Goal: Task Accomplishment & Management: Use online tool/utility

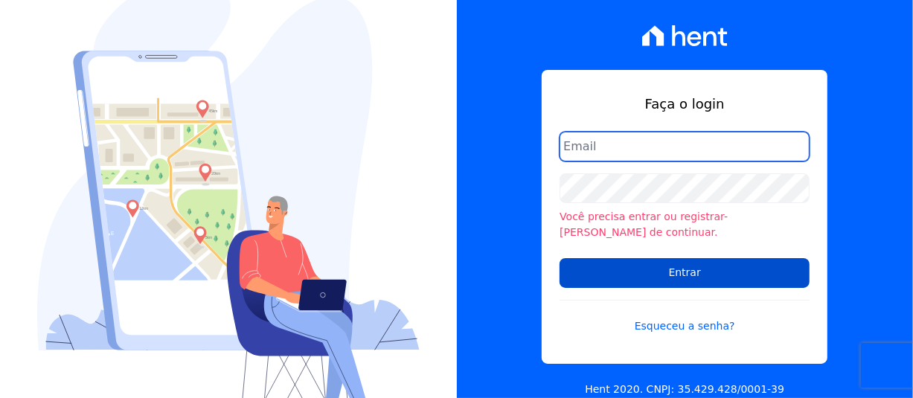
type input "[PERSON_NAME][EMAIL_ADDRESS][PERSON_NAME][DOMAIN_NAME]"
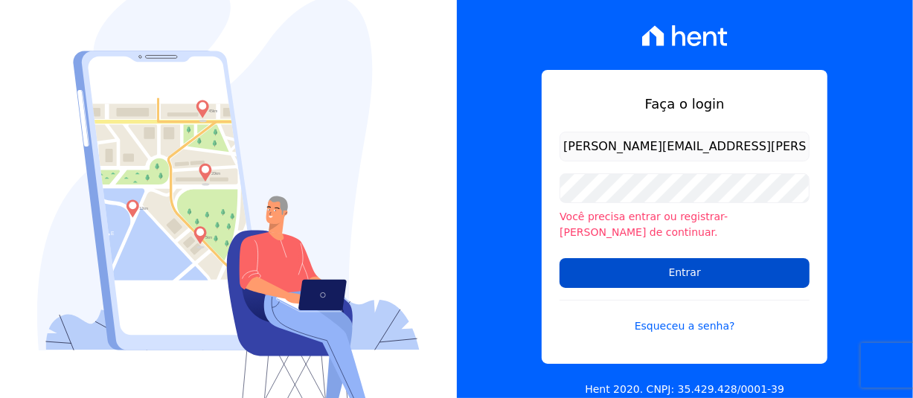
click at [722, 269] on input "Entrar" at bounding box center [684, 273] width 250 height 30
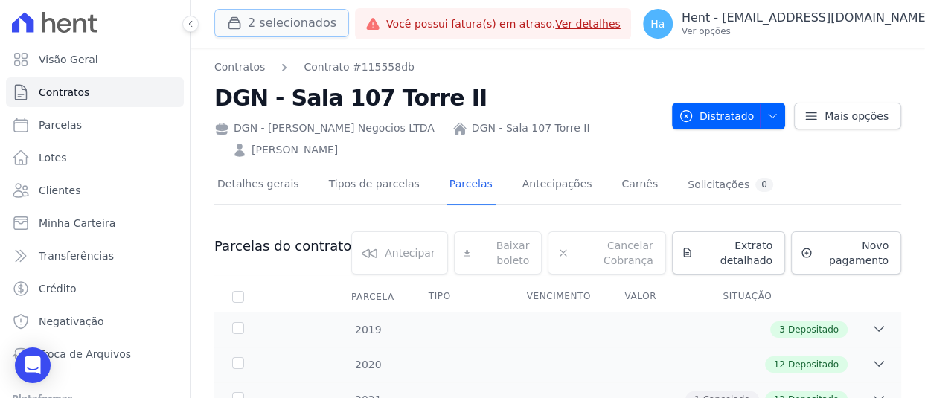
click at [293, 19] on button "2 selecionados" at bounding box center [281, 23] width 135 height 28
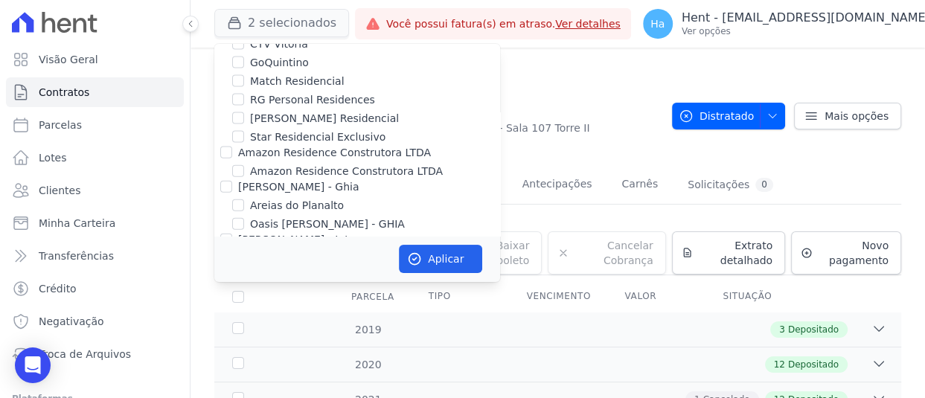
scroll to position [5396, 0]
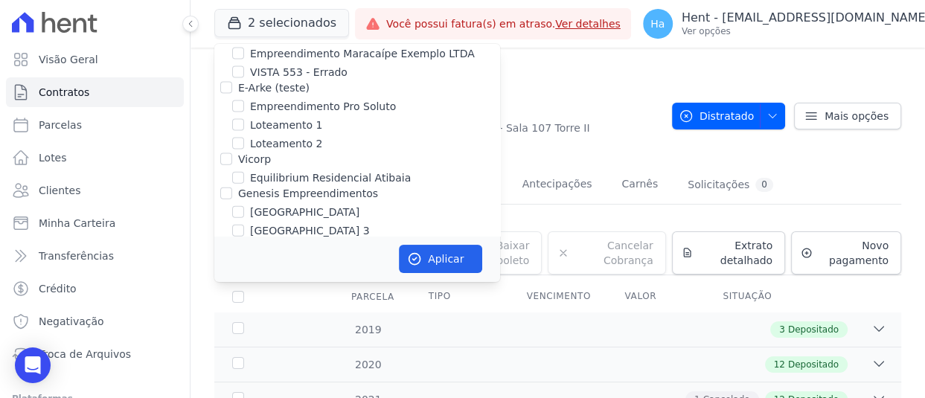
click at [242, 243] on input "[PERSON_NAME]" at bounding box center [238, 249] width 12 height 12
checkbox input "true"
click at [455, 262] on button "Aplicar" at bounding box center [440, 259] width 83 height 28
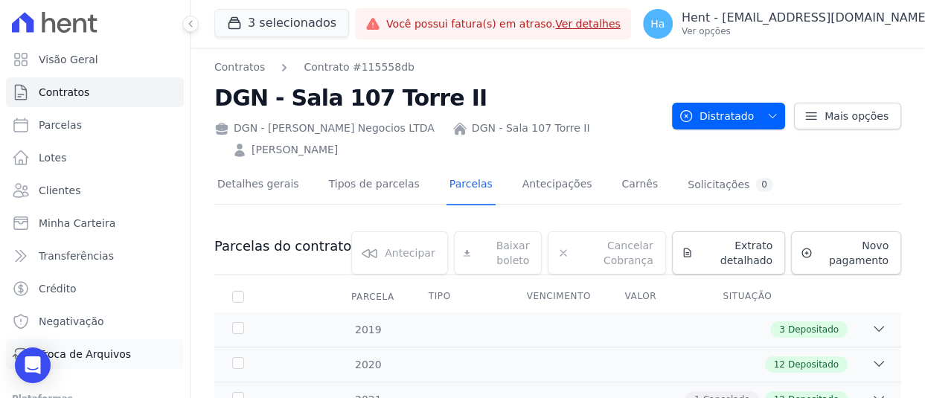
click at [107, 353] on span "Troca de Arquivos" at bounding box center [85, 354] width 92 height 15
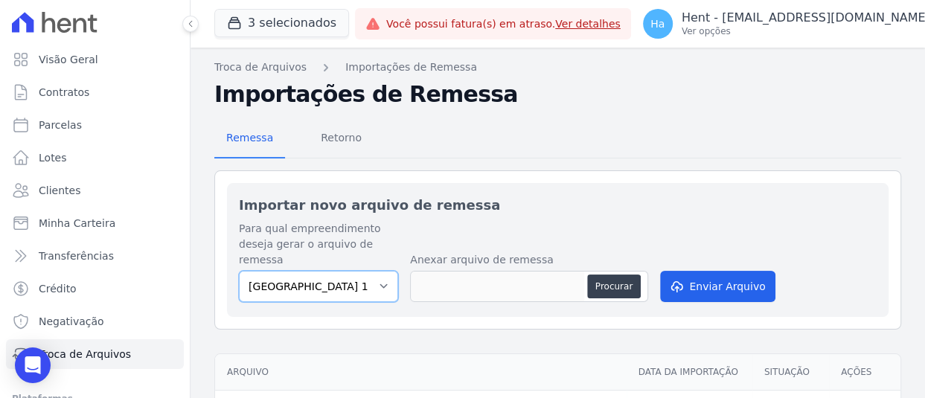
click at [379, 289] on select "[GEOGRAPHIC_DATA] 13 [PERSON_NAME][GEOGRAPHIC_DATA]" at bounding box center [318, 286] width 159 height 31
click at [348, 341] on div "Importar novo arquivo de remessa Para qual empreendimento deseja gerar o arquiv…" at bounding box center [557, 336] width 687 height 333
click at [355, 287] on select "Cidade Jardim Etapa 13 HILDEGARDO DE NORONHA" at bounding box center [318, 286] width 159 height 31
select select "2bdadd46-5d1b-4fa4-84f8-52c1ead576fb"
click at [239, 271] on select "Cidade Jardim Etapa 13 HILDEGARDO DE NORONHA" at bounding box center [318, 286] width 159 height 31
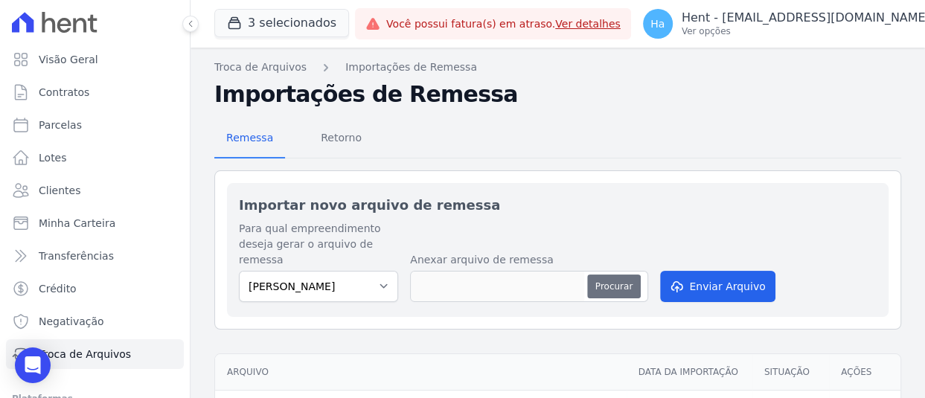
click at [596, 288] on button "Procurar" at bounding box center [614, 287] width 54 height 24
type input "REMESSA SETEMBRO.JoseWilson.txt"
click at [766, 282] on div "Para qual empreendimento deseja gerar o arquivo de remessa Cidade Jardim Etapa …" at bounding box center [558, 263] width 638 height 84
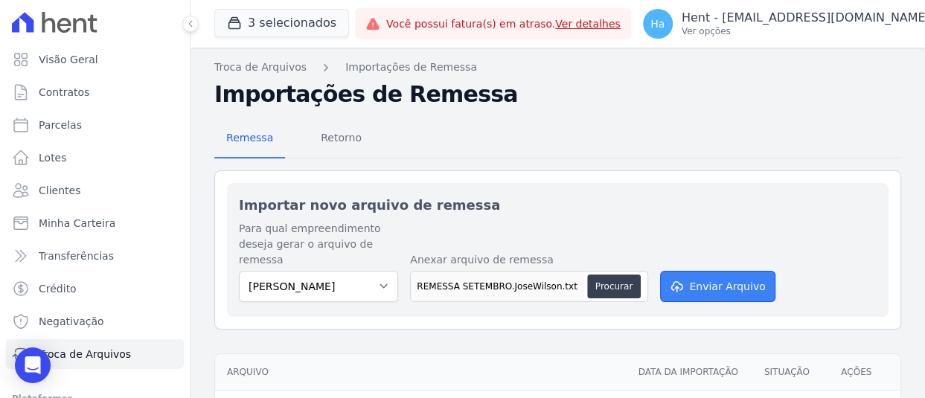
click at [729, 281] on button "Enviar Arquivo" at bounding box center [717, 286] width 115 height 31
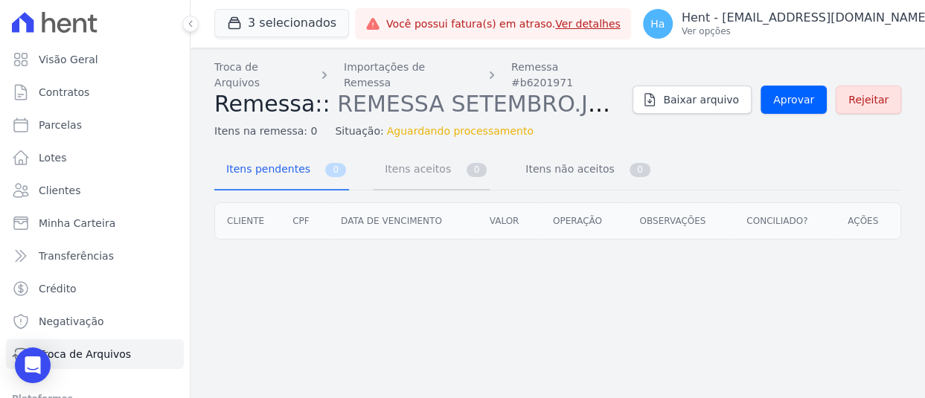
click at [432, 154] on span "Itens aceitos" at bounding box center [415, 169] width 78 height 30
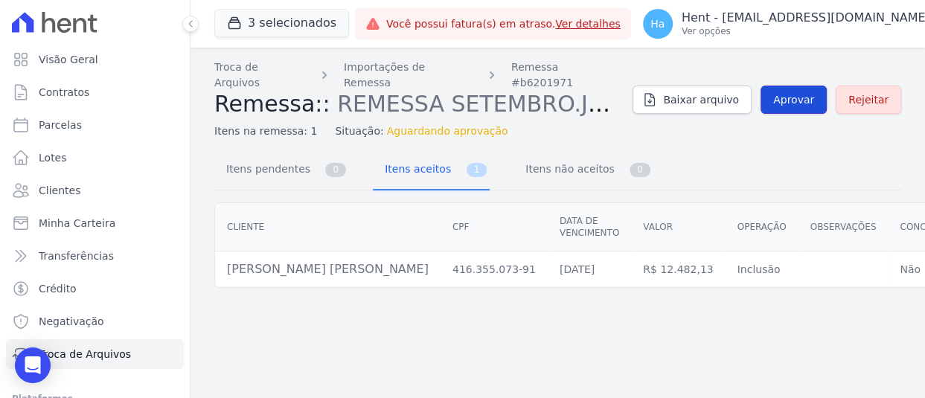
click at [801, 94] on span "Aprovar" at bounding box center [793, 99] width 41 height 15
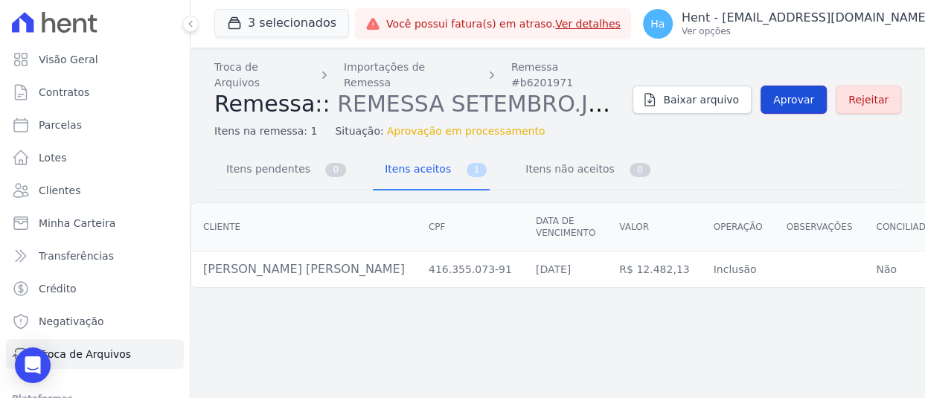
click at [789, 92] on span "Aprovar" at bounding box center [793, 99] width 41 height 15
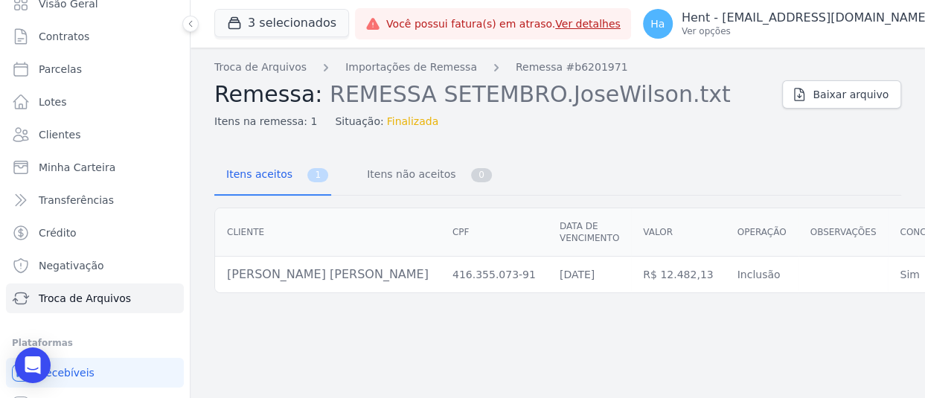
scroll to position [111, 0]
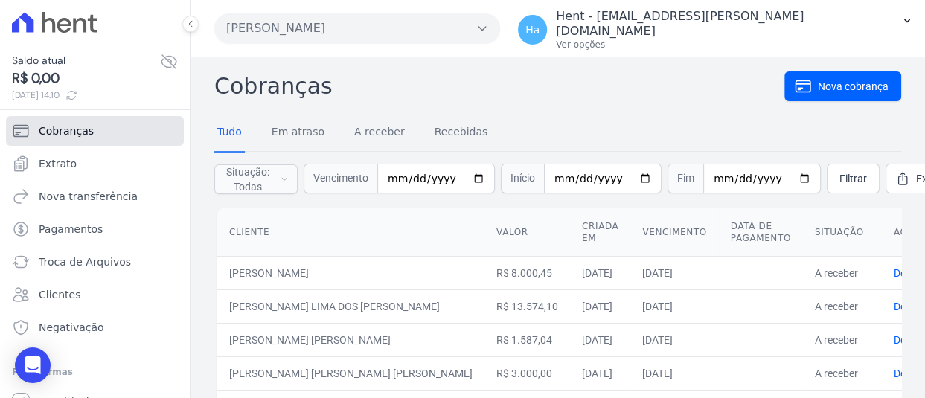
click at [87, 129] on span "Cobranças" at bounding box center [66, 131] width 55 height 15
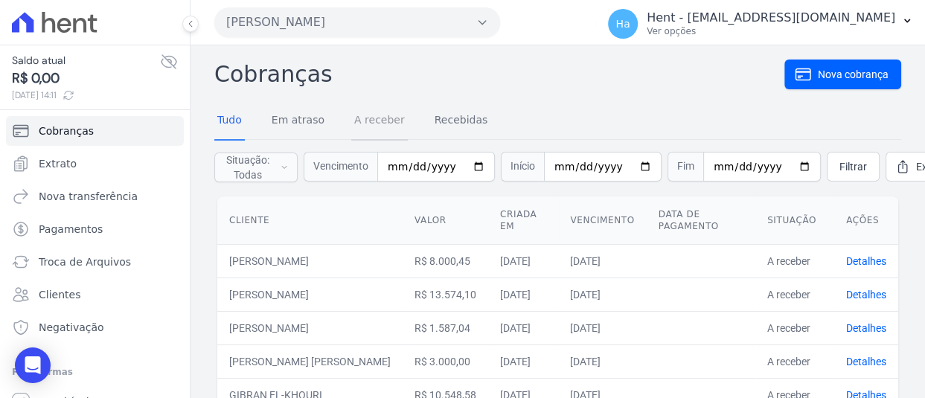
click at [382, 118] on link "A receber" at bounding box center [379, 121] width 57 height 39
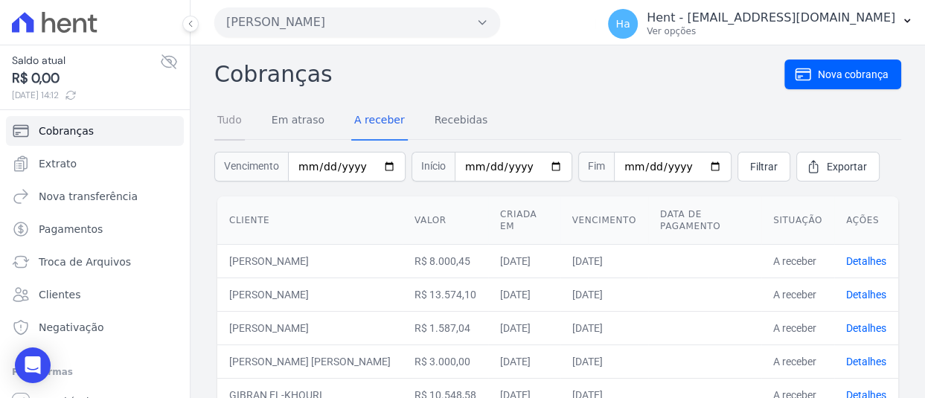
click at [225, 116] on link "Tudo" at bounding box center [229, 121] width 31 height 39
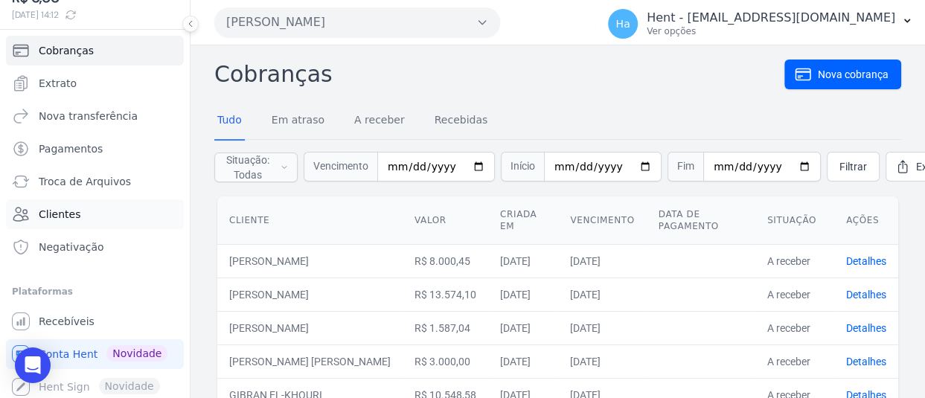
scroll to position [83, 0]
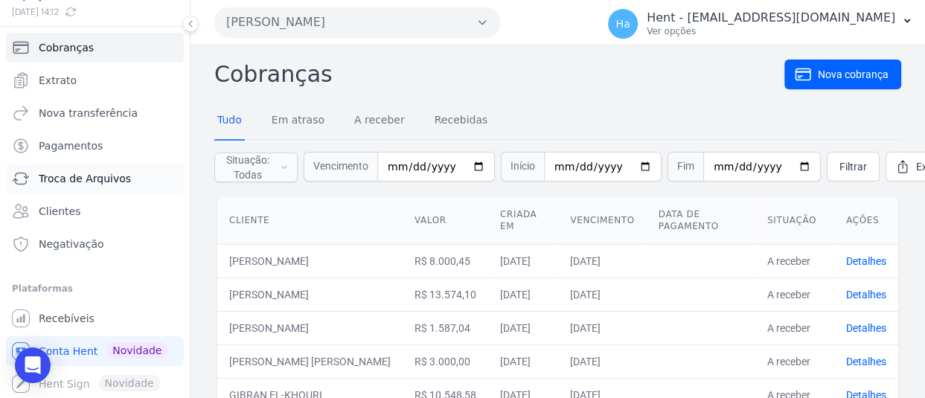
click at [83, 174] on span "Troca de Arquivos" at bounding box center [85, 178] width 92 height 15
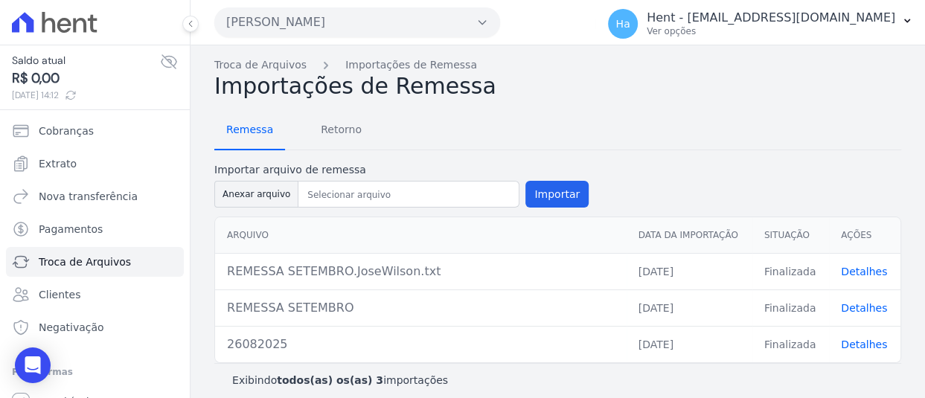
click at [243, 134] on span "Remessa" at bounding box center [249, 130] width 65 height 30
click at [551, 195] on button "Importar" at bounding box center [556, 194] width 63 height 27
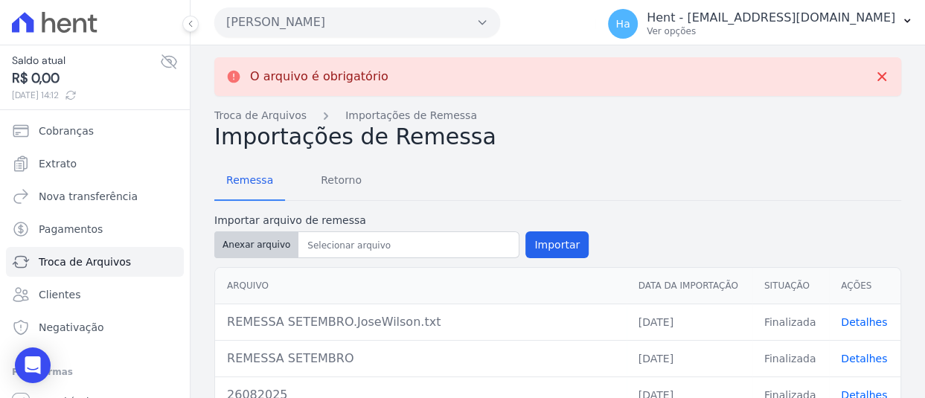
click at [245, 249] on button "Anexar arquivo" at bounding box center [256, 244] width 84 height 27
type input "REMESSA SETEMBRO.JYuri.txt"
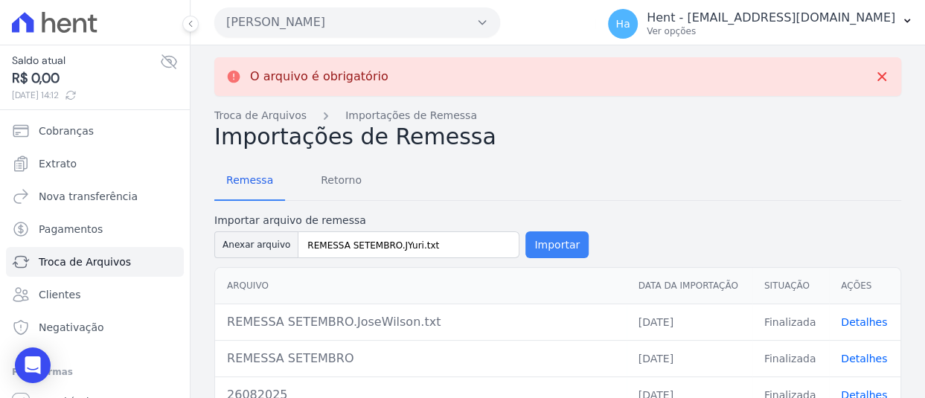
click at [542, 248] on button "Importar" at bounding box center [556, 244] width 63 height 27
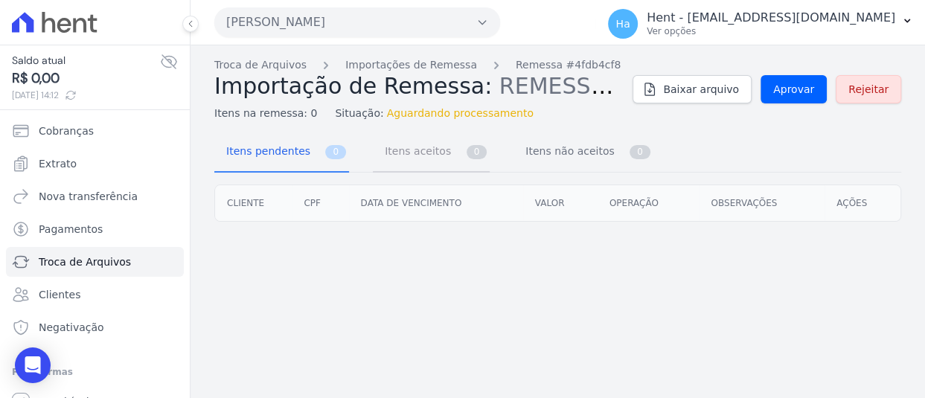
click at [412, 155] on span "Itens aceitos" at bounding box center [415, 151] width 78 height 30
click at [284, 151] on span "Itens pendentes" at bounding box center [265, 151] width 96 height 30
click at [400, 150] on span "Itens aceitos" at bounding box center [415, 151] width 78 height 30
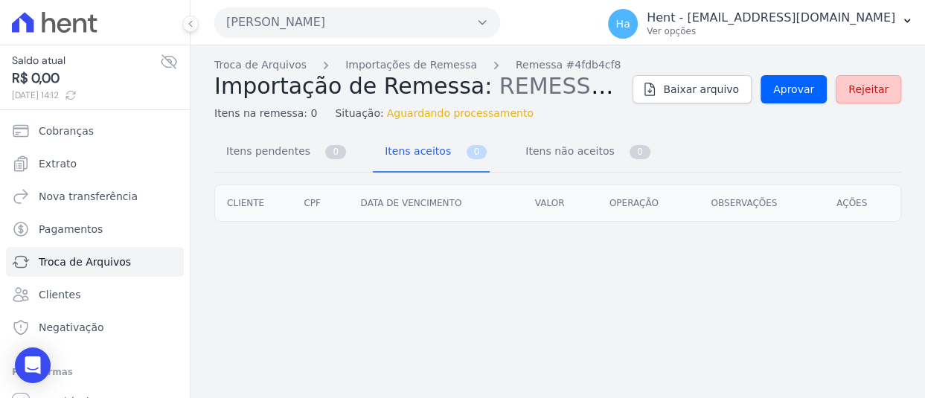
click at [879, 93] on span "Rejeitar" at bounding box center [868, 89] width 40 height 15
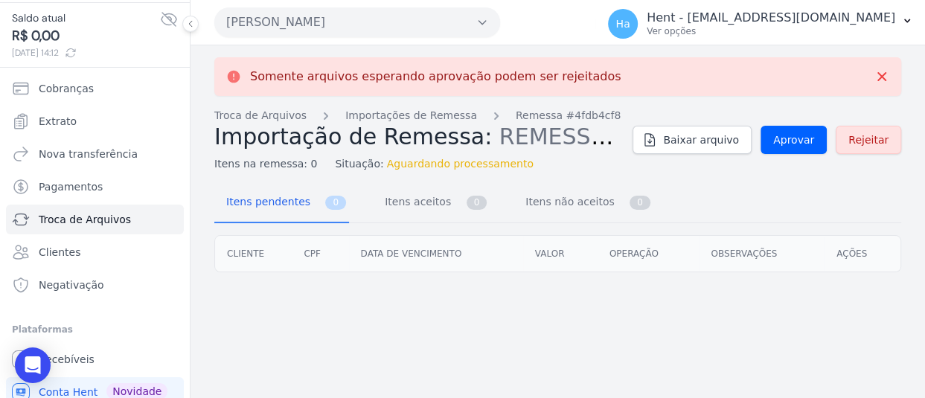
scroll to position [83, 0]
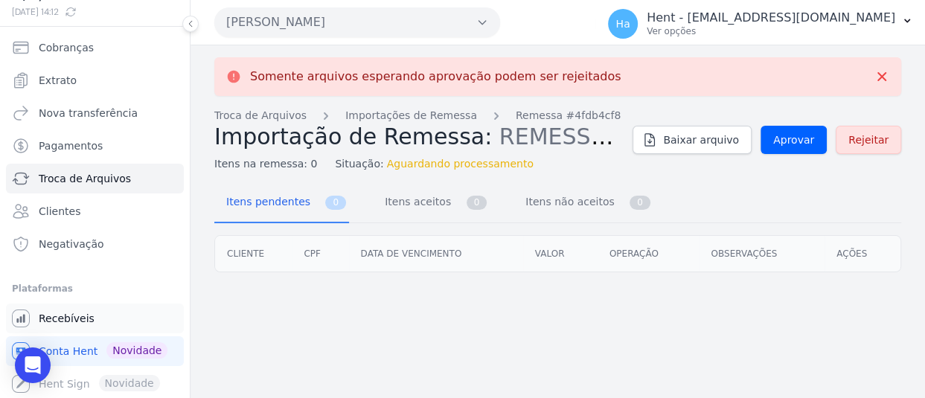
click at [75, 321] on span "Recebíveis" at bounding box center [67, 318] width 56 height 15
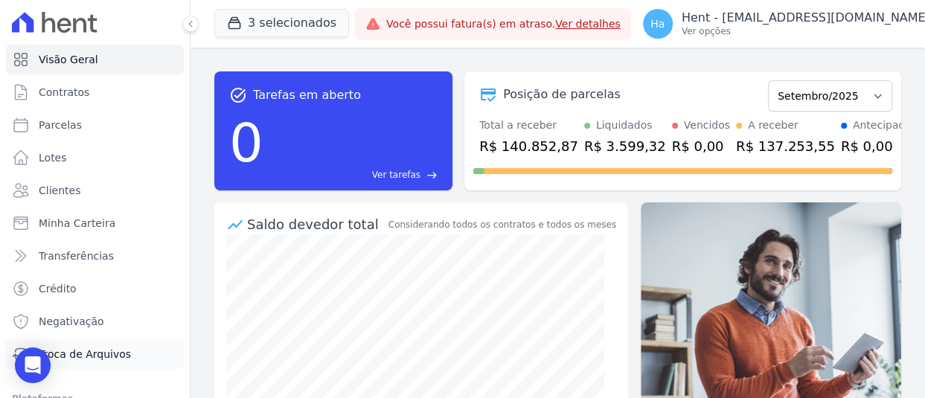
click at [93, 357] on span "Troca de Arquivos" at bounding box center [85, 354] width 92 height 15
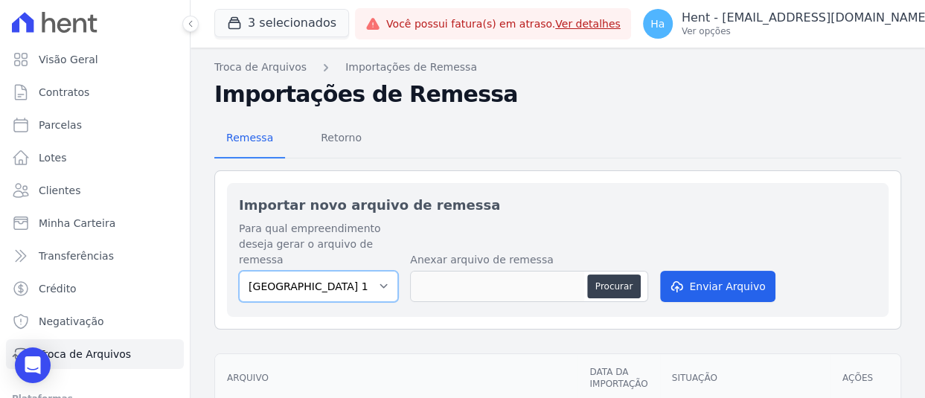
click at [379, 292] on select "Cidade Jardim Etapa 13 HILDEGARDO DE NORONHA" at bounding box center [318, 286] width 159 height 31
select select "2bdadd46-5d1b-4fa4-84f8-52c1ead576fb"
click at [239, 271] on select "Cidade Jardim Etapa 13 HILDEGARDO DE NORONHA" at bounding box center [318, 286] width 159 height 31
click at [632, 286] on button "Procurar" at bounding box center [614, 287] width 54 height 24
type input "REMESSA SETEMBRO.JYuri.txt"
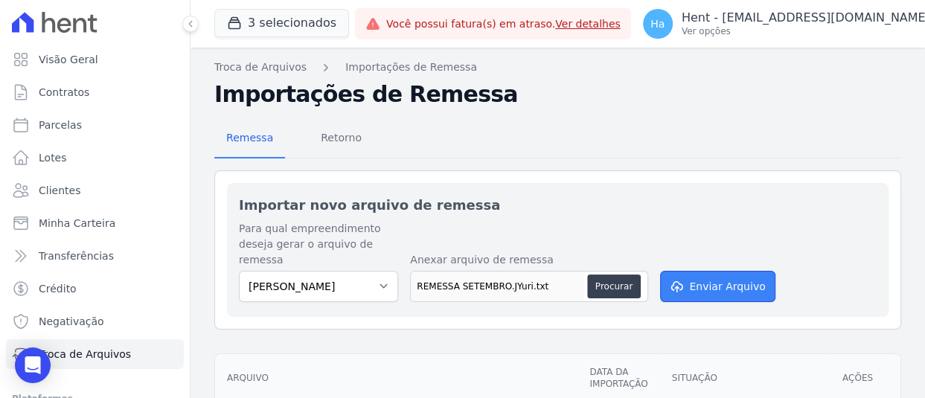
click at [720, 292] on button "Enviar Arquivo" at bounding box center [717, 286] width 115 height 31
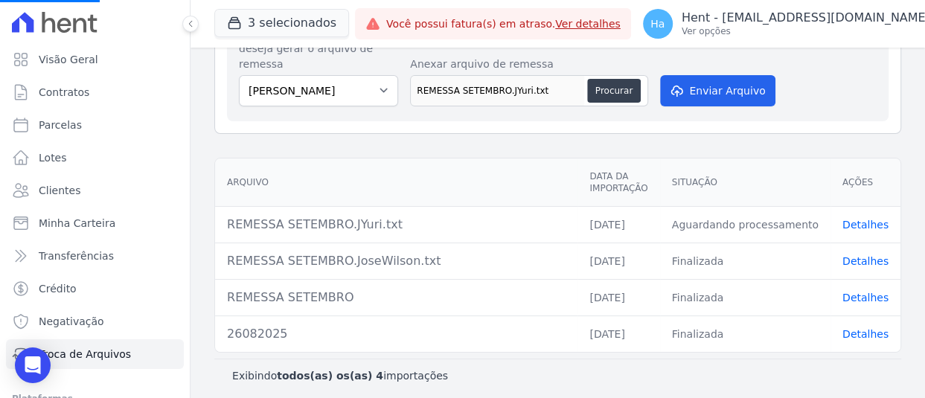
scroll to position [200, 0]
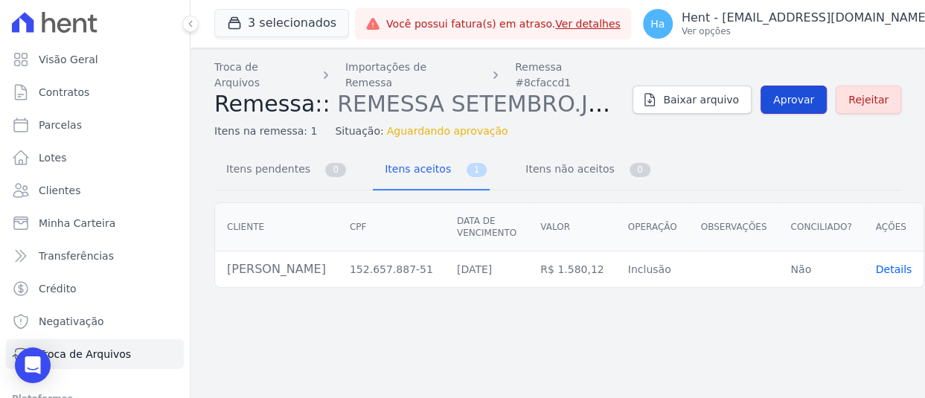
click at [809, 92] on span "Aprovar" at bounding box center [793, 99] width 41 height 15
click at [795, 95] on span "Aprovar" at bounding box center [793, 99] width 41 height 15
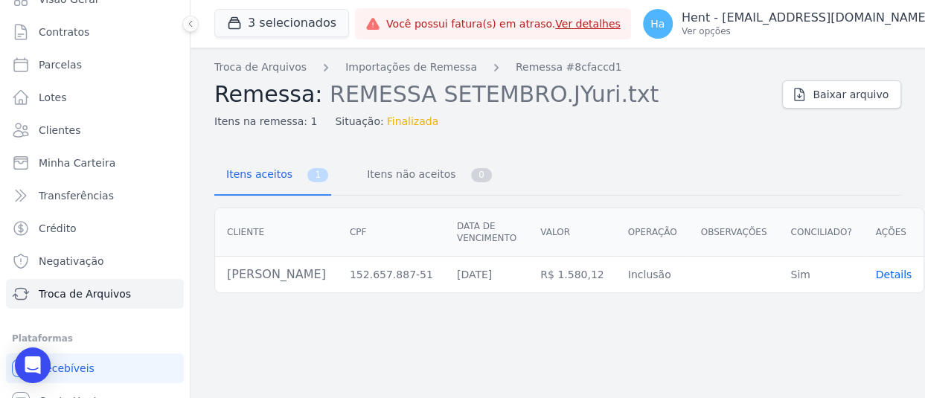
scroll to position [111, 0]
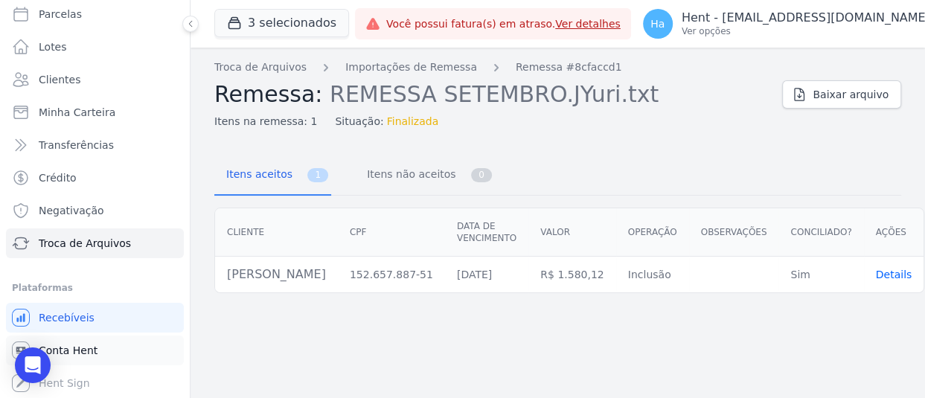
click at [74, 356] on span "Conta Hent" at bounding box center [68, 350] width 59 height 15
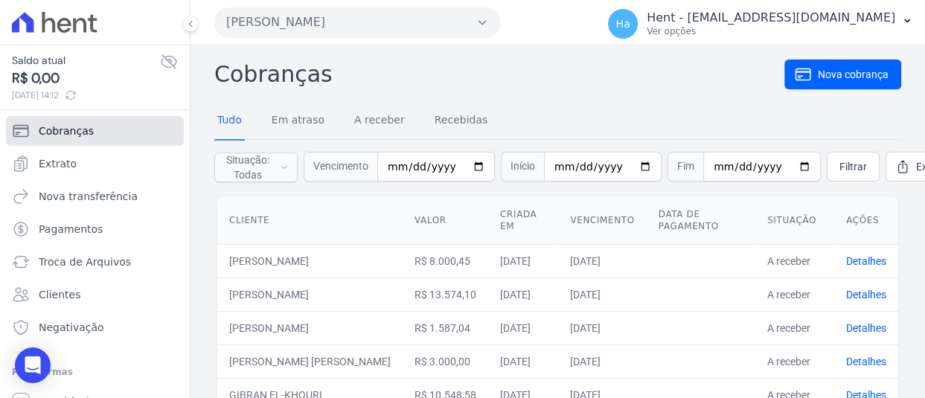
click at [81, 130] on span "Cobranças" at bounding box center [66, 131] width 55 height 15
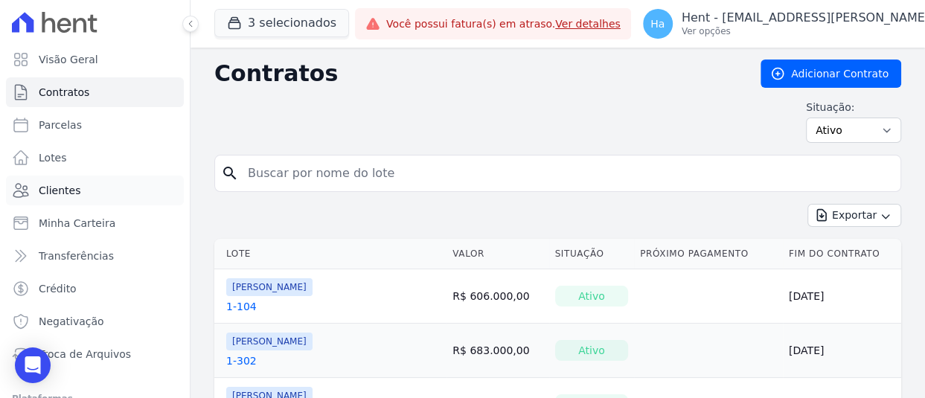
click at [36, 193] on link "Clientes" at bounding box center [95, 191] width 178 height 30
click at [272, 174] on input "search" at bounding box center [566, 173] width 655 height 30
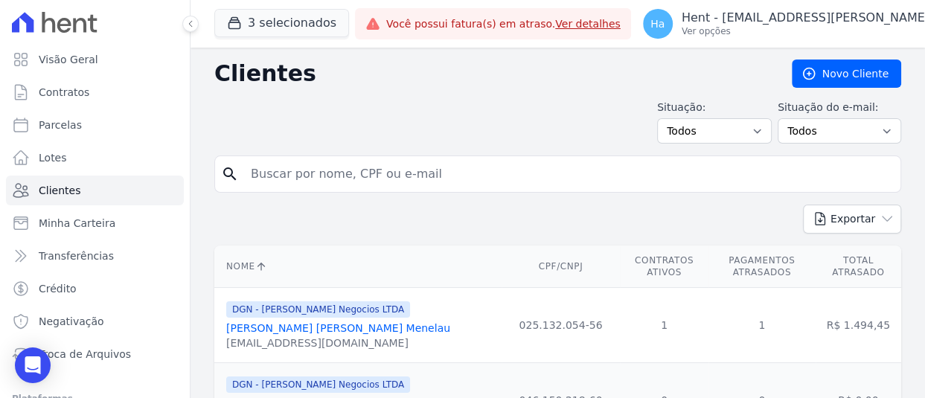
click at [272, 174] on input "search" at bounding box center [568, 174] width 652 height 30
type input "Yuri"
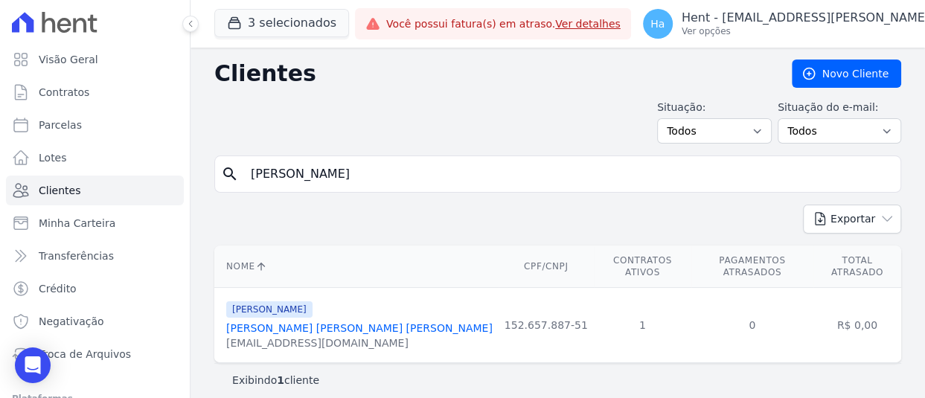
click at [295, 322] on link "João Yuri De Rezende Gomes" at bounding box center [359, 328] width 266 height 12
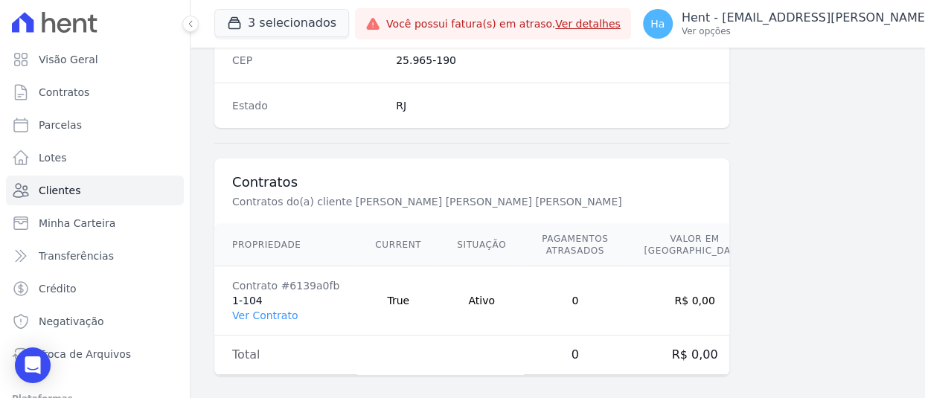
scroll to position [1004, 0]
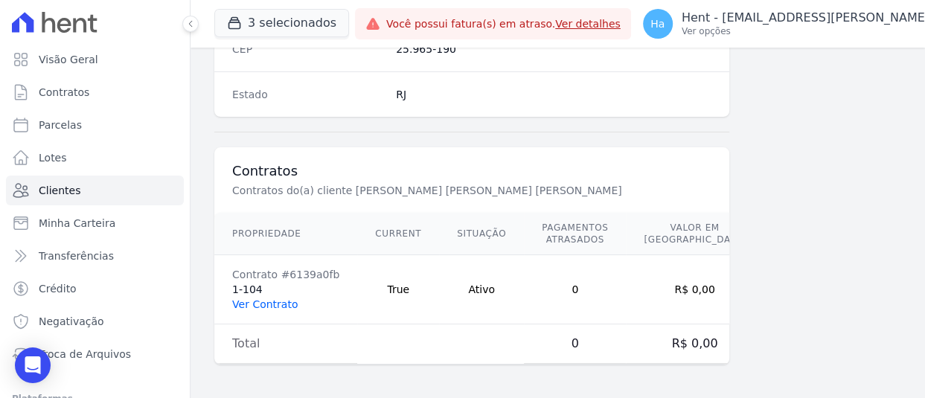
click at [276, 298] on link "Ver Contrato" at bounding box center [264, 304] width 65 height 12
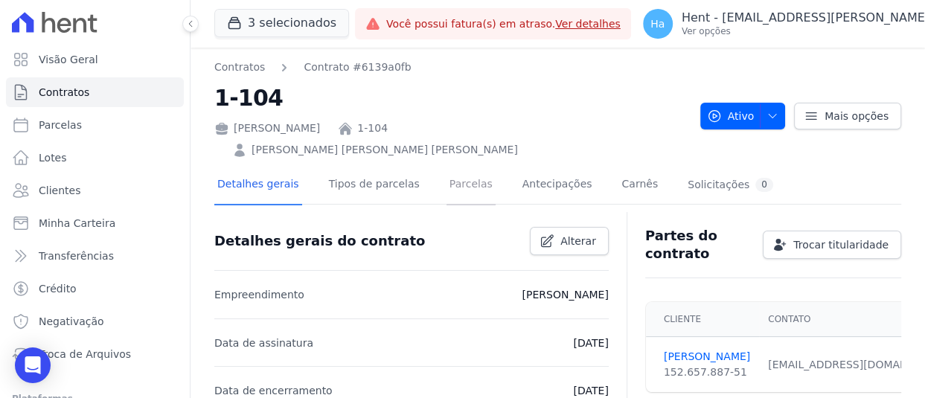
click at [446, 166] on link "Parcelas" at bounding box center [470, 185] width 49 height 39
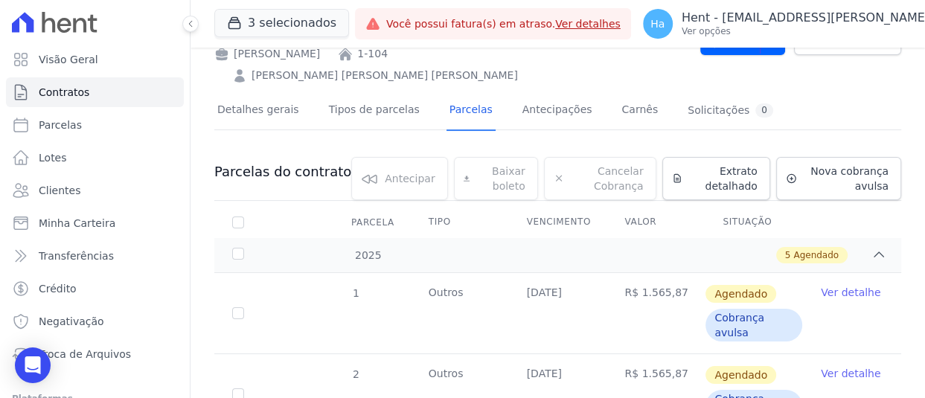
scroll to position [149, 0]
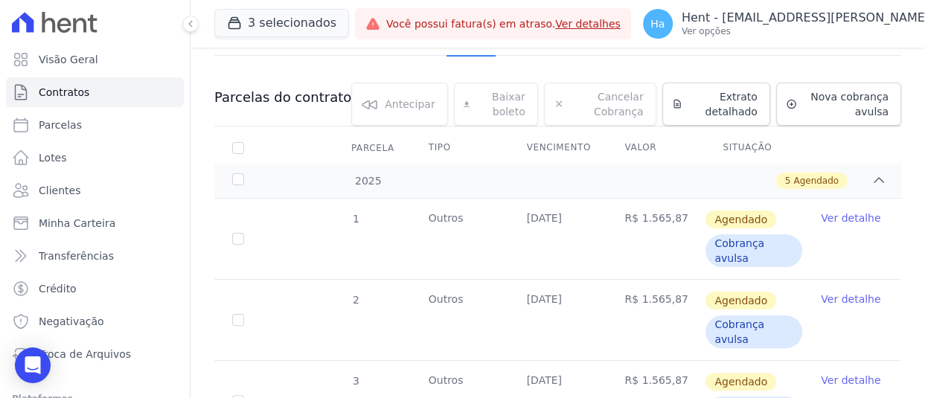
click at [854, 211] on link "Ver detalhe" at bounding box center [851, 218] width 60 height 15
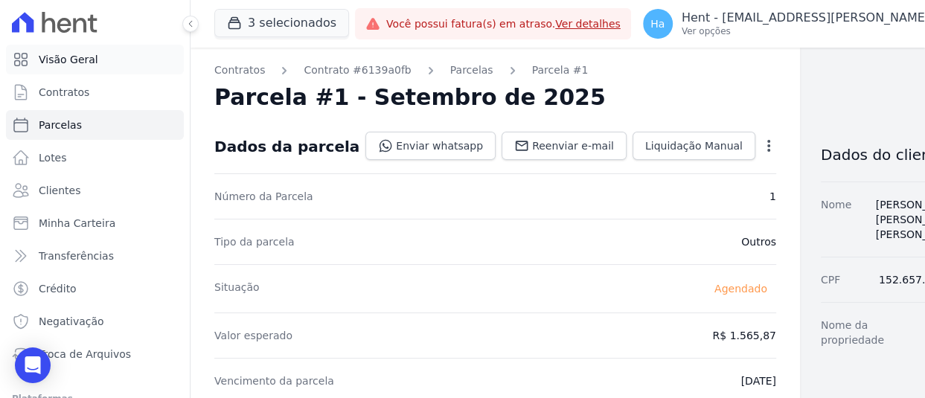
click at [97, 59] on link "Visão Geral" at bounding box center [95, 60] width 178 height 30
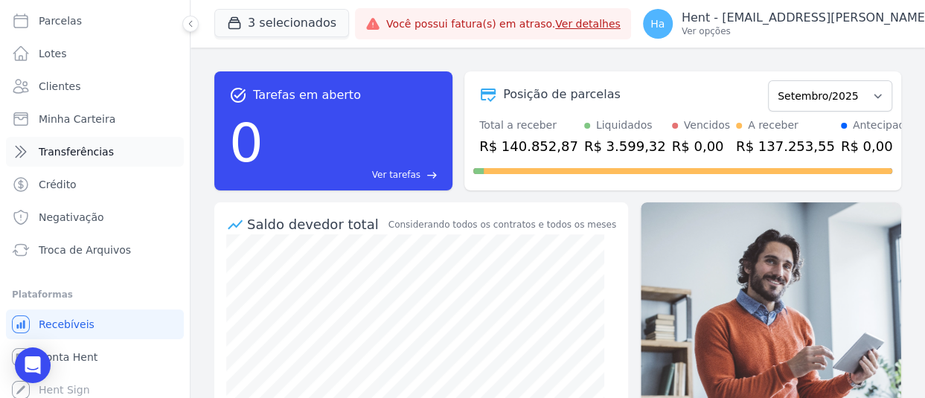
scroll to position [111, 0]
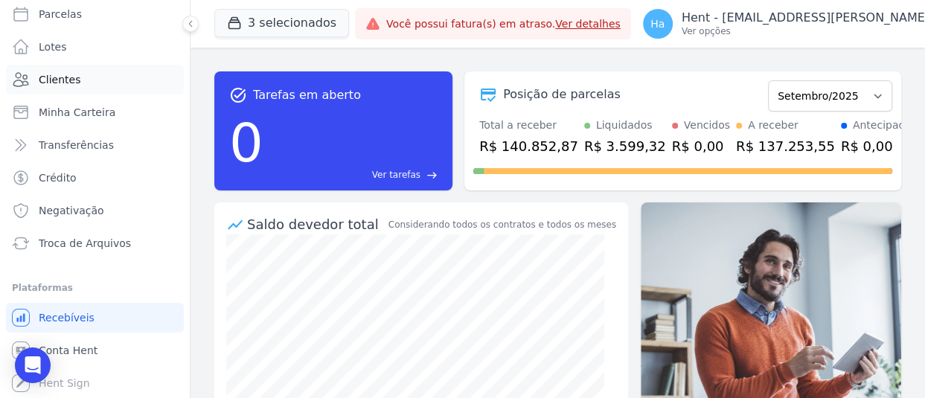
click at [57, 78] on span "Clientes" at bounding box center [60, 79] width 42 height 15
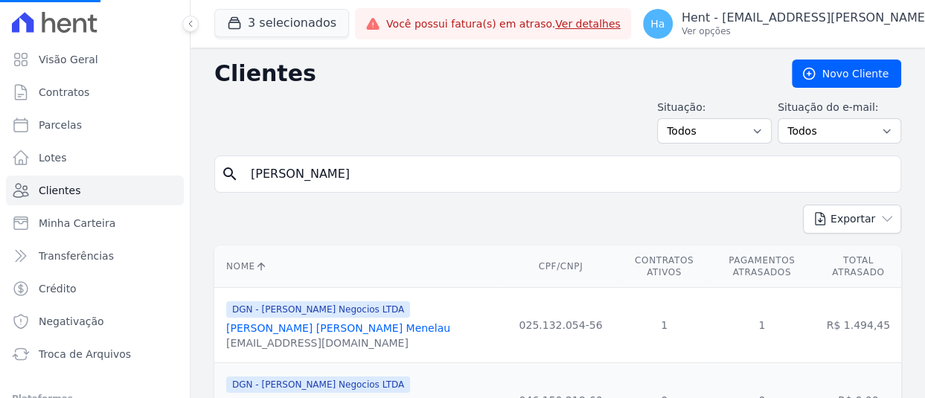
click at [280, 172] on input "Yuri" at bounding box center [568, 174] width 652 height 30
click at [336, 181] on input "search" at bounding box center [568, 174] width 652 height 30
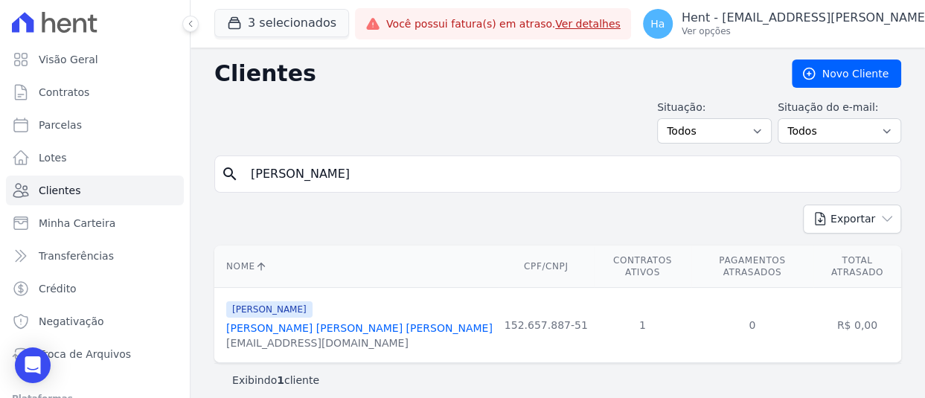
click at [304, 322] on link "João Yuri De Rezende Gomes" at bounding box center [359, 328] width 266 height 12
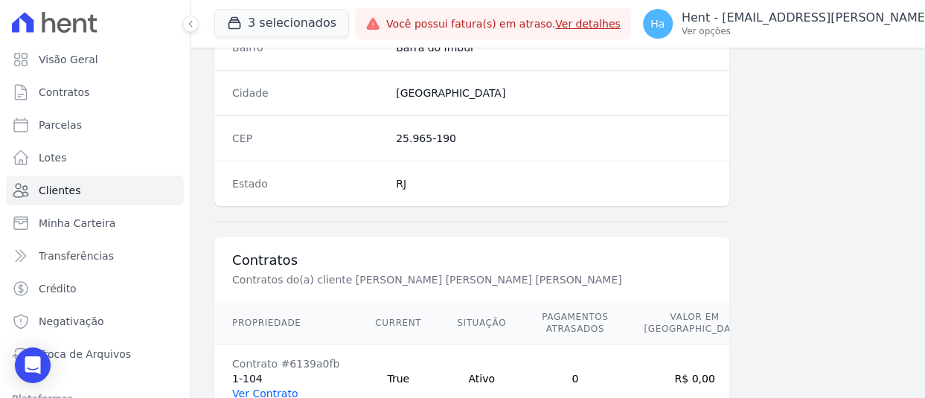
scroll to position [1004, 0]
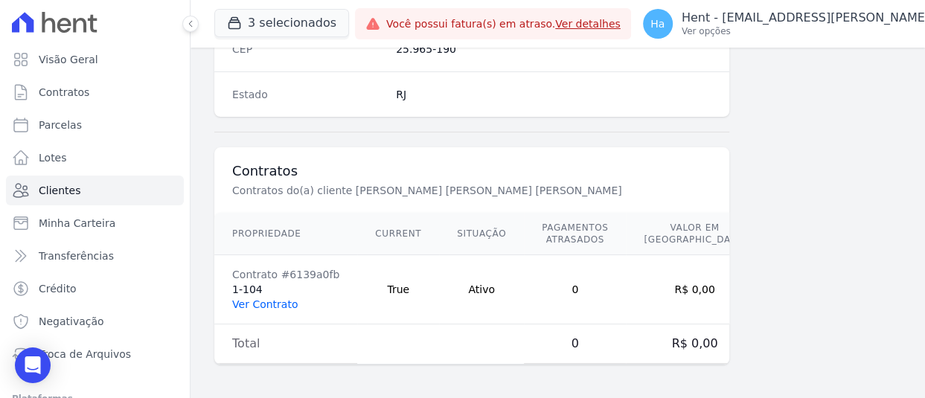
click at [255, 304] on link "Ver Contrato" at bounding box center [264, 304] width 65 height 12
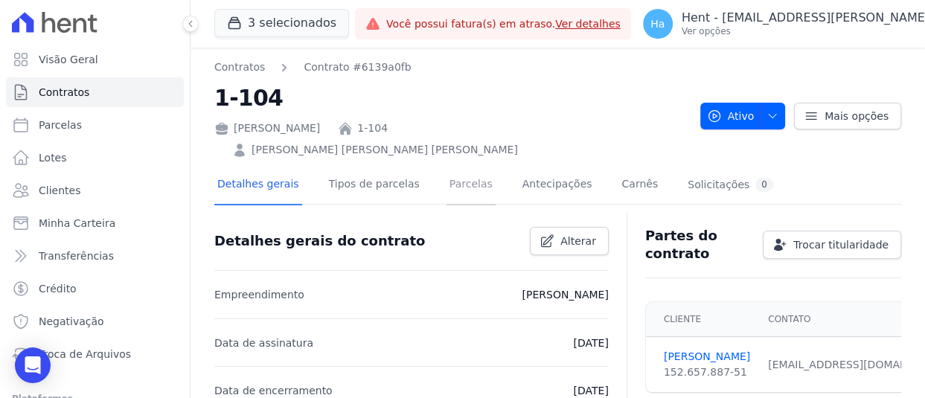
click at [446, 170] on link "Parcelas" at bounding box center [470, 185] width 49 height 39
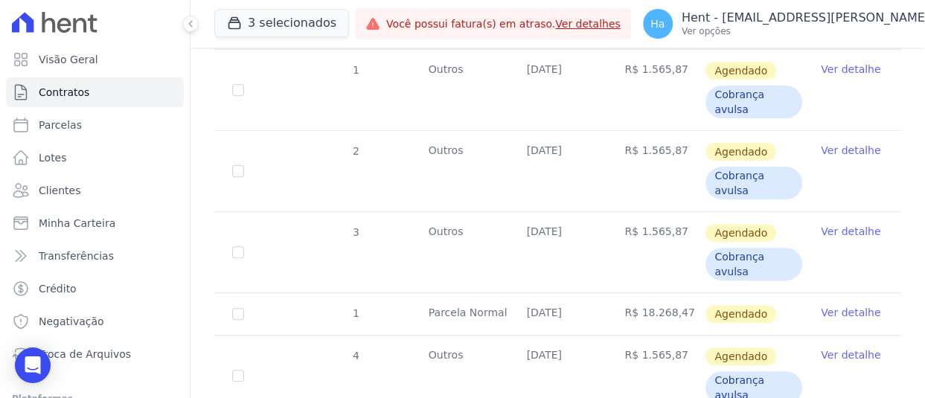
scroll to position [74, 0]
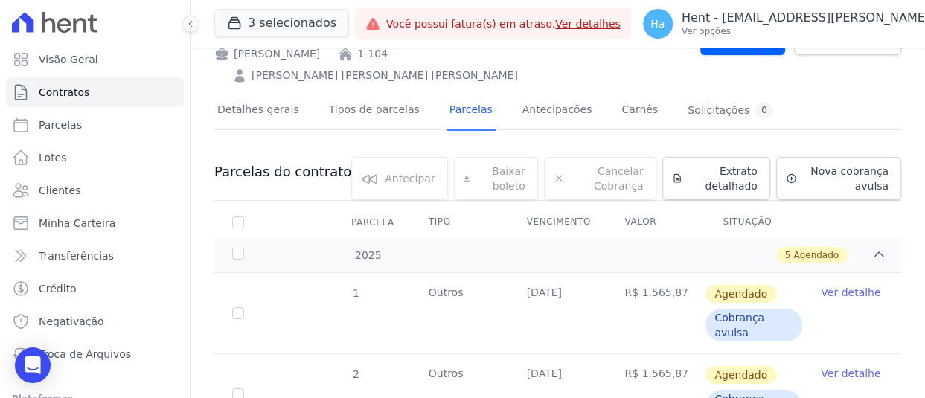
click at [827, 285] on link "Ver detalhe" at bounding box center [851, 292] width 60 height 15
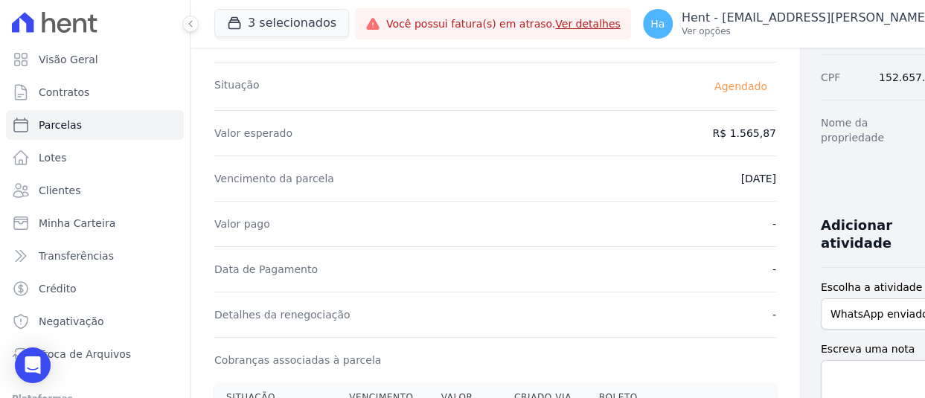
scroll to position [298, 0]
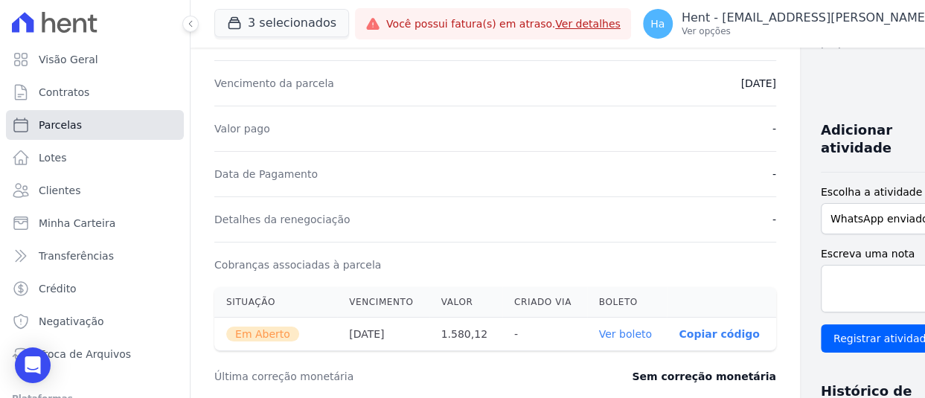
click at [76, 125] on span "Parcelas" at bounding box center [60, 125] width 43 height 15
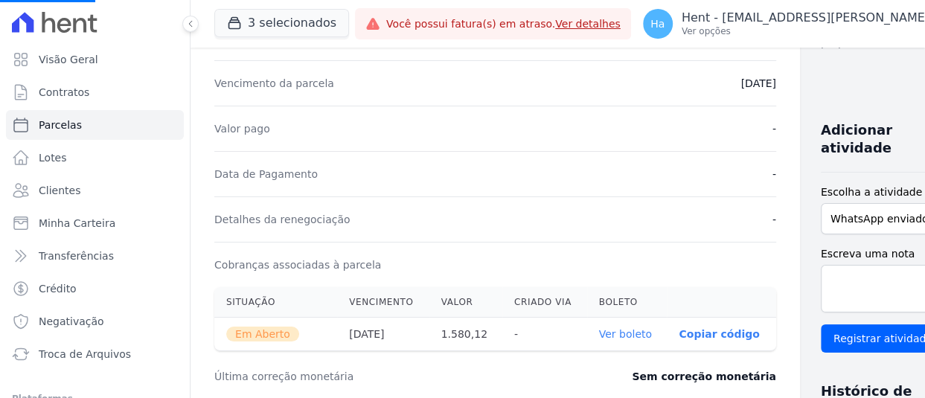
select select
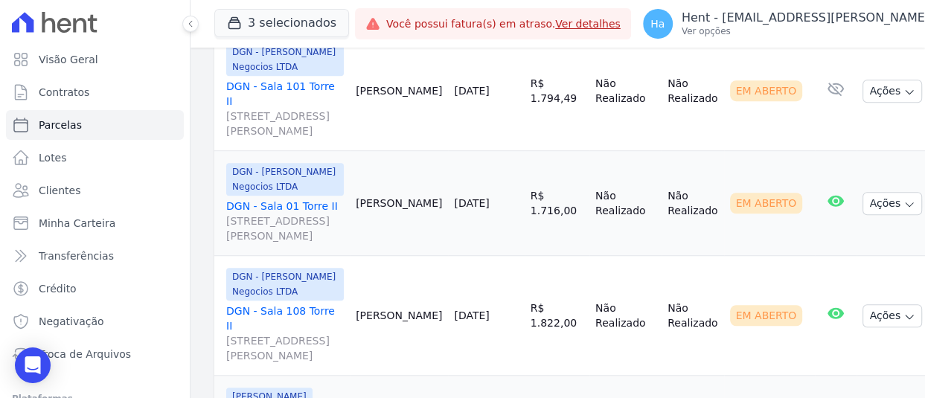
scroll to position [670, 0]
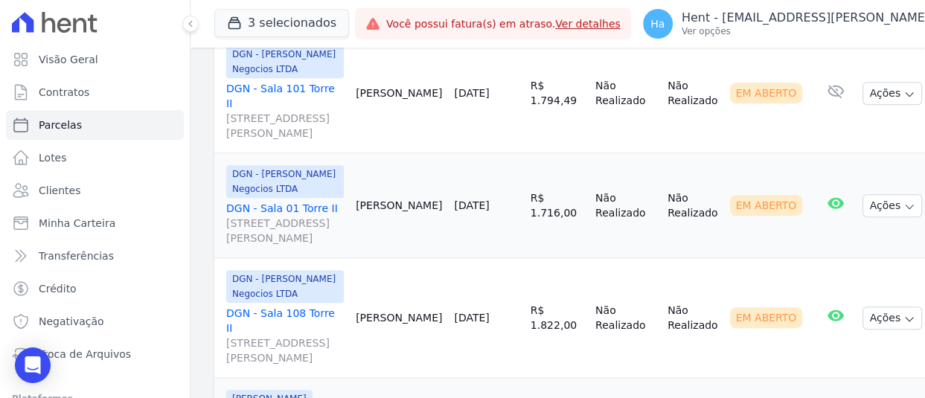
click at [260, 223] on link "DGN - Sala 01 Torre II Rua José de Holanda, 440, Sala 01 - Torre II, Torre" at bounding box center [285, 223] width 118 height 45
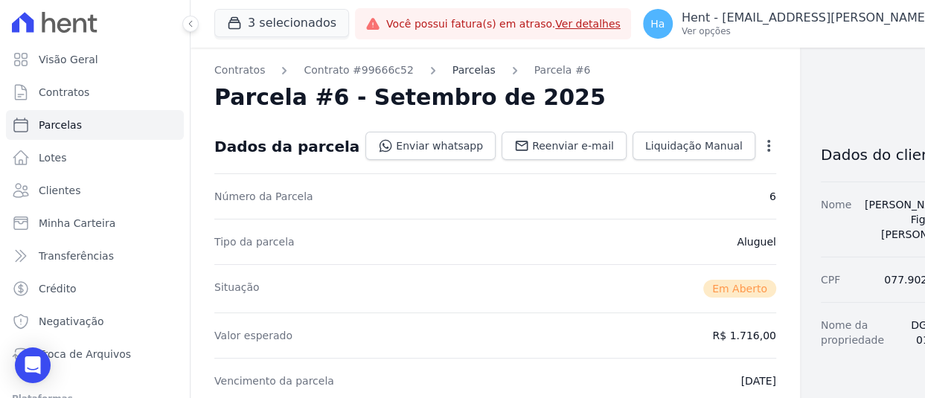
click at [452, 70] on link "Parcelas" at bounding box center [473, 70] width 43 height 16
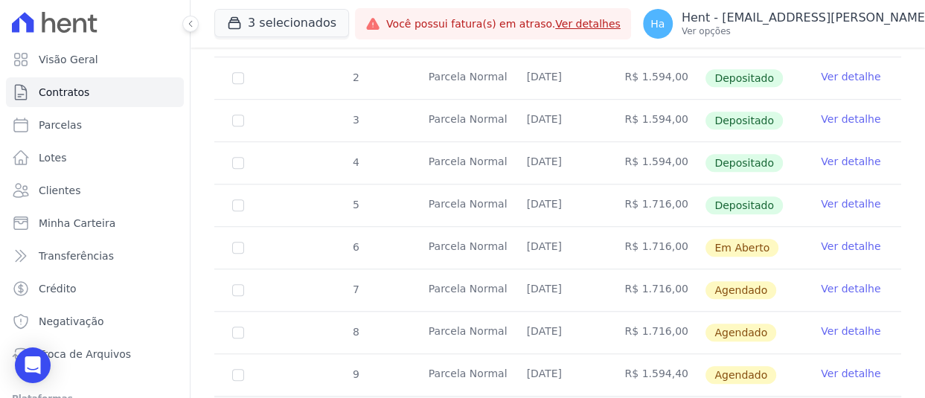
scroll to position [744, 0]
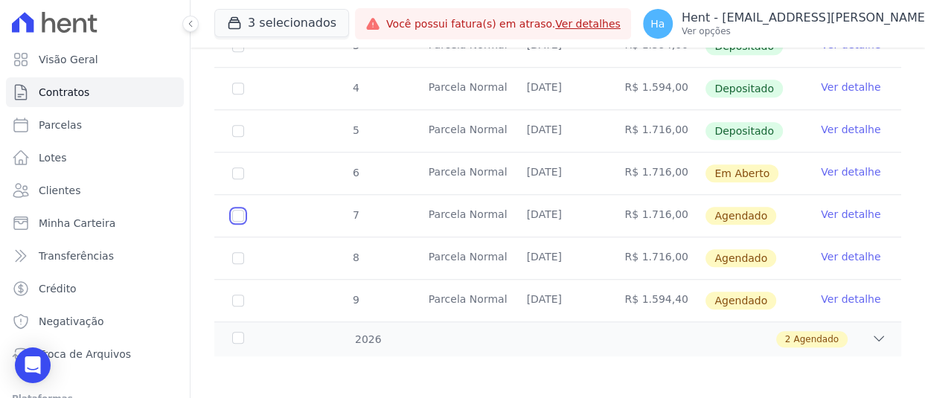
click at [240, 216] on input "checkbox" at bounding box center [238, 216] width 12 height 12
checkbox input "true"
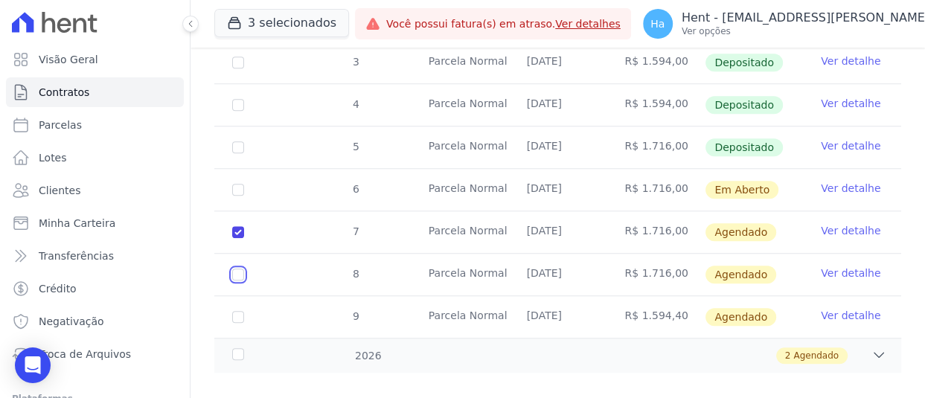
click at [237, 238] on input "checkbox" at bounding box center [238, 232] width 12 height 12
checkbox input "true"
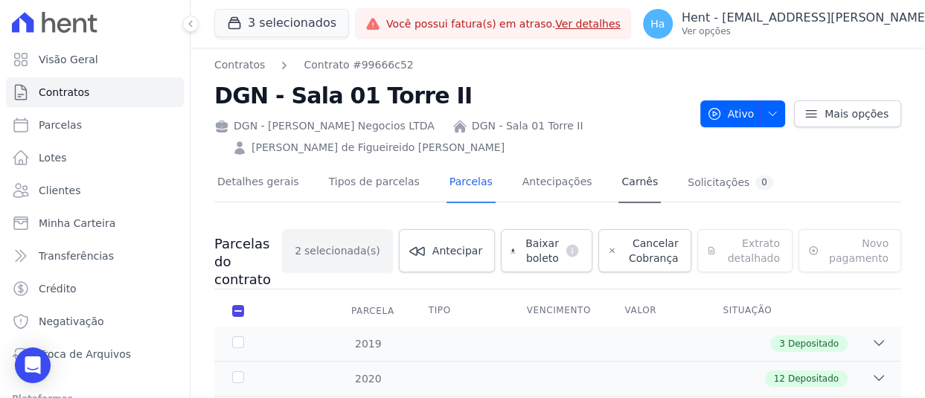
scroll to position [0, 0]
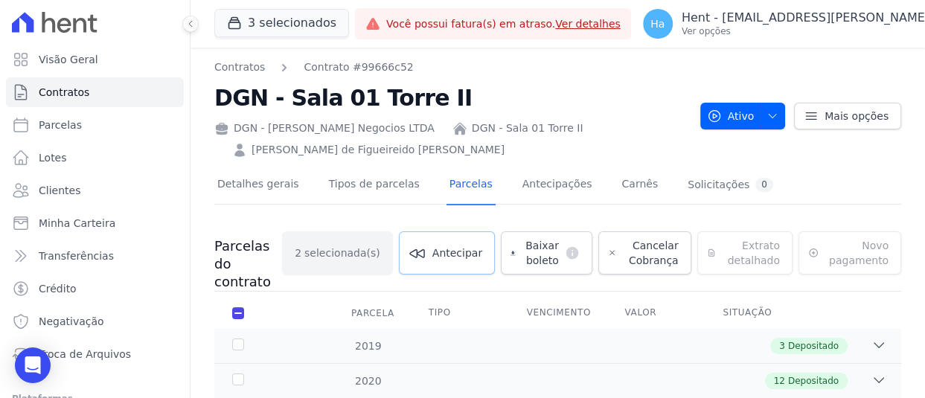
click at [453, 251] on span "Antecipar" at bounding box center [457, 253] width 50 height 15
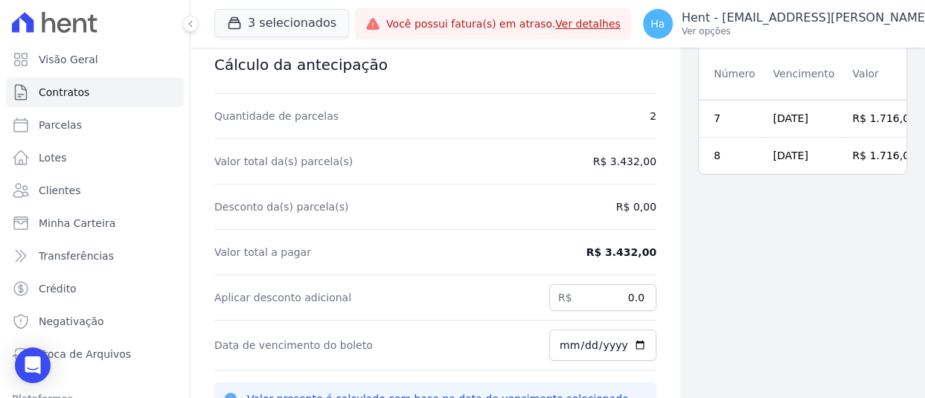
scroll to position [116, 0]
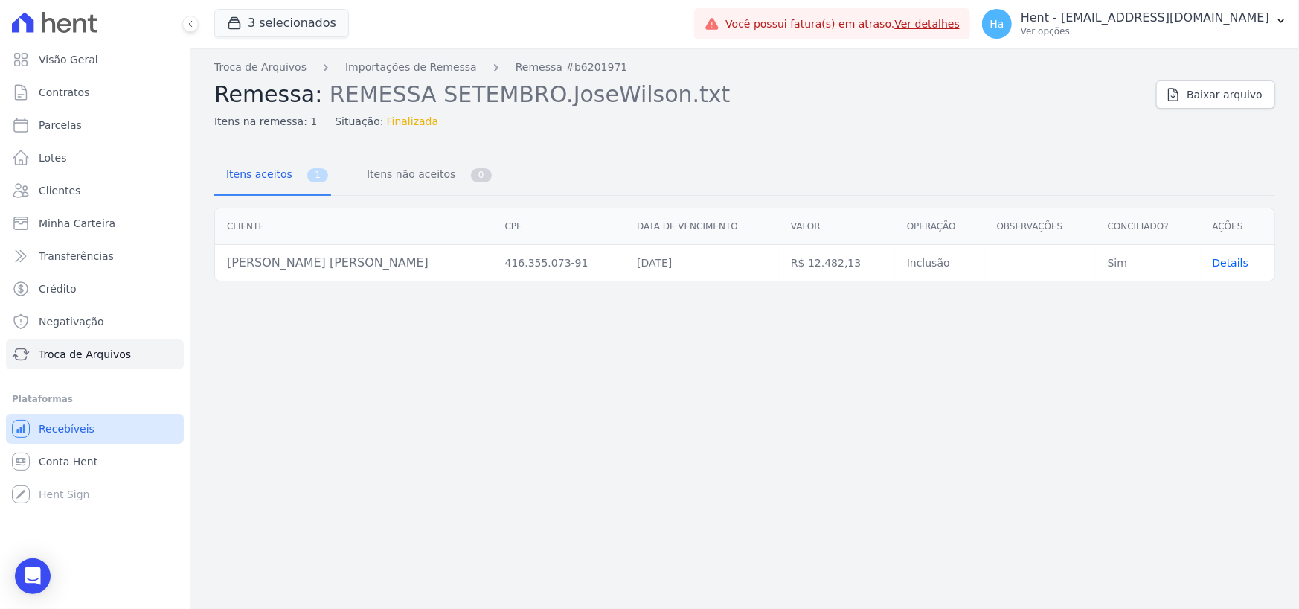
click at [71, 428] on span "Recebíveis" at bounding box center [67, 428] width 56 height 15
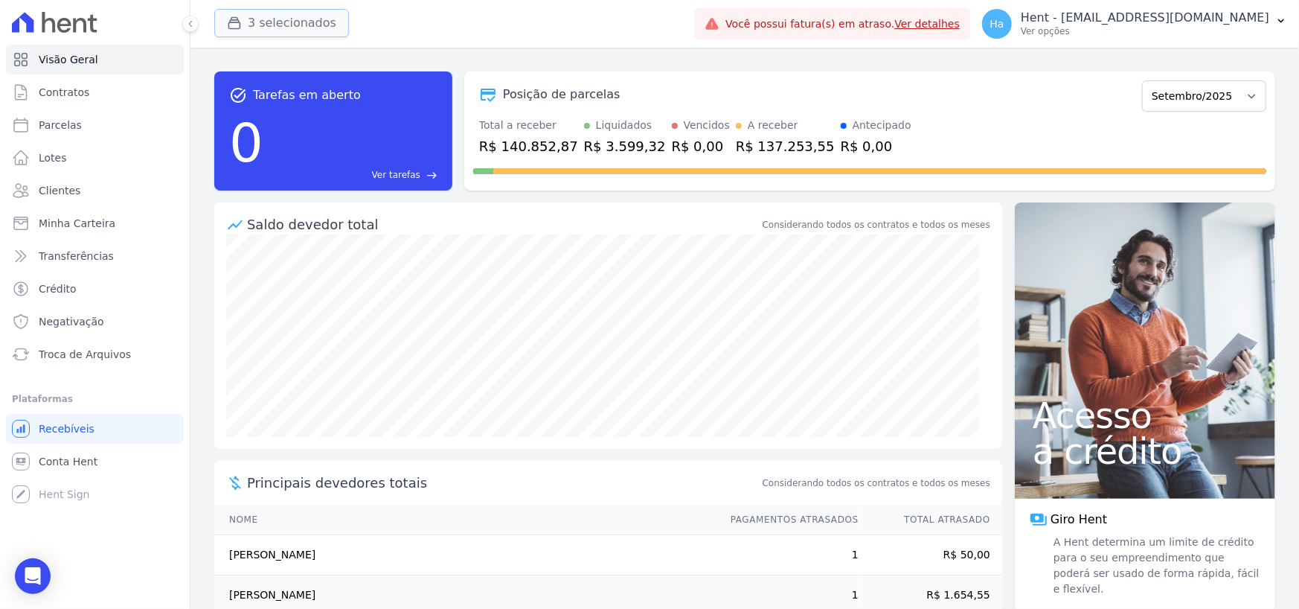
click at [296, 29] on button "3 selecionados" at bounding box center [281, 23] width 135 height 28
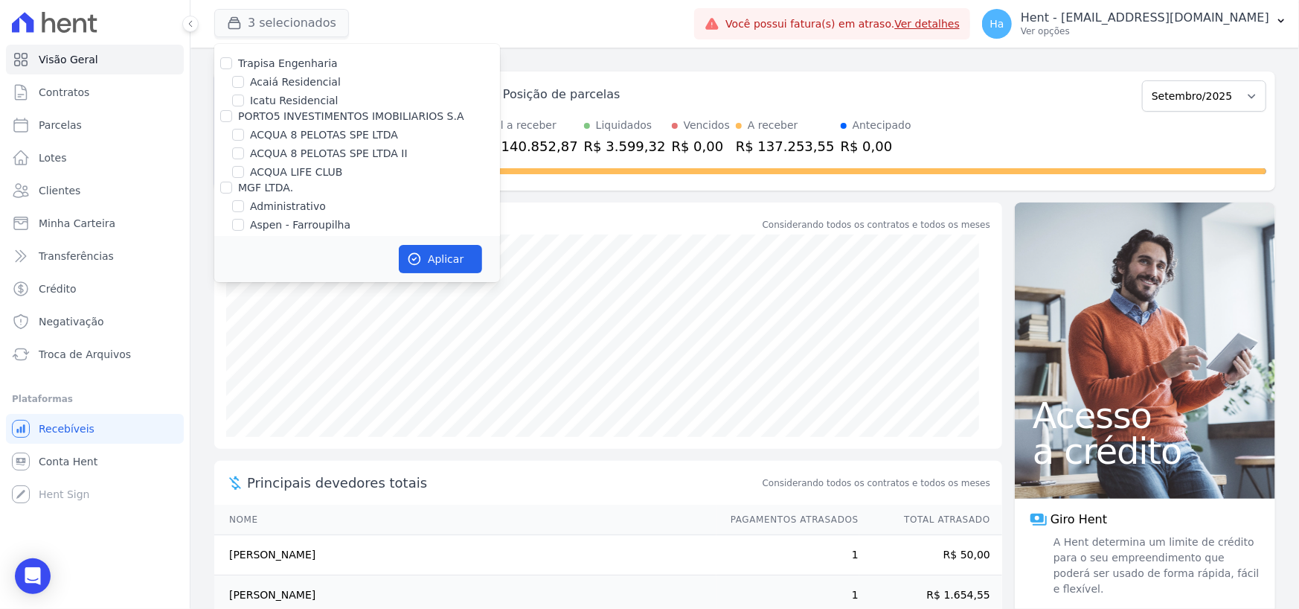
scroll to position [2588, 0]
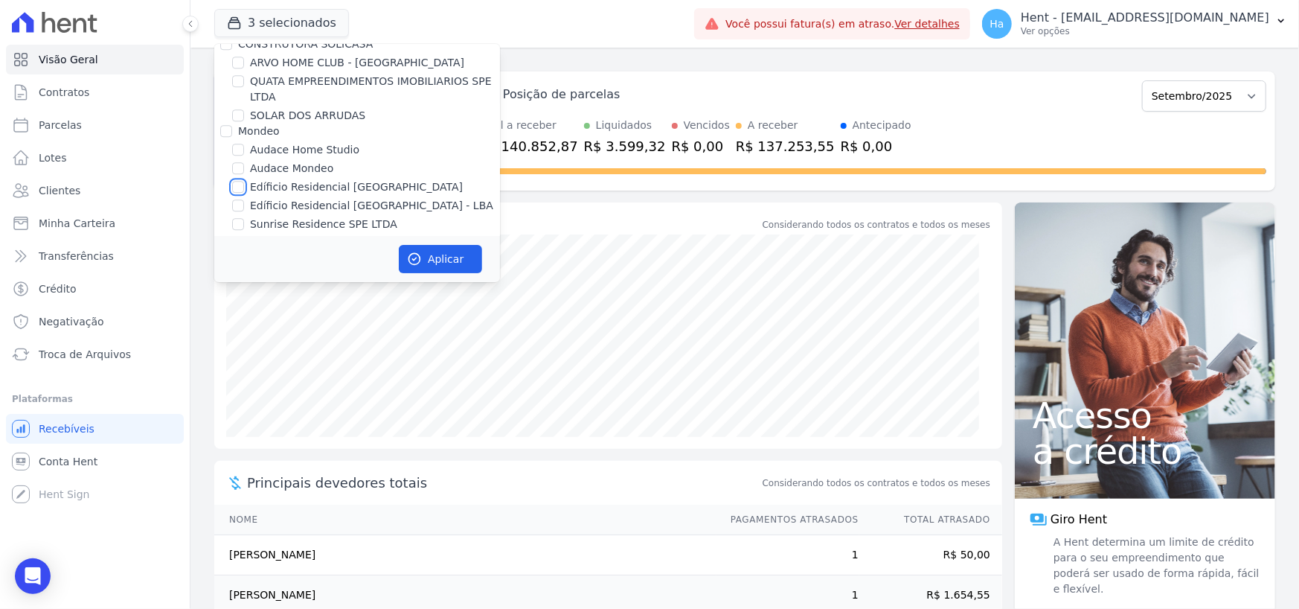
click at [236, 181] on input "Edíficio Residencial [GEOGRAPHIC_DATA]" at bounding box center [238, 187] width 12 height 12
checkbox input "true"
click at [238, 199] on input "Edíficio Residencial [GEOGRAPHIC_DATA] - LBA" at bounding box center [238, 205] width 12 height 12
checkbox input "true"
click at [455, 249] on button "Aplicar" at bounding box center [440, 259] width 83 height 28
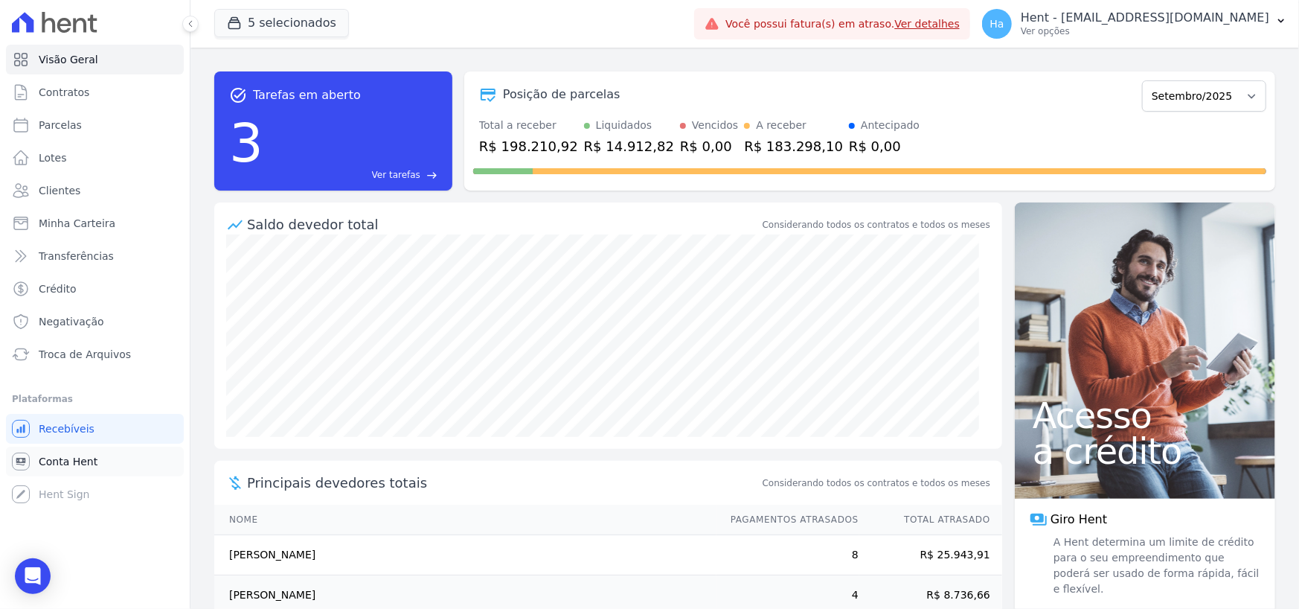
click at [52, 461] on span "Conta Hent" at bounding box center [68, 461] width 59 height 15
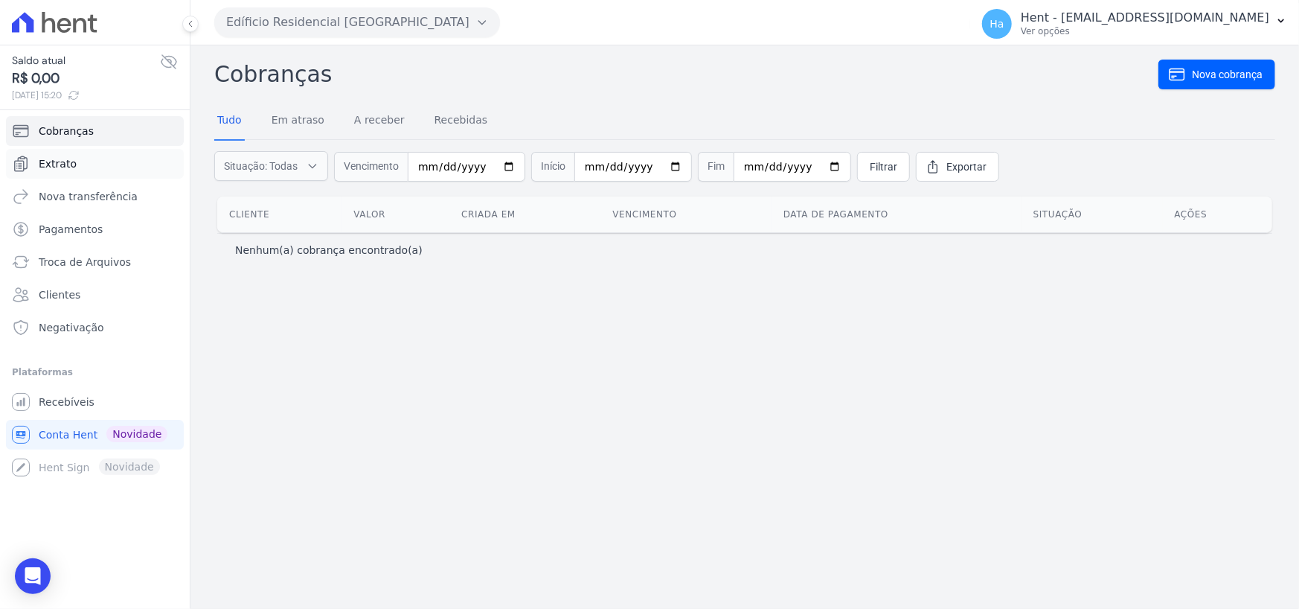
click at [67, 164] on span "Extrato" at bounding box center [58, 163] width 38 height 15
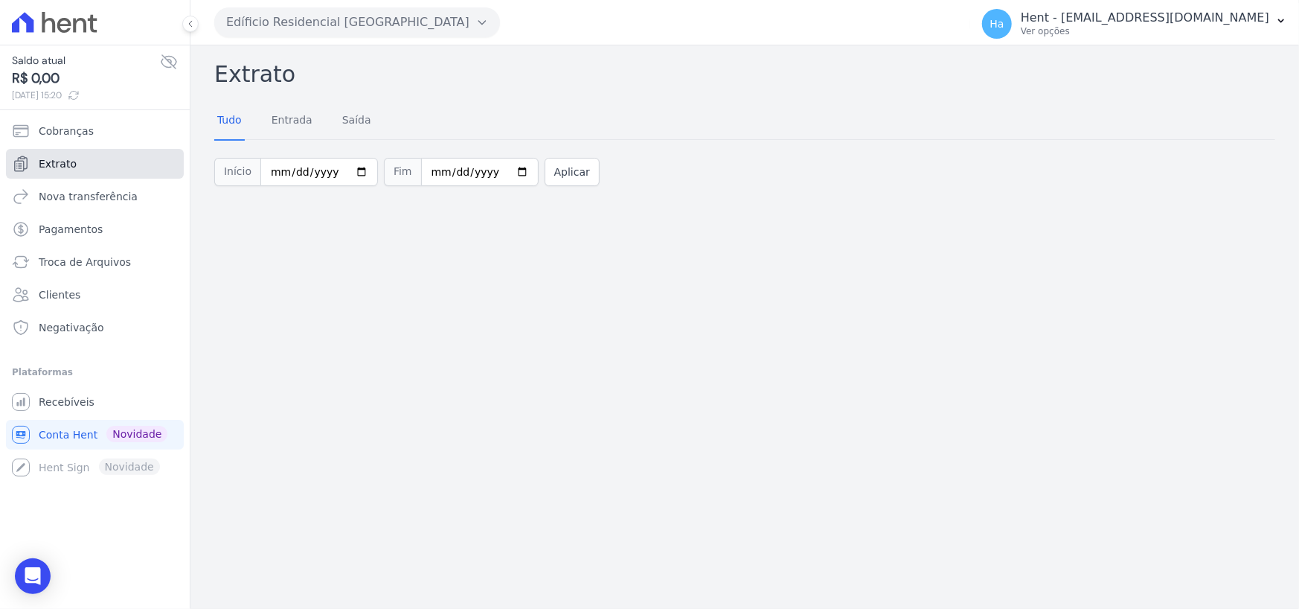
click at [77, 166] on link "Extrato" at bounding box center [95, 164] width 178 height 30
click at [467, 26] on button "Edíficio Residencial Grevílea Park" at bounding box center [357, 22] width 286 height 30
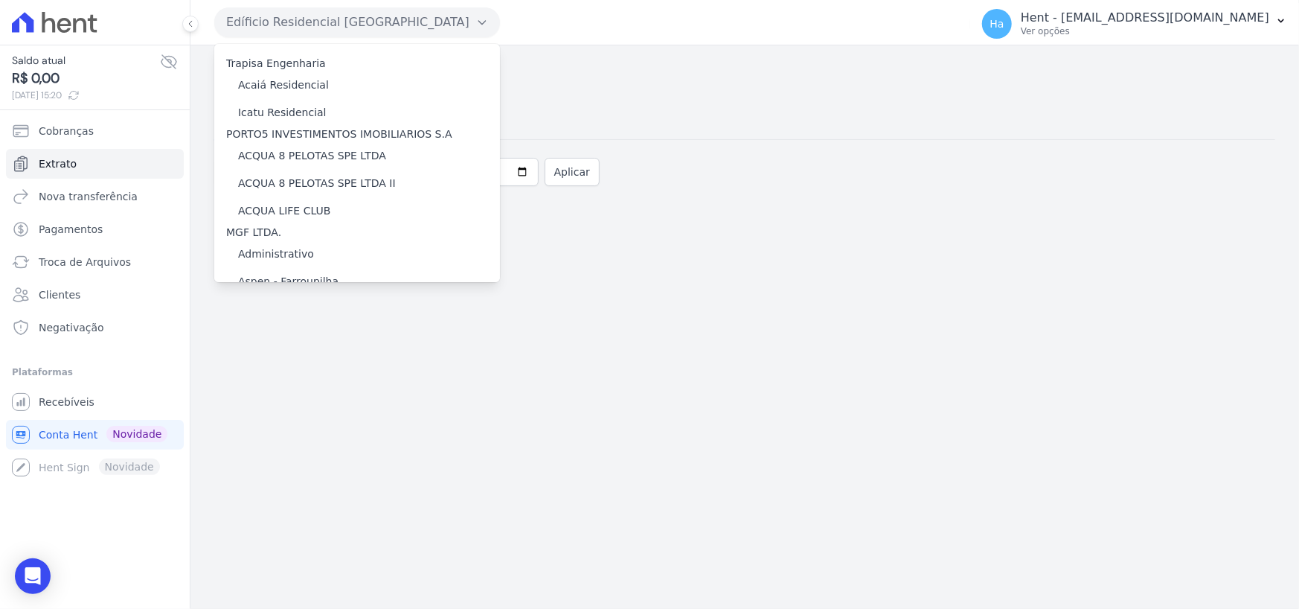
scroll to position [3459, 0]
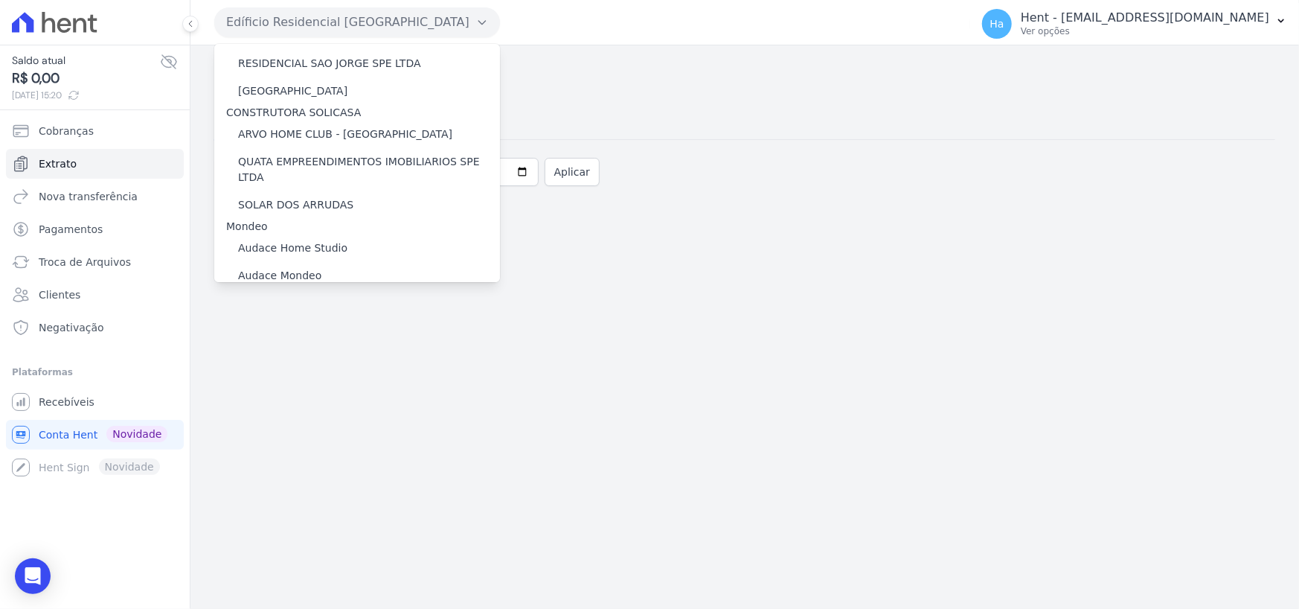
click at [296, 323] on label "Edíficio Residencial [GEOGRAPHIC_DATA] - LBA" at bounding box center [359, 331] width 243 height 16
click at [0, 0] on input "Edíficio Residencial [GEOGRAPHIC_DATA] - LBA" at bounding box center [0, 0] width 0 height 0
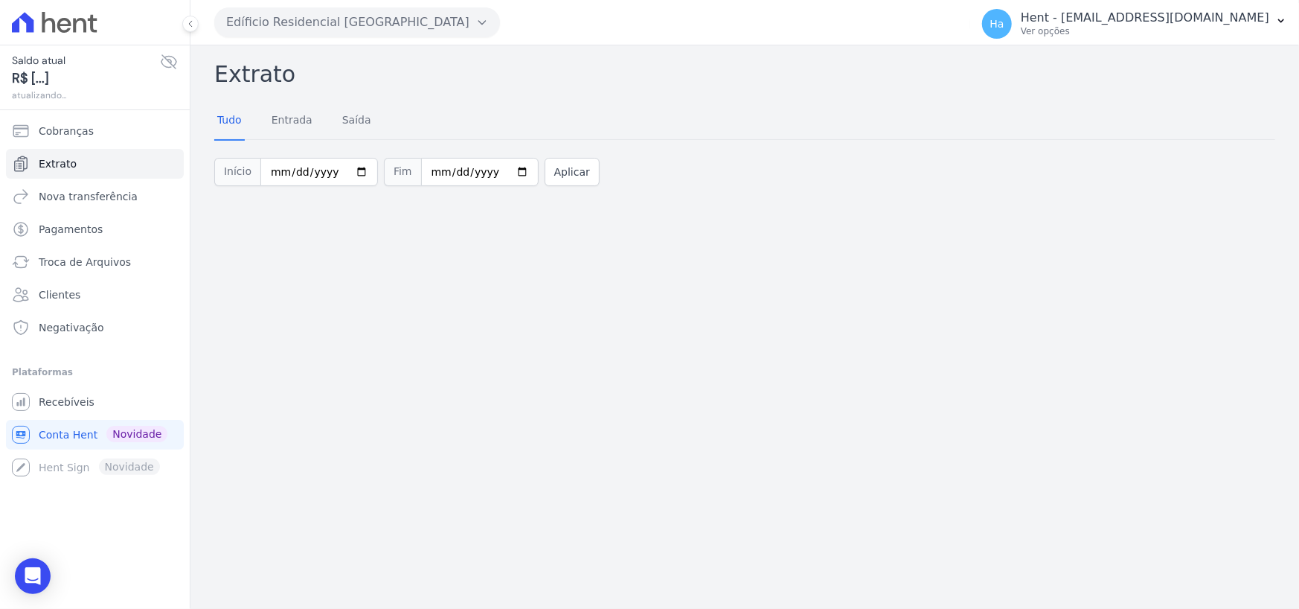
click at [454, 25] on button "Edíficio Residencial [GEOGRAPHIC_DATA]" at bounding box center [357, 22] width 286 height 30
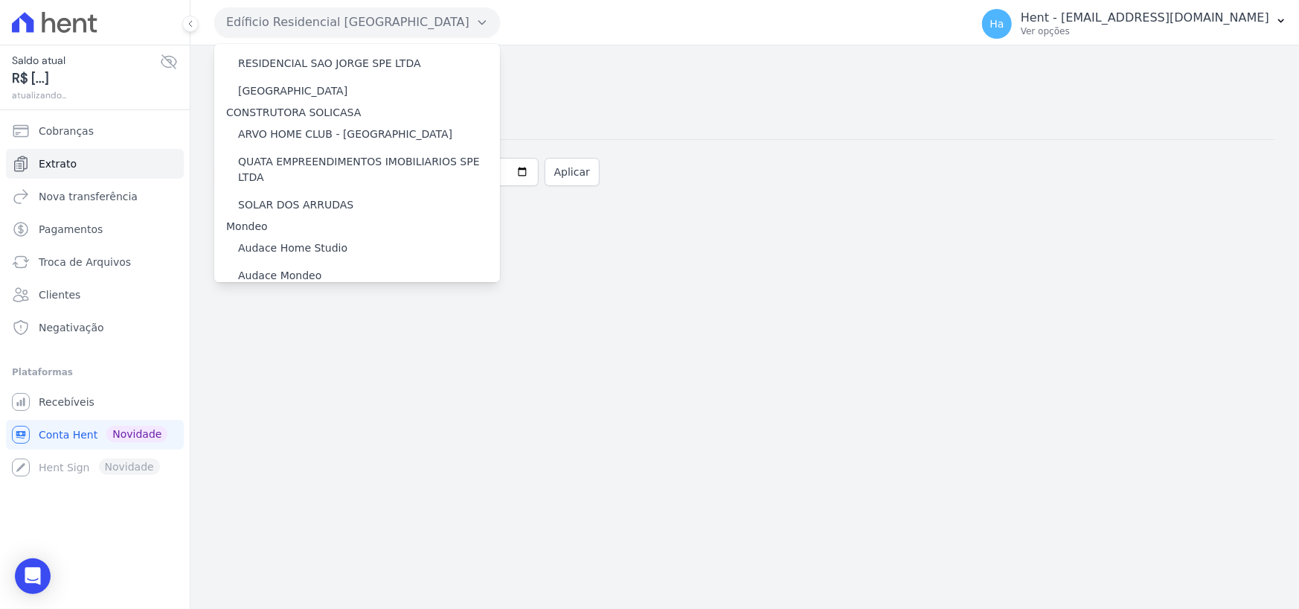
click at [341, 323] on label "Edíficio Residencial [GEOGRAPHIC_DATA] - LBA" at bounding box center [359, 331] width 243 height 16
click at [0, 0] on input "Edíficio Residencial [GEOGRAPHIC_DATA] - LBA" at bounding box center [0, 0] width 0 height 0
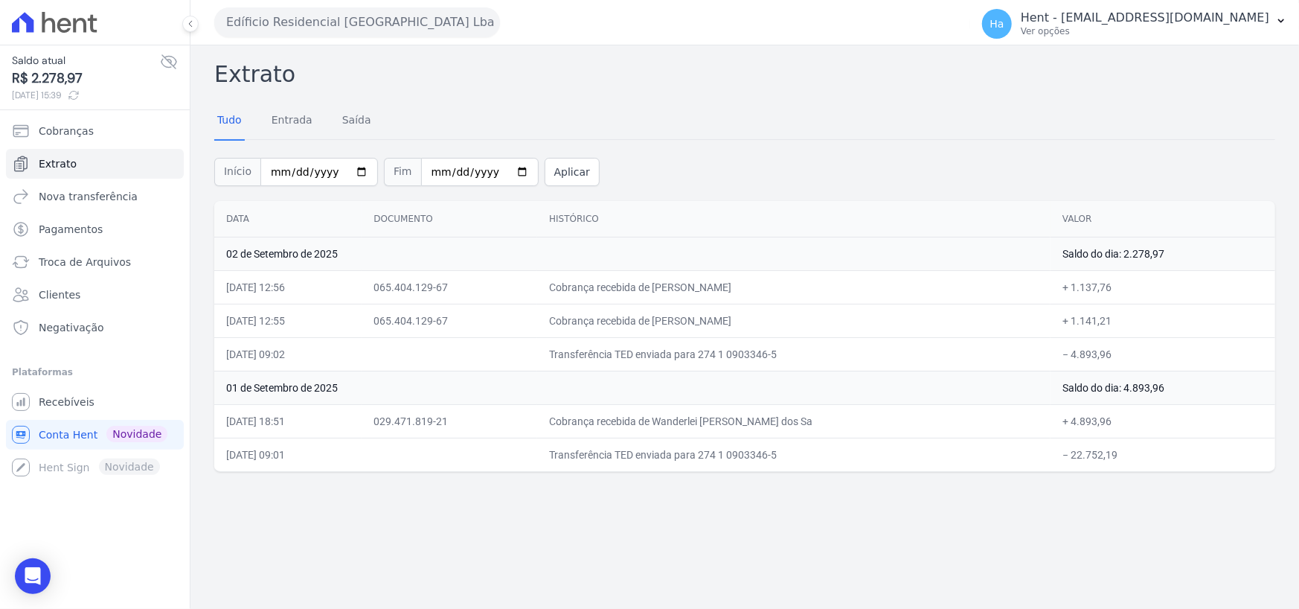
click at [722, 121] on div "Tudo Entrada Saída" at bounding box center [744, 121] width 1061 height 36
click at [495, 18] on icon "button" at bounding box center [495, 22] width 0 height 12
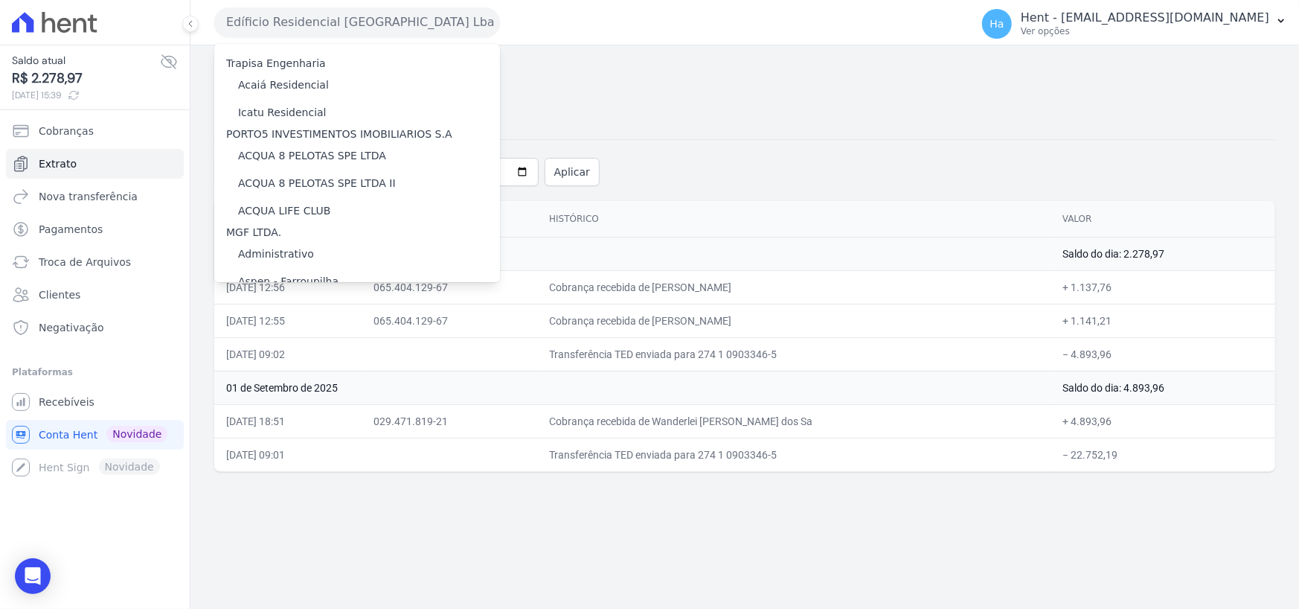
click at [469, 22] on button "Edíficio Residencial Grevílea Park Lba" at bounding box center [357, 22] width 286 height 30
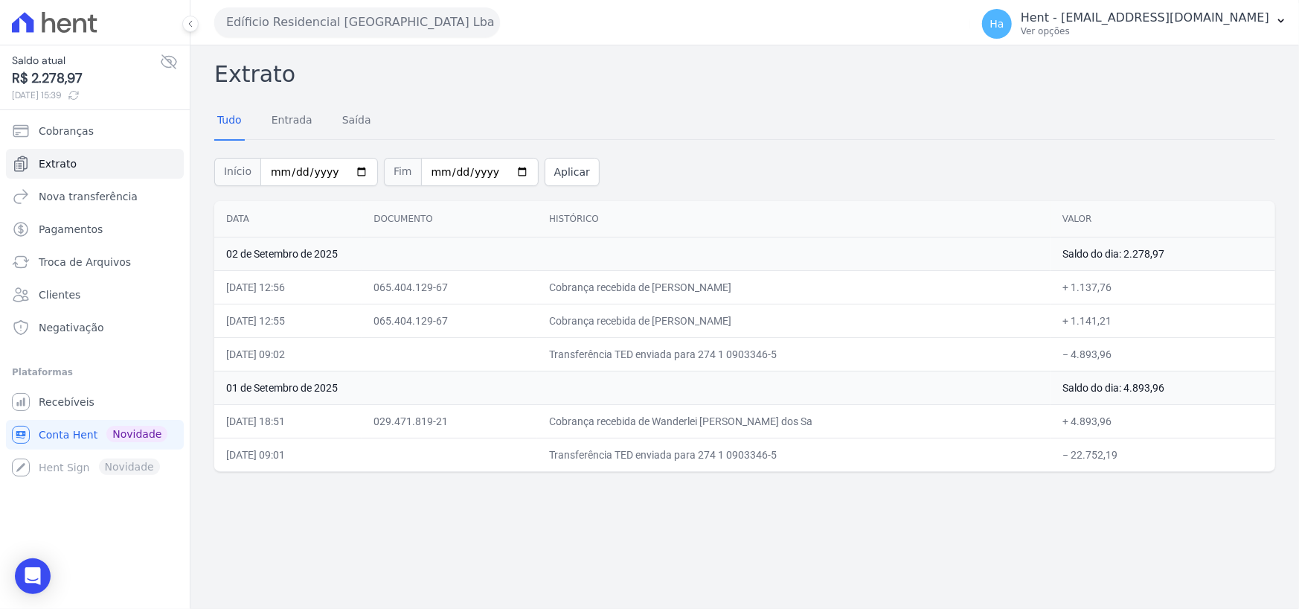
click at [469, 22] on button "Edíficio Residencial Grevílea Park Lba" at bounding box center [357, 22] width 286 height 30
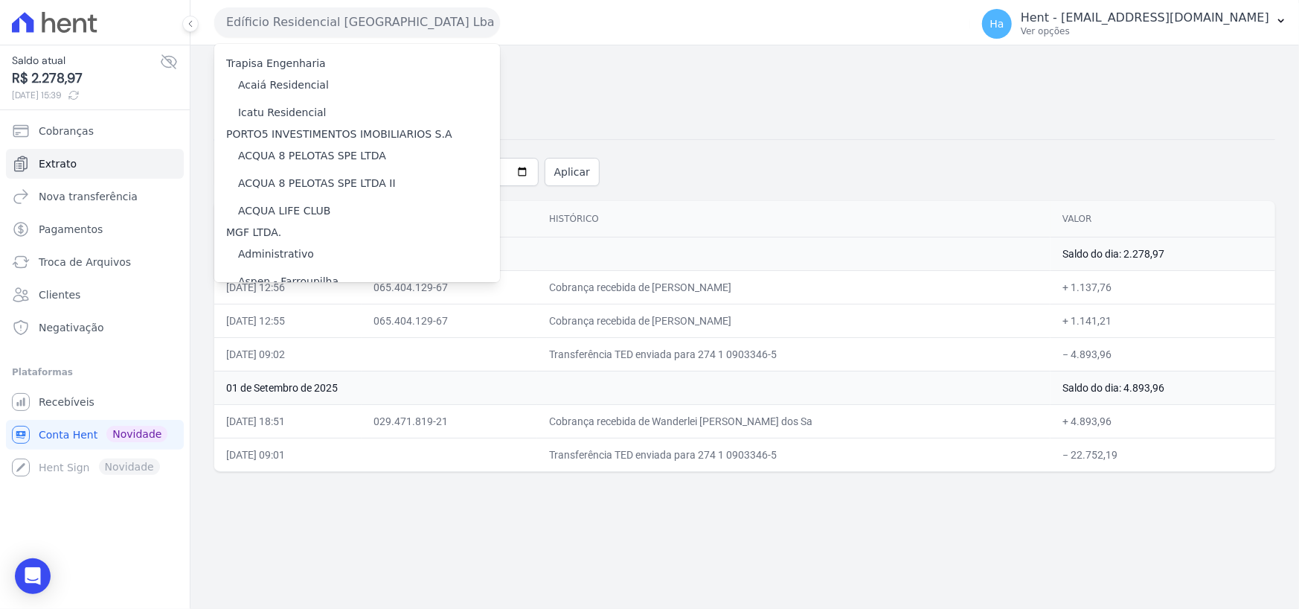
scroll to position [3459, 0]
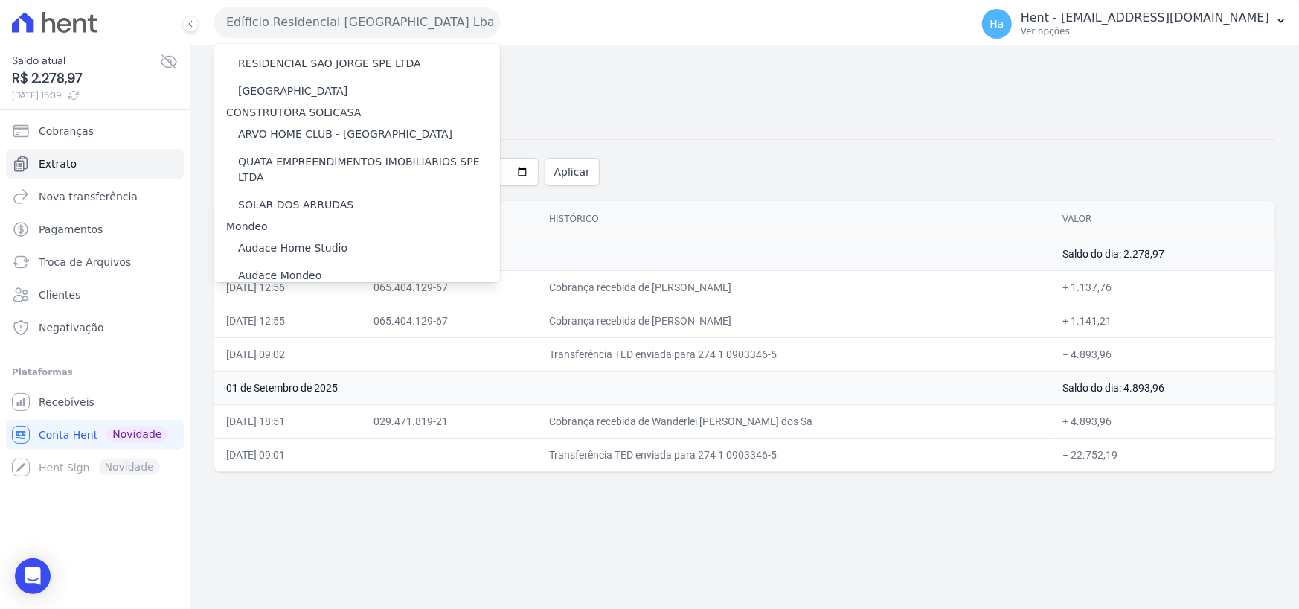
click at [358, 295] on label "Edíficio Residencial Grevílea Park" at bounding box center [344, 303] width 213 height 16
click at [0, 0] on input "Edíficio Residencial Grevílea Park" at bounding box center [0, 0] width 0 height 0
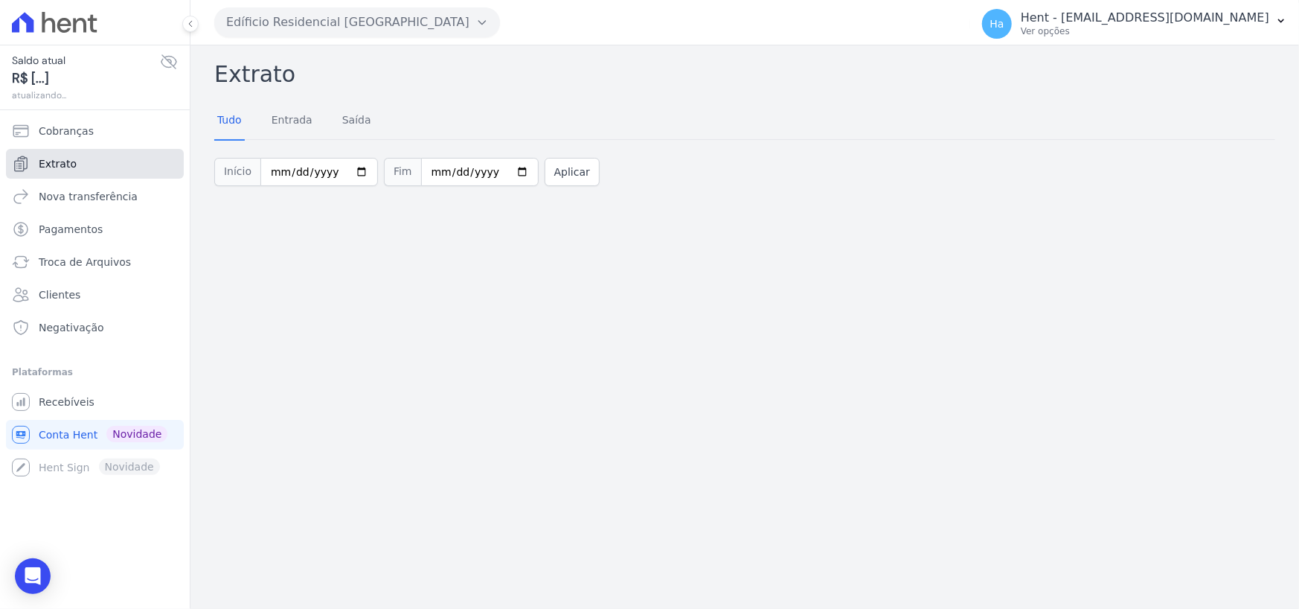
click at [71, 170] on link "Extrato" at bounding box center [95, 164] width 178 height 30
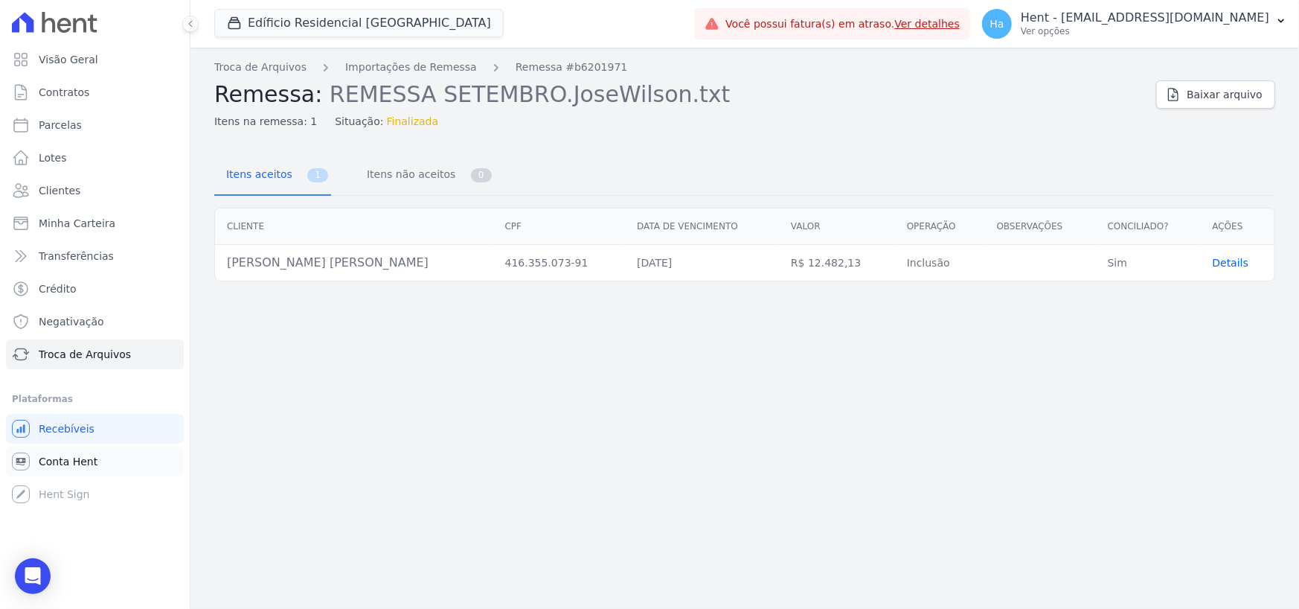
click at [74, 466] on span "Conta Hent" at bounding box center [68, 461] width 59 height 15
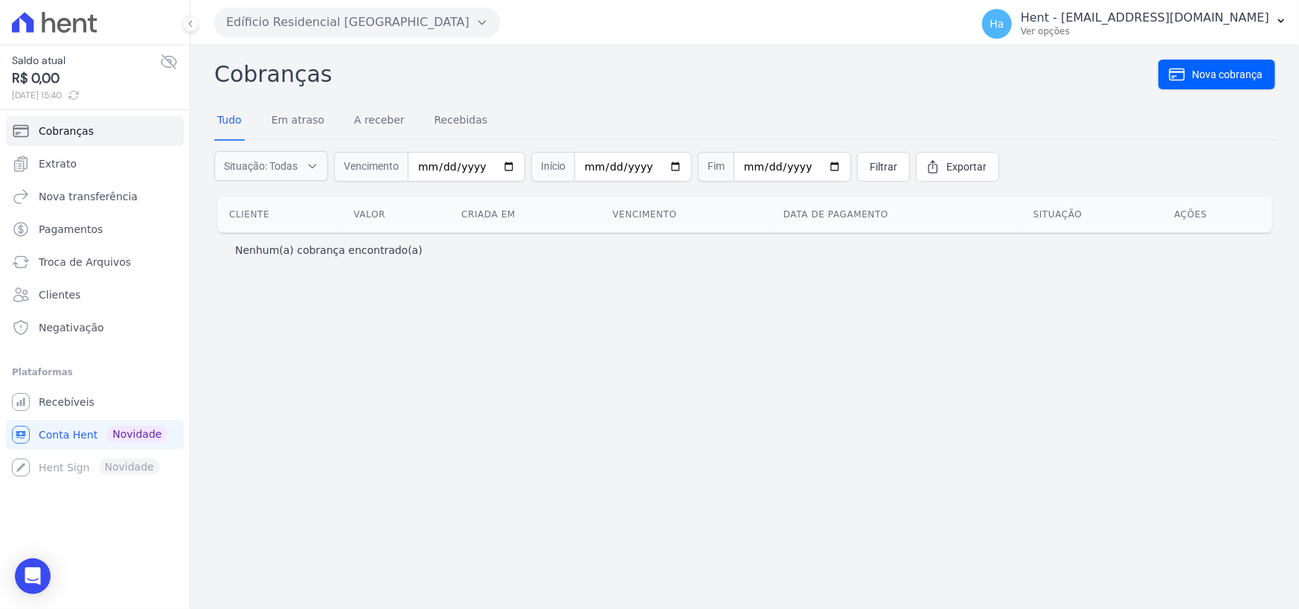
drag, startPoint x: 464, startPoint y: 20, endPoint x: 465, endPoint y: 35, distance: 14.9
click at [464, 22] on button "Edíficio Residencial [GEOGRAPHIC_DATA]" at bounding box center [357, 22] width 286 height 30
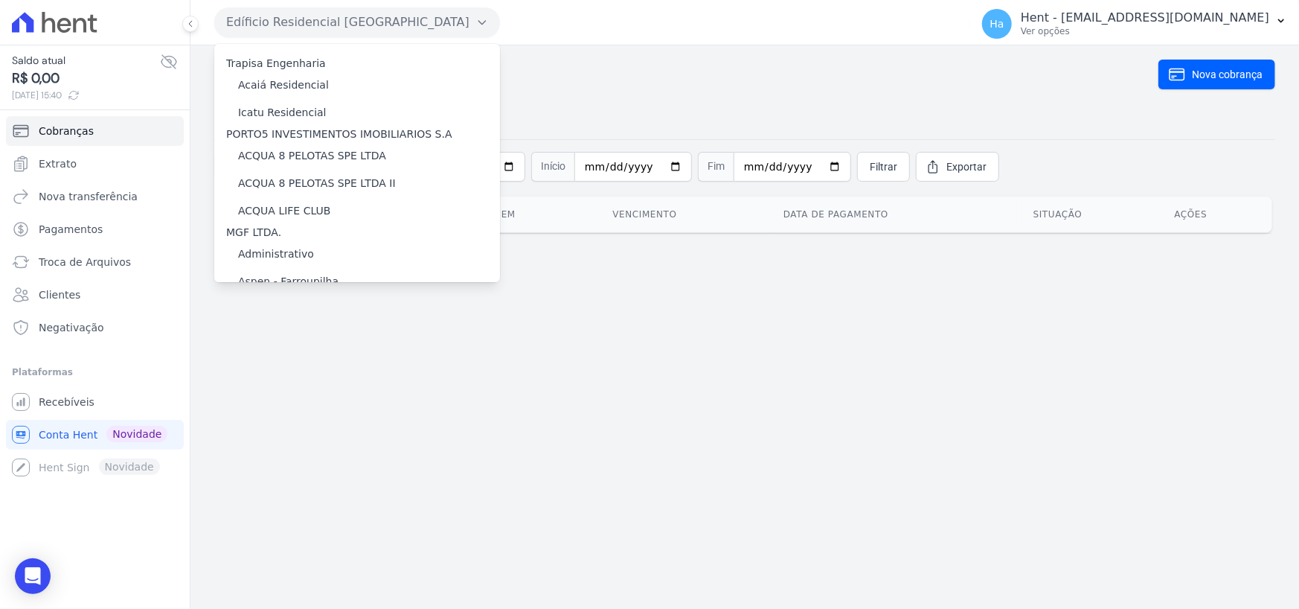
scroll to position [3459, 0]
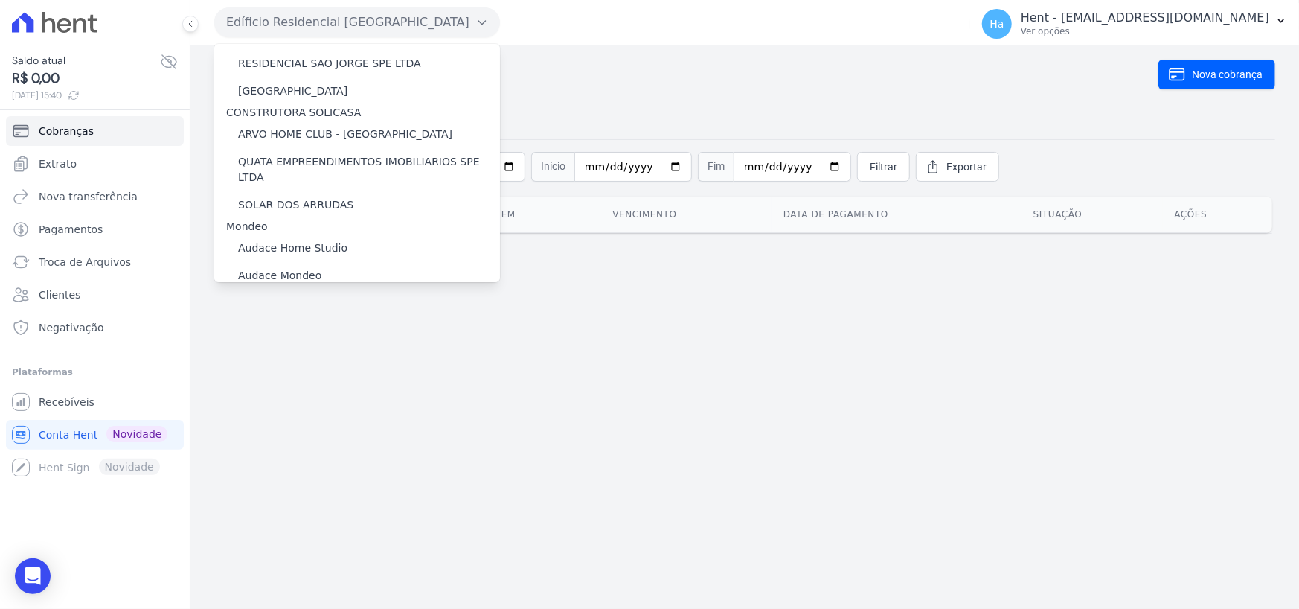
click at [318, 323] on label "Edíficio Residencial Grevílea Park - LBA" at bounding box center [359, 331] width 243 height 16
click at [0, 0] on input "Edíficio Residencial Grevílea Park - LBA" at bounding box center [0, 0] width 0 height 0
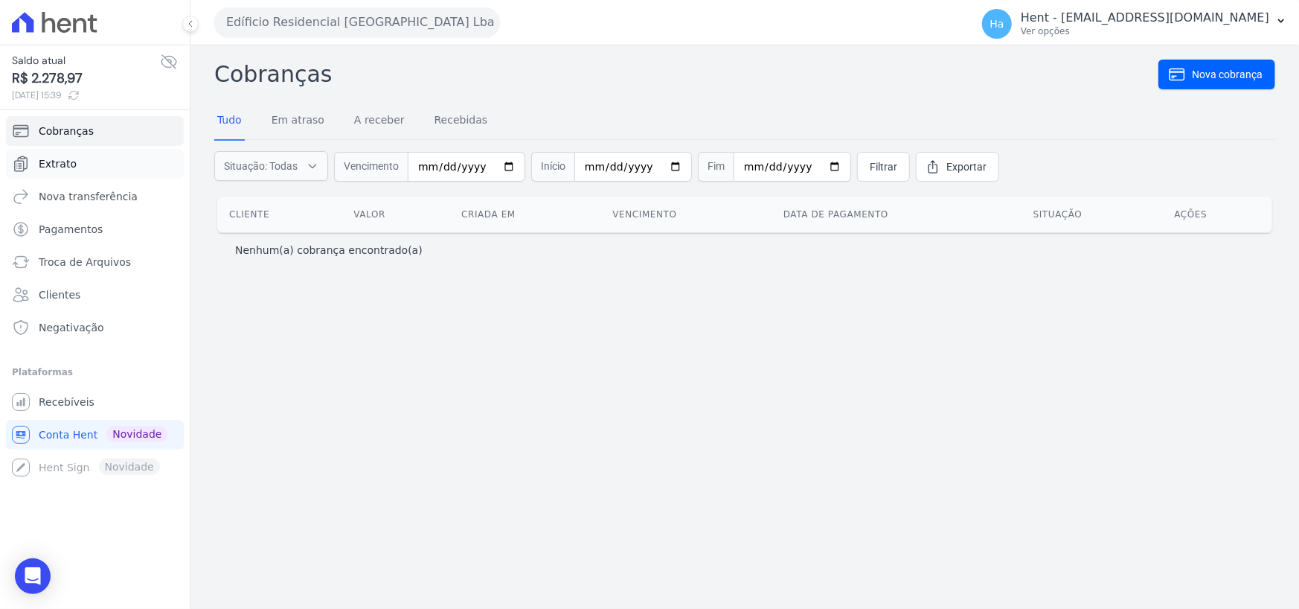
click at [22, 170] on icon "Sidebar" at bounding box center [21, 163] width 13 height 15
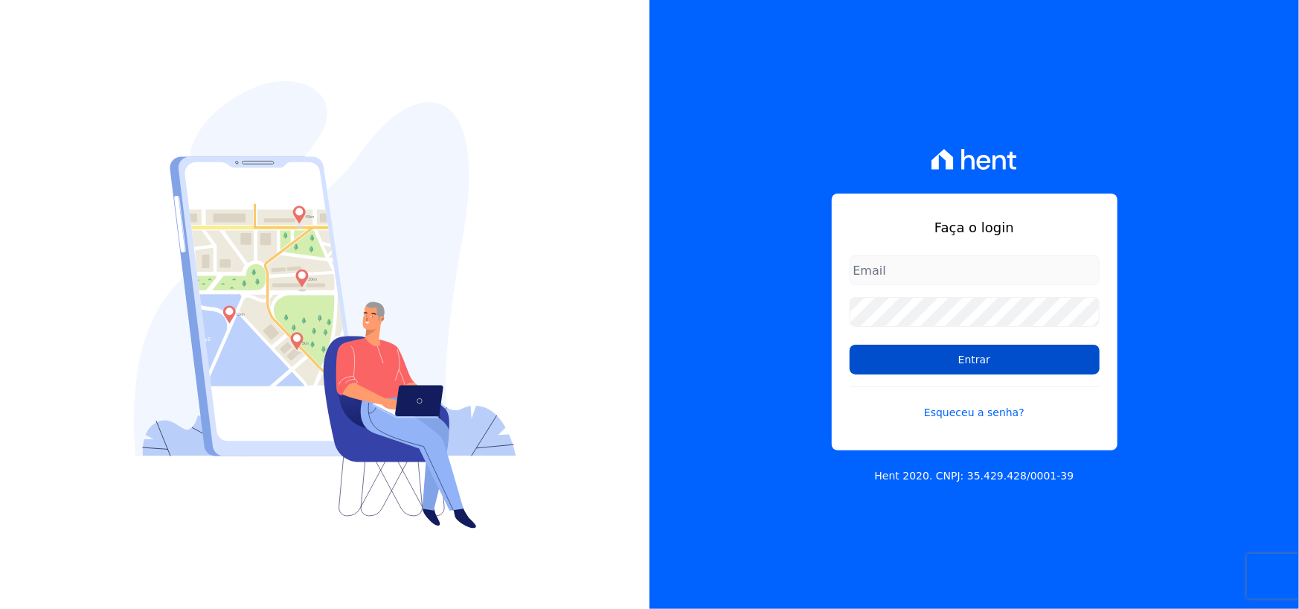
type input "[PERSON_NAME][EMAIL_ADDRESS][PERSON_NAME][DOMAIN_NAME]"
click at [923, 359] on input "Entrar" at bounding box center [975, 359] width 250 height 30
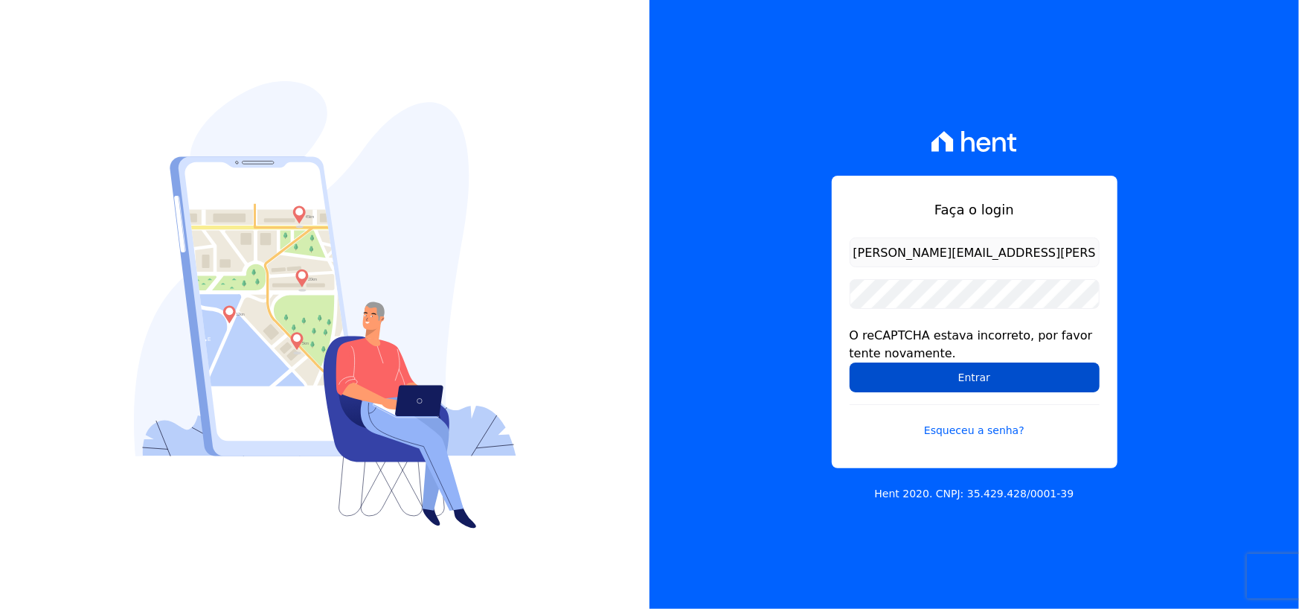
click at [915, 380] on input "Entrar" at bounding box center [975, 377] width 250 height 30
click at [900, 376] on input "Entrar" at bounding box center [975, 377] width 250 height 30
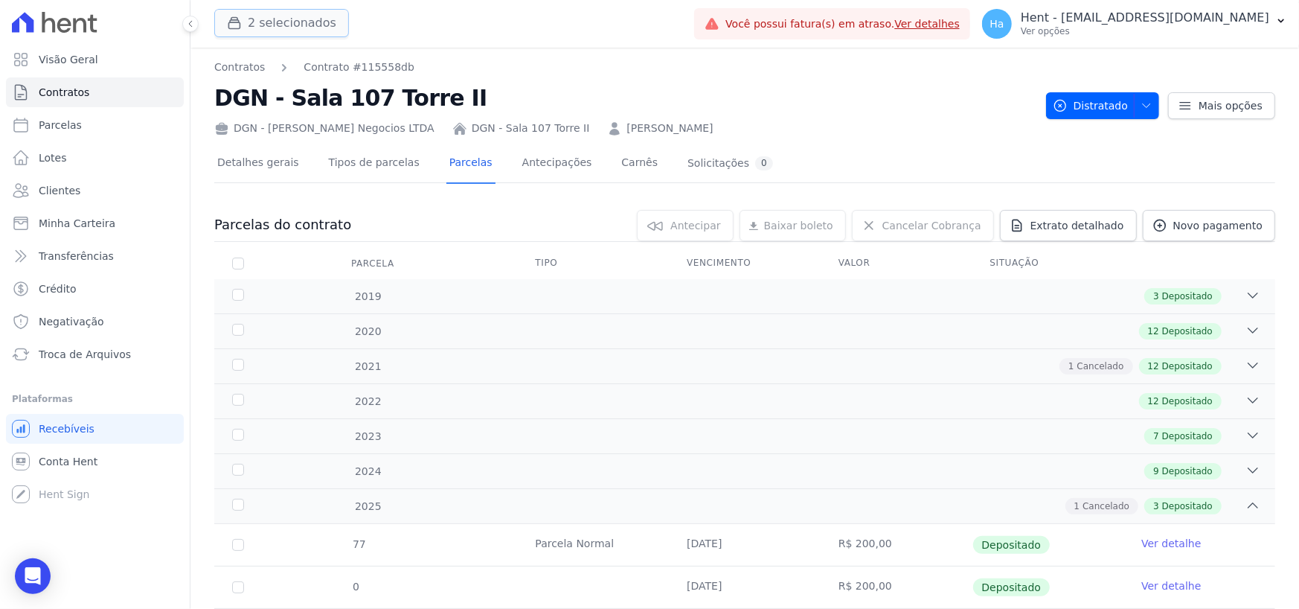
click at [260, 21] on button "2 selecionados" at bounding box center [281, 23] width 135 height 28
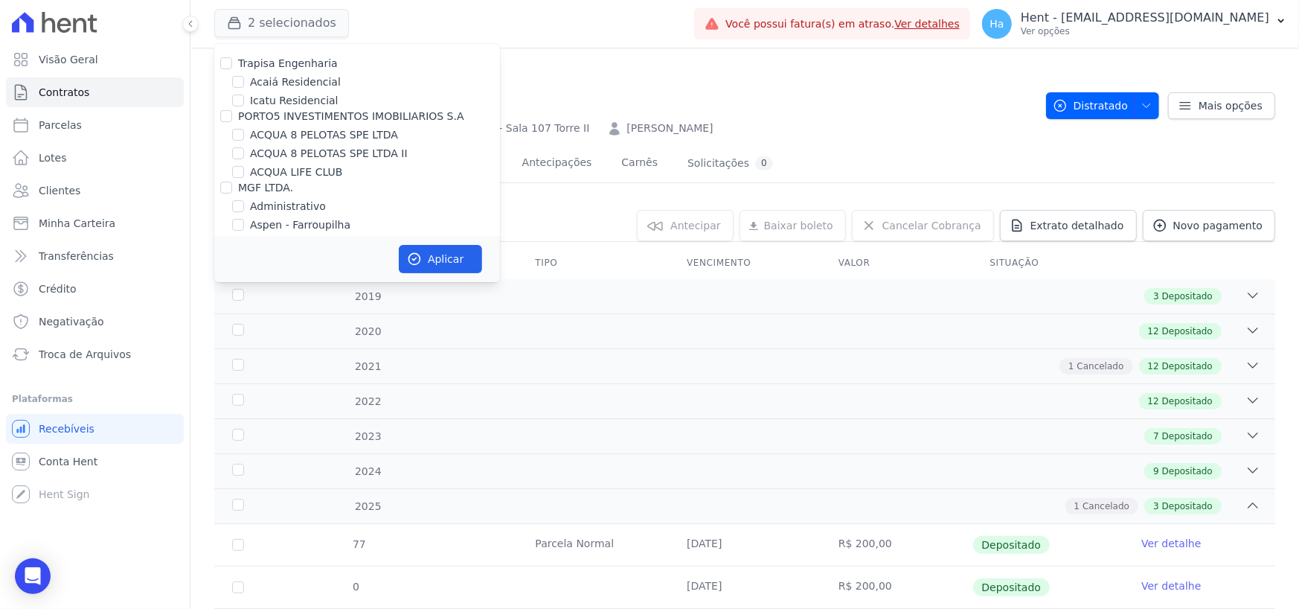
scroll to position [7459, 0]
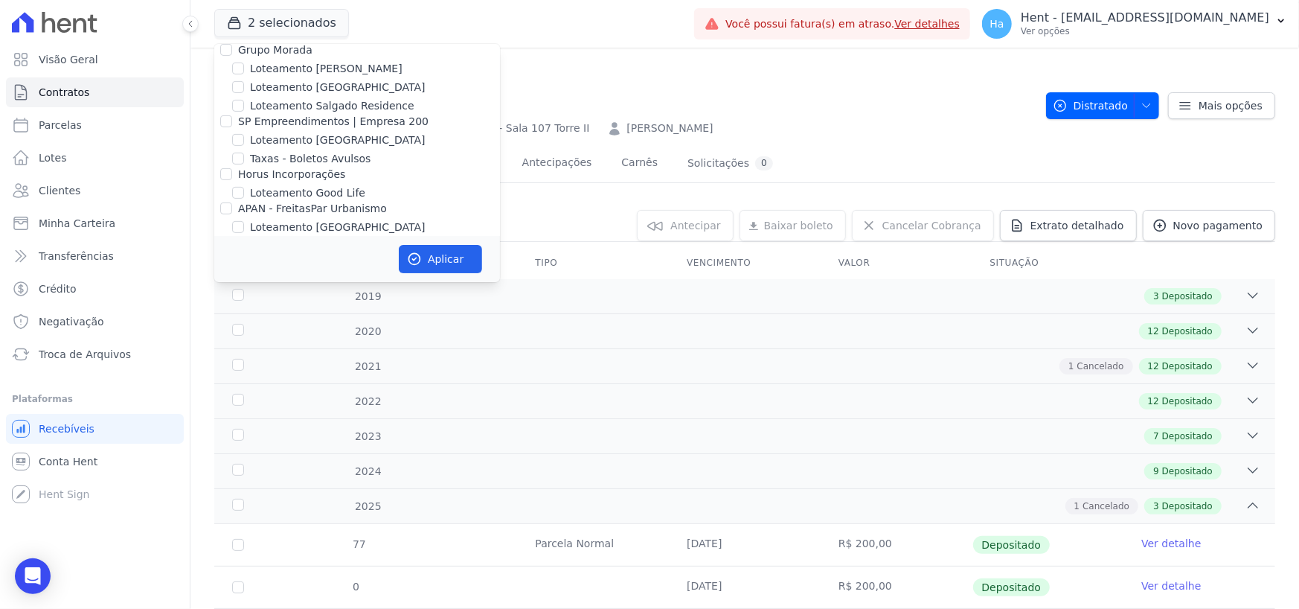
click at [229, 305] on input "Foco Empreendimentos" at bounding box center [226, 311] width 12 height 12
checkbox input "true"
click at [422, 266] on button "Aplicar" at bounding box center [440, 259] width 83 height 28
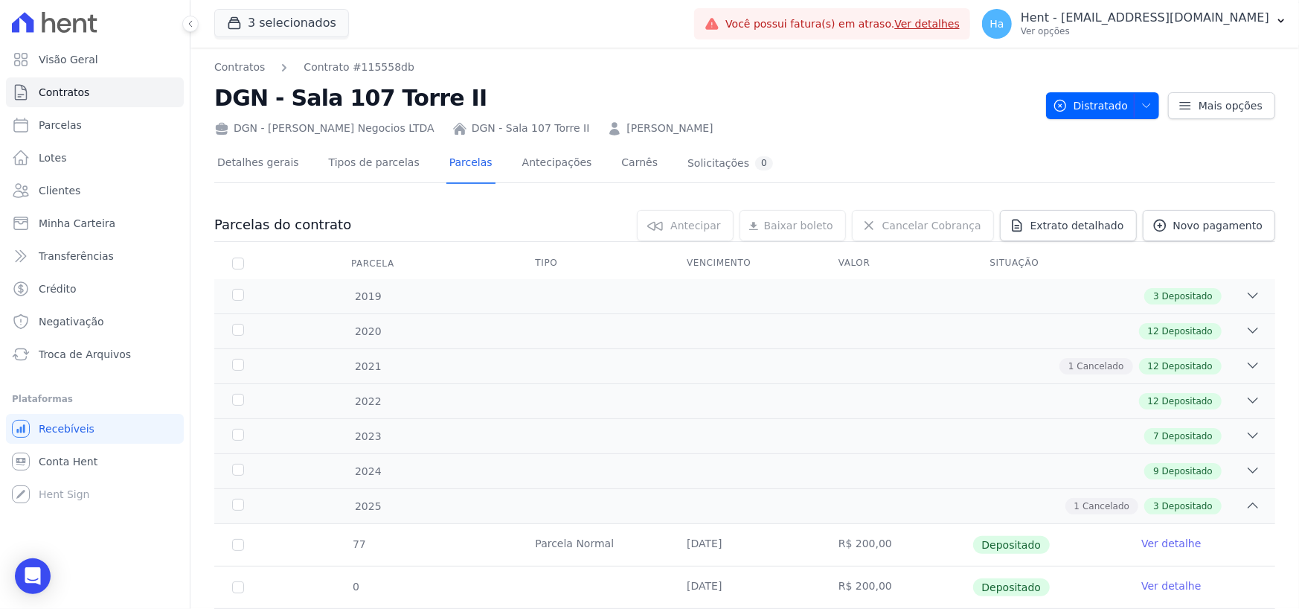
click at [844, 77] on div "Contratos Contrato #115558db DGN - Sala 107 Torre II DGN - Dantas Gusmão Negoci…" at bounding box center [624, 98] width 820 height 77
click at [299, 33] on button "3 selecionados" at bounding box center [281, 23] width 135 height 28
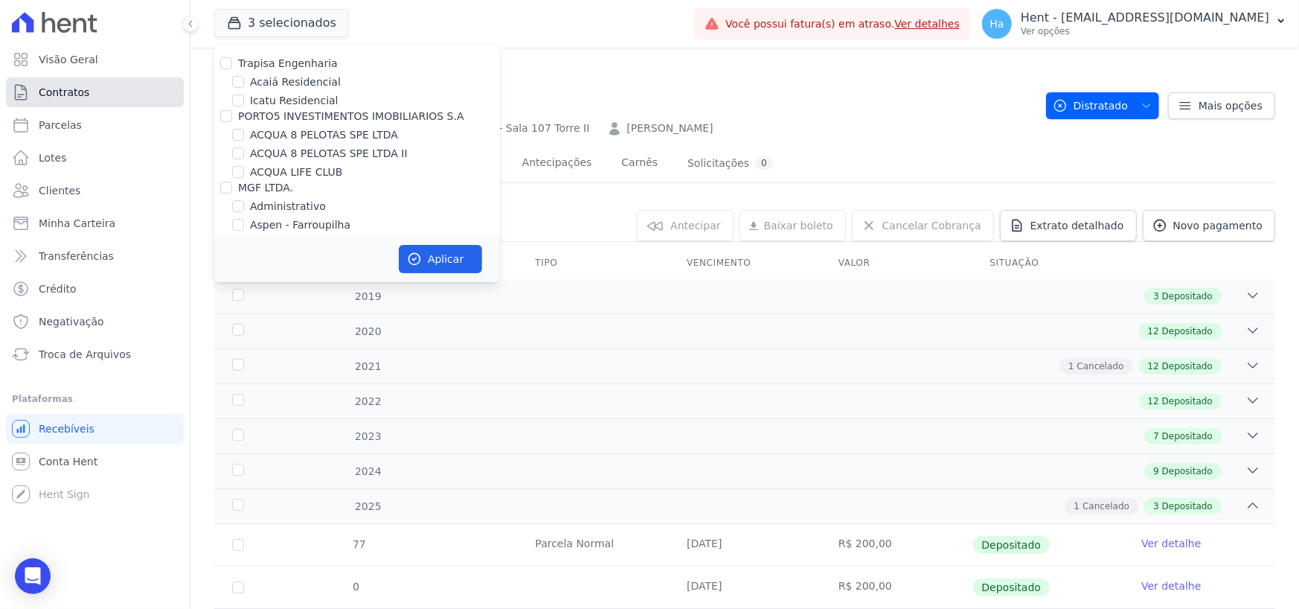
click at [52, 95] on span "Contratos" at bounding box center [64, 92] width 51 height 15
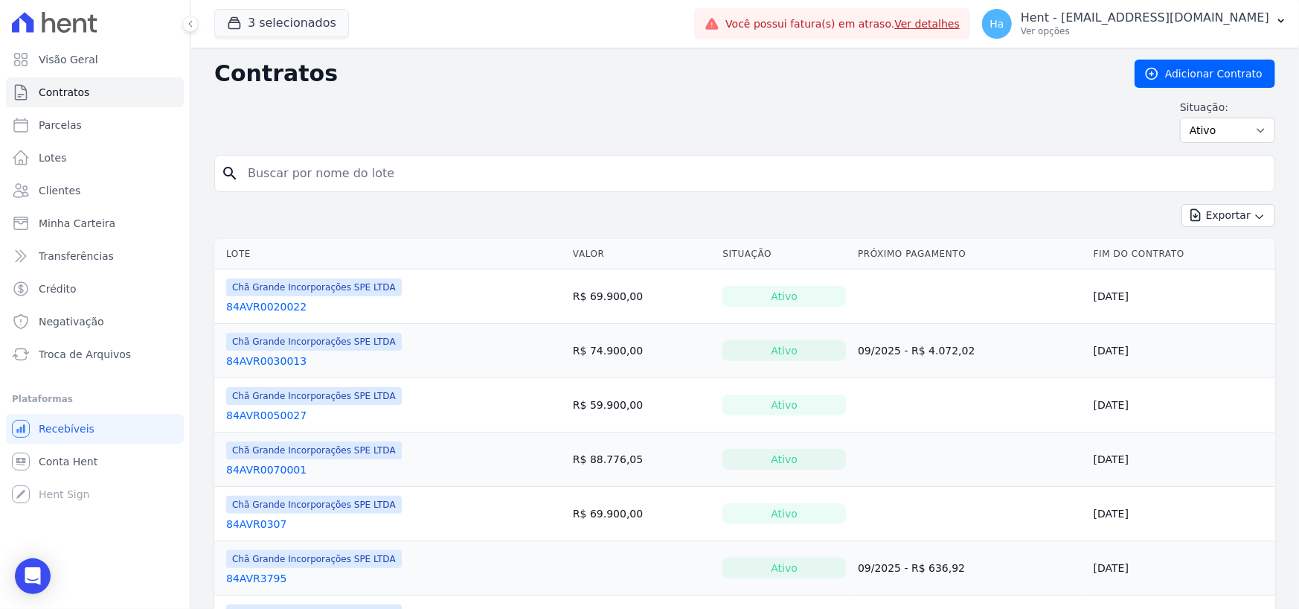
click at [330, 170] on input "search" at bounding box center [754, 173] width 1030 height 30
click at [57, 185] on span "Clientes" at bounding box center [60, 190] width 42 height 15
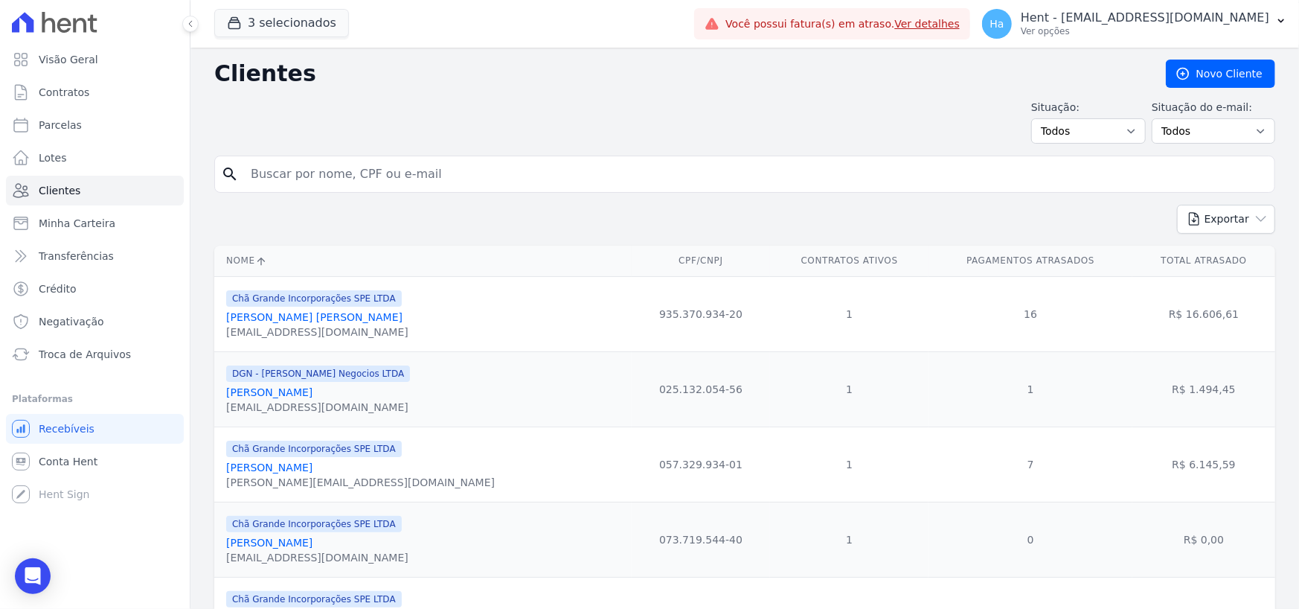
click at [254, 164] on input "search" at bounding box center [755, 174] width 1027 height 30
paste input "Queridoos, vocês acham que eu só compartilho reclamação e b.o de cliente? Estão…"
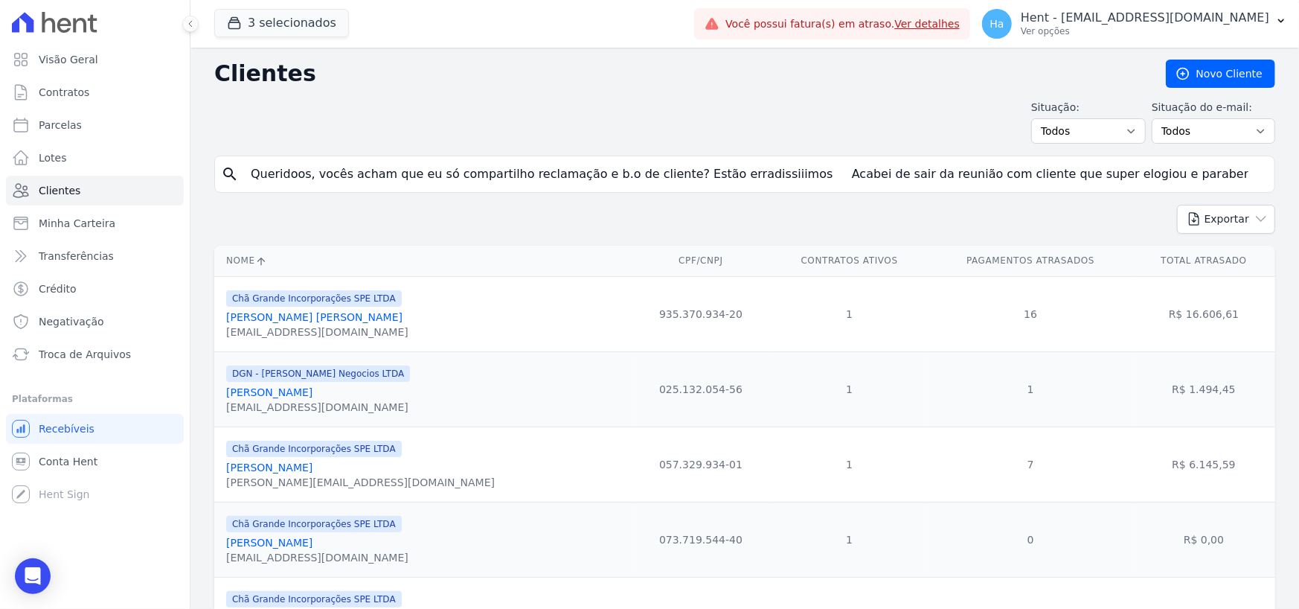
scroll to position [0, 2040]
type input "Queridoos, vocês acham que eu só compartilho reclamação e b.o de cliente? Estão…"
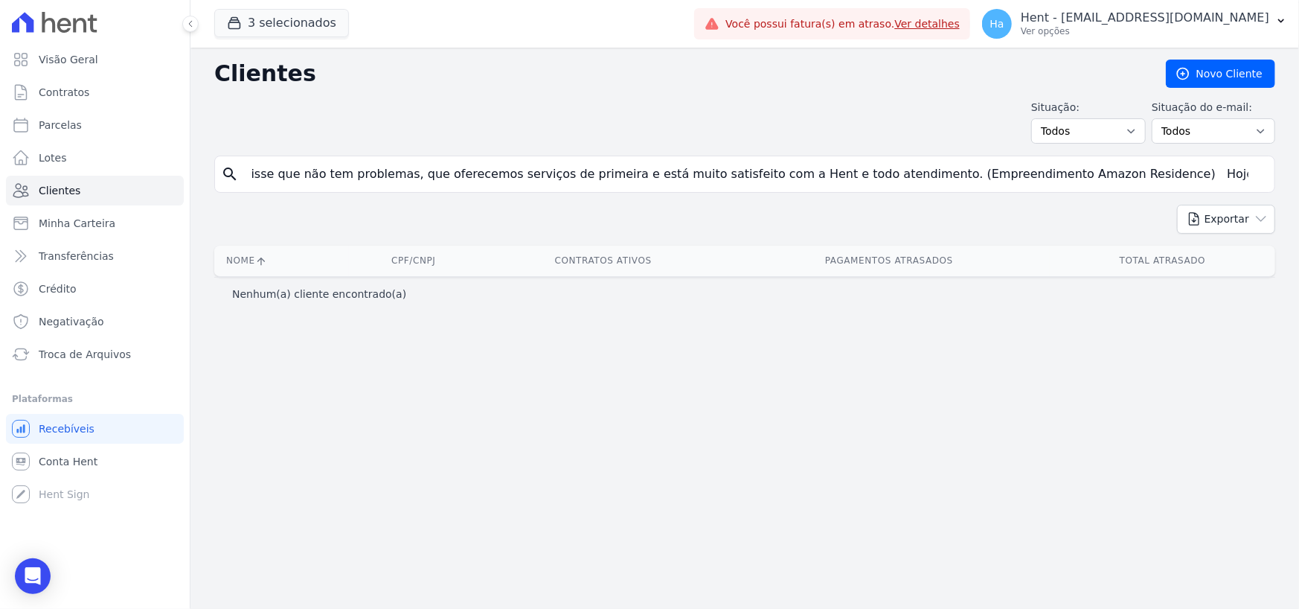
scroll to position [0, 1984]
drag, startPoint x: 251, startPoint y: 177, endPoint x: 1298, endPoint y: 340, distance: 1059.4
click at [1298, 340] on div "Clientes Novo Cliente Situação: Todos Adimplentes Inadimplentes Situação do e-m…" at bounding box center [744, 328] width 1109 height 561
click at [1262, 167] on input "Queridoos, vocês acham que eu só compartilho reclamação e b.o de cliente? Estão…" at bounding box center [755, 174] width 1027 height 30
click at [1253, 176] on input "Queridoos, vocês acham que eu só compartilho reclamação e b.o de cliente? Estão…" at bounding box center [755, 174] width 1027 height 30
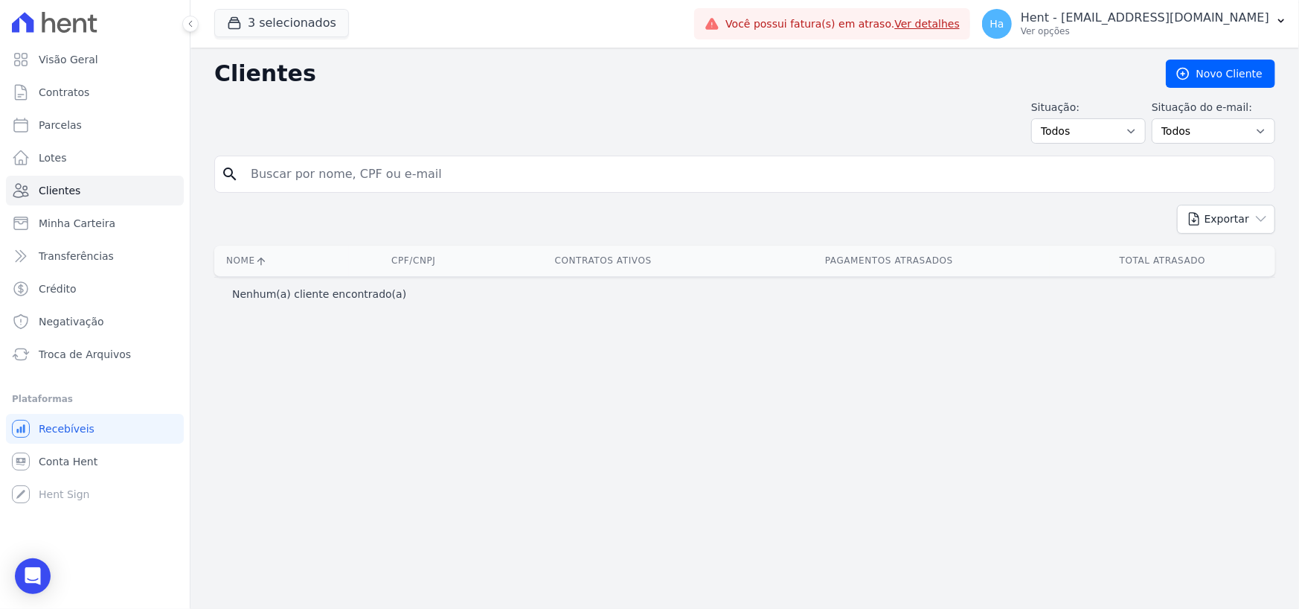
scroll to position [0, 0]
click at [1106, 176] on input "search" at bounding box center [755, 174] width 1027 height 30
paste input "Edvaney Lima Dias"
type input "Edvaney Lima Dias"
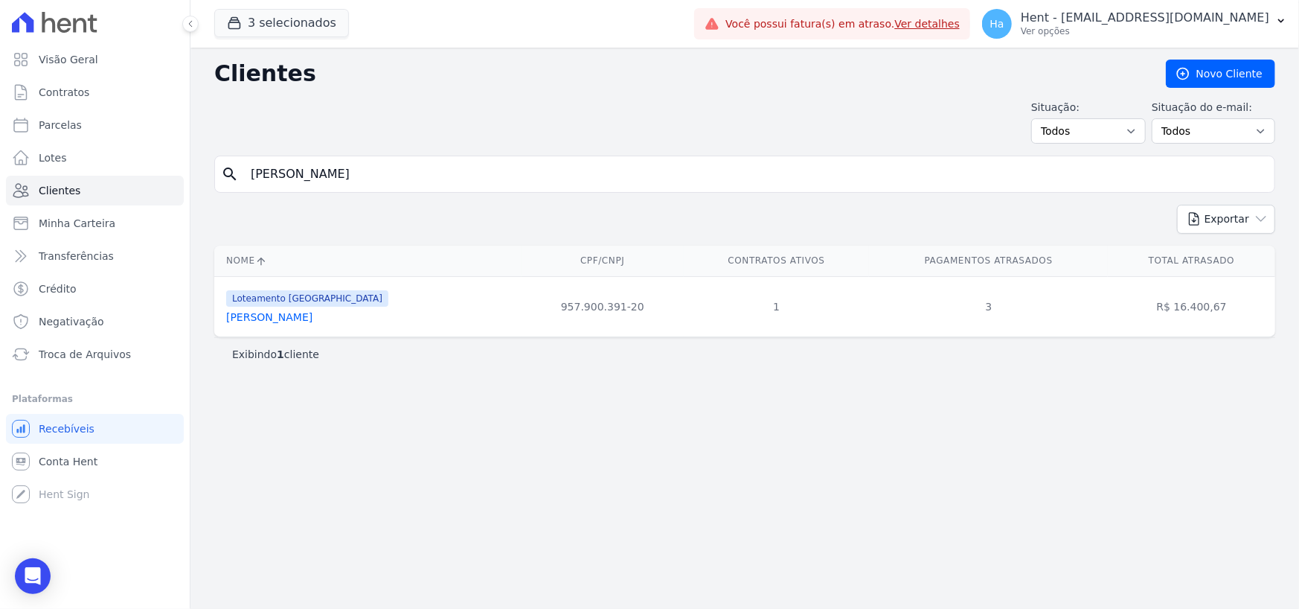
click at [291, 315] on link "Edvaney Lima Dias" at bounding box center [269, 317] width 86 height 12
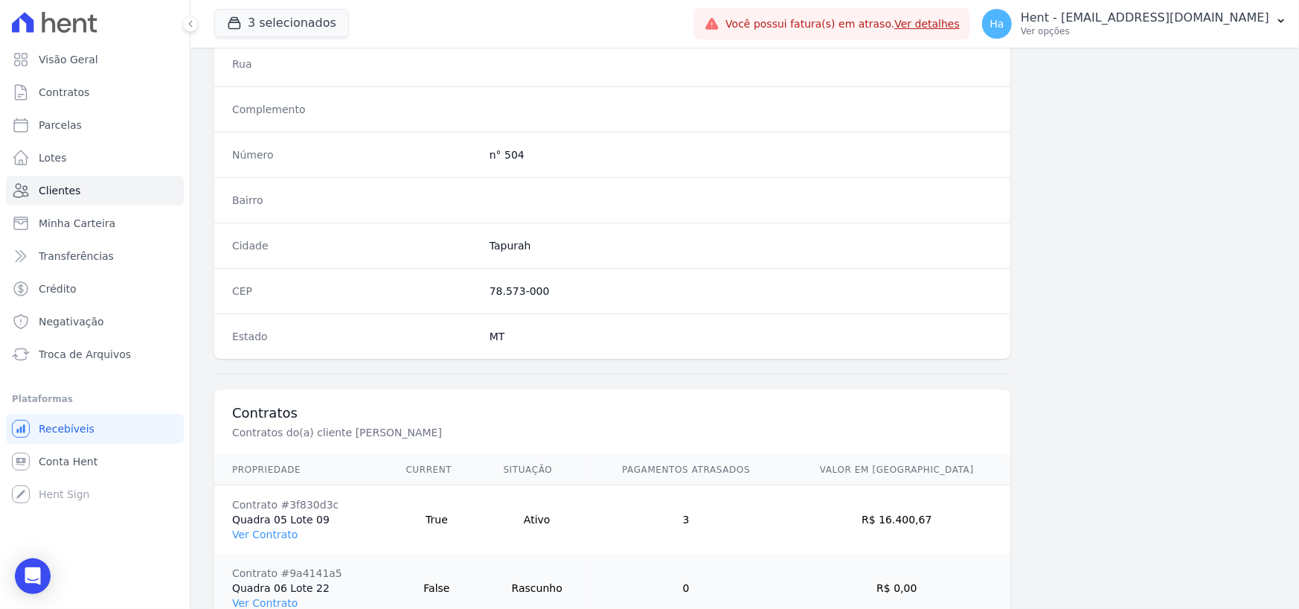
scroll to position [849, 0]
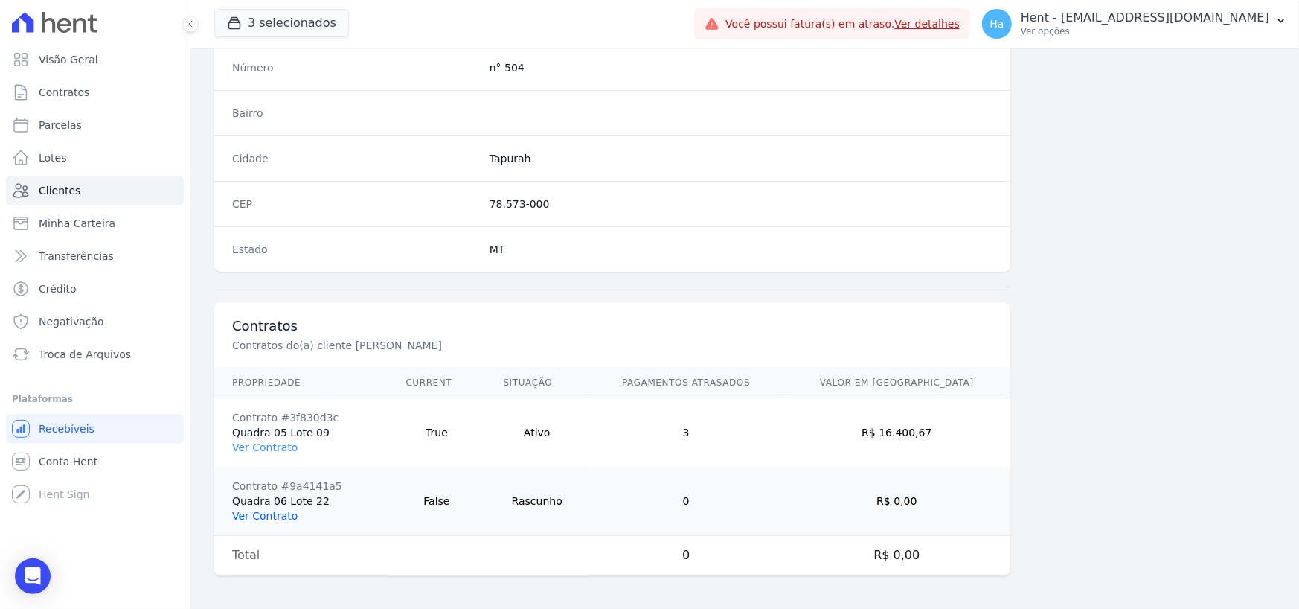
click at [271, 514] on link "Ver Contrato" at bounding box center [264, 516] width 65 height 12
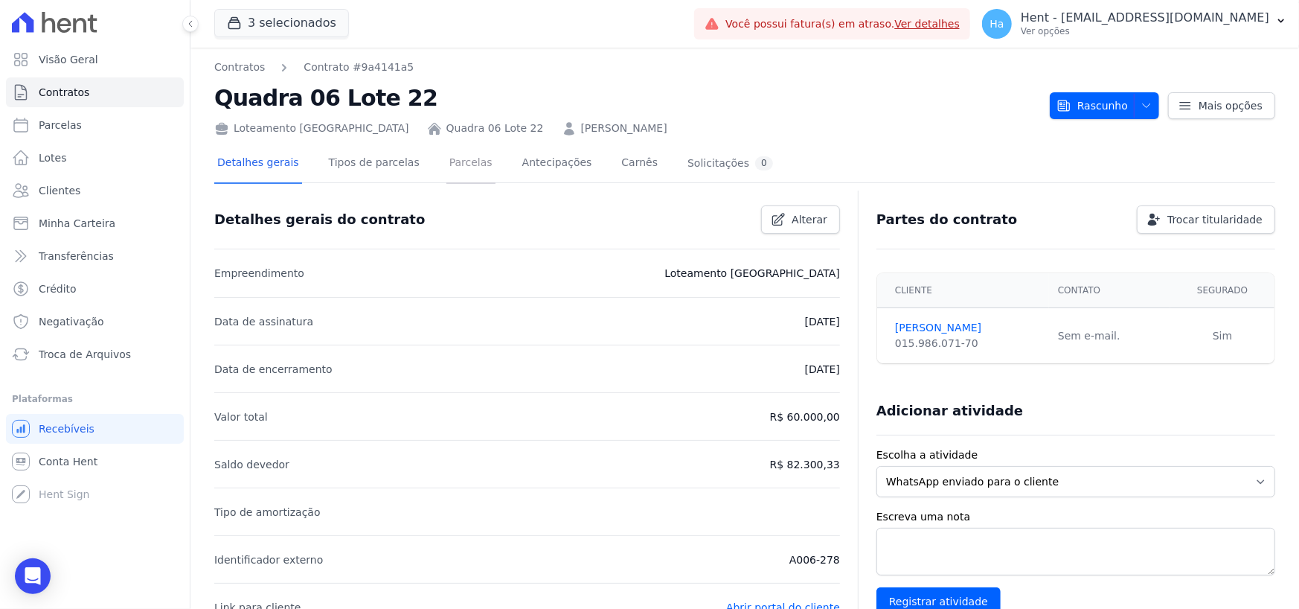
click at [459, 170] on link "Parcelas" at bounding box center [470, 163] width 49 height 39
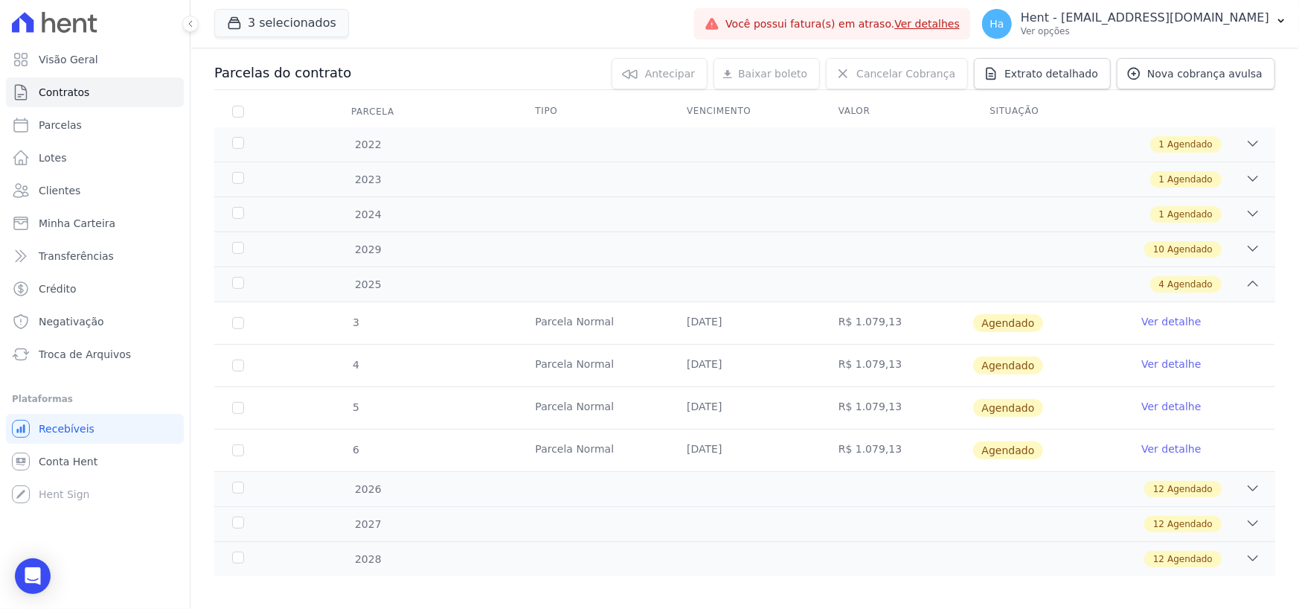
scroll to position [161, 0]
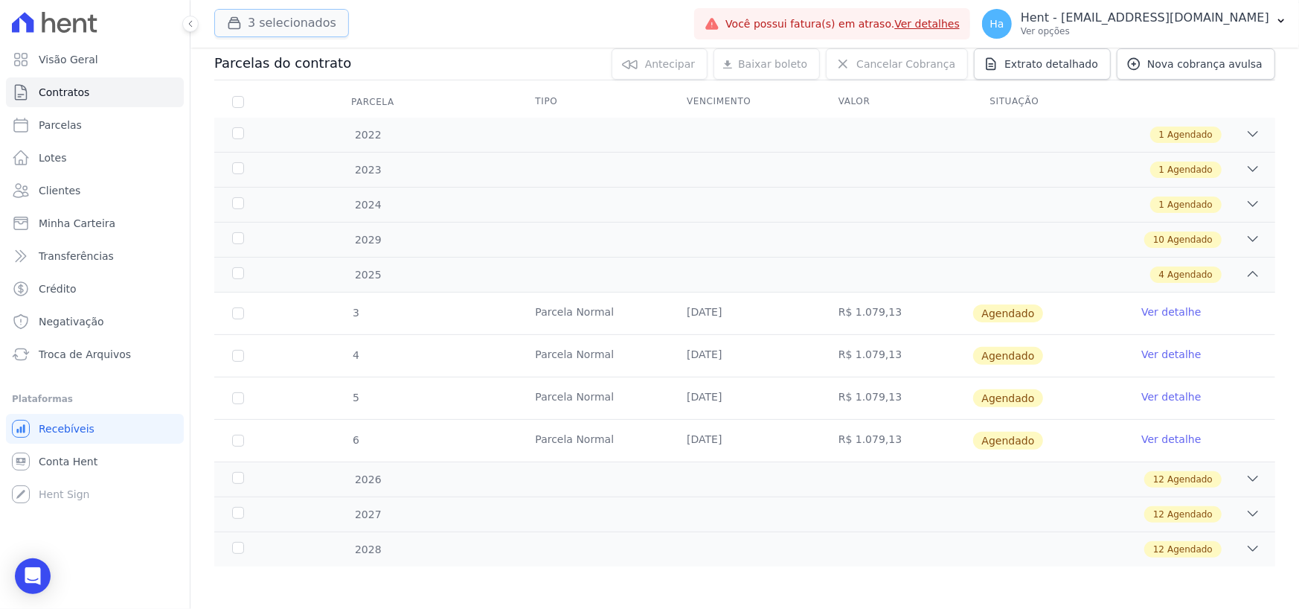
click at [295, 28] on button "3 selecionados" at bounding box center [281, 23] width 135 height 28
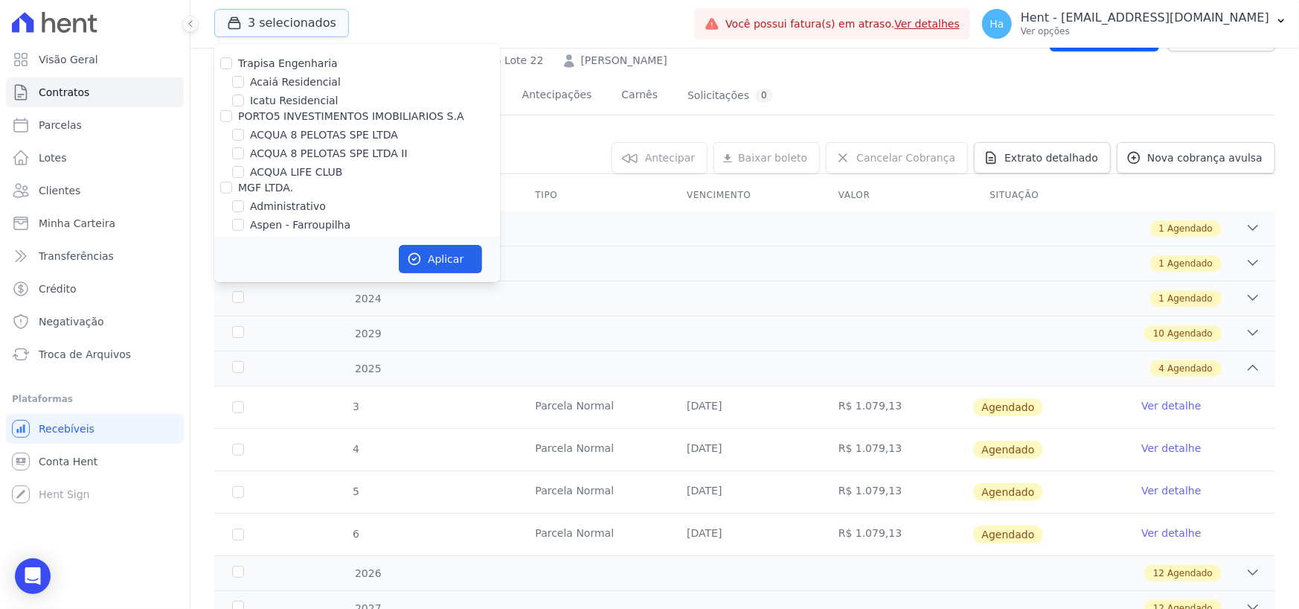
scroll to position [0, 0]
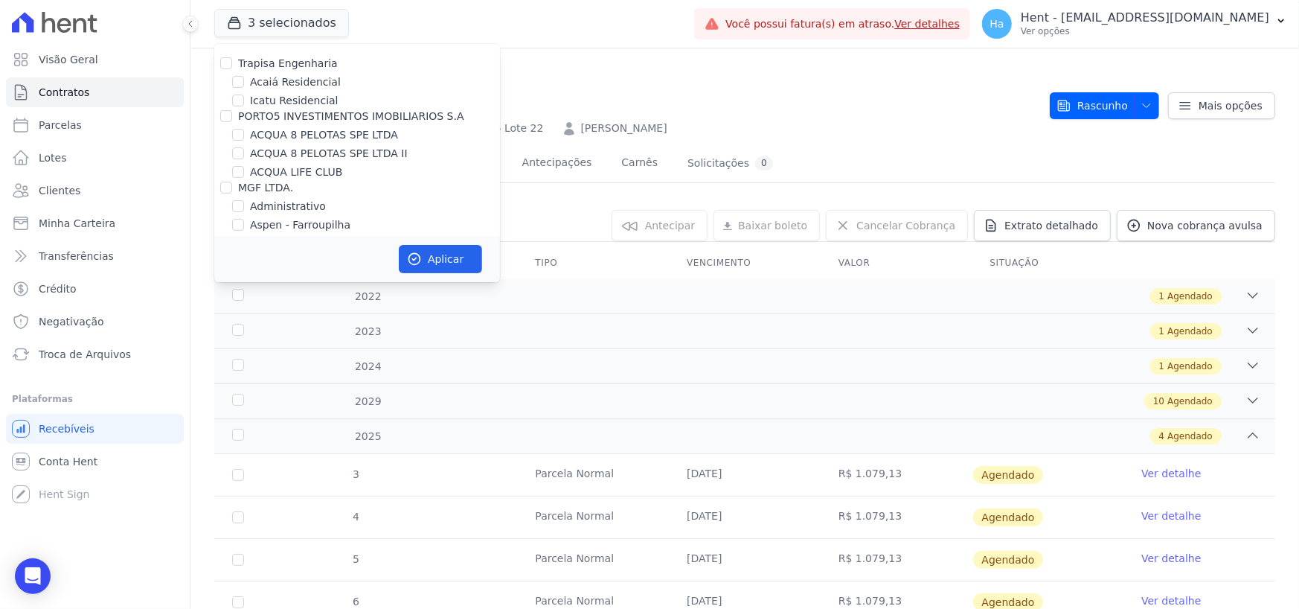
click at [787, 99] on h2 "Quadra 06 Lote 22" at bounding box center [626, 97] width 824 height 33
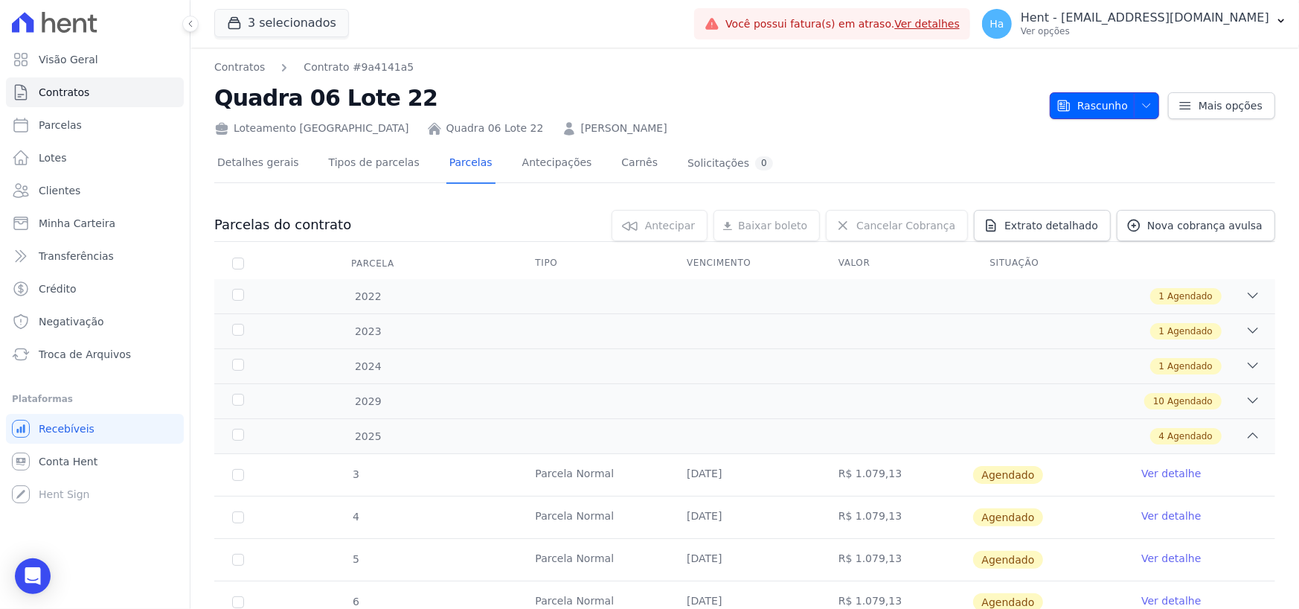
click at [1134, 112] on span "button" at bounding box center [1143, 106] width 19 height 24
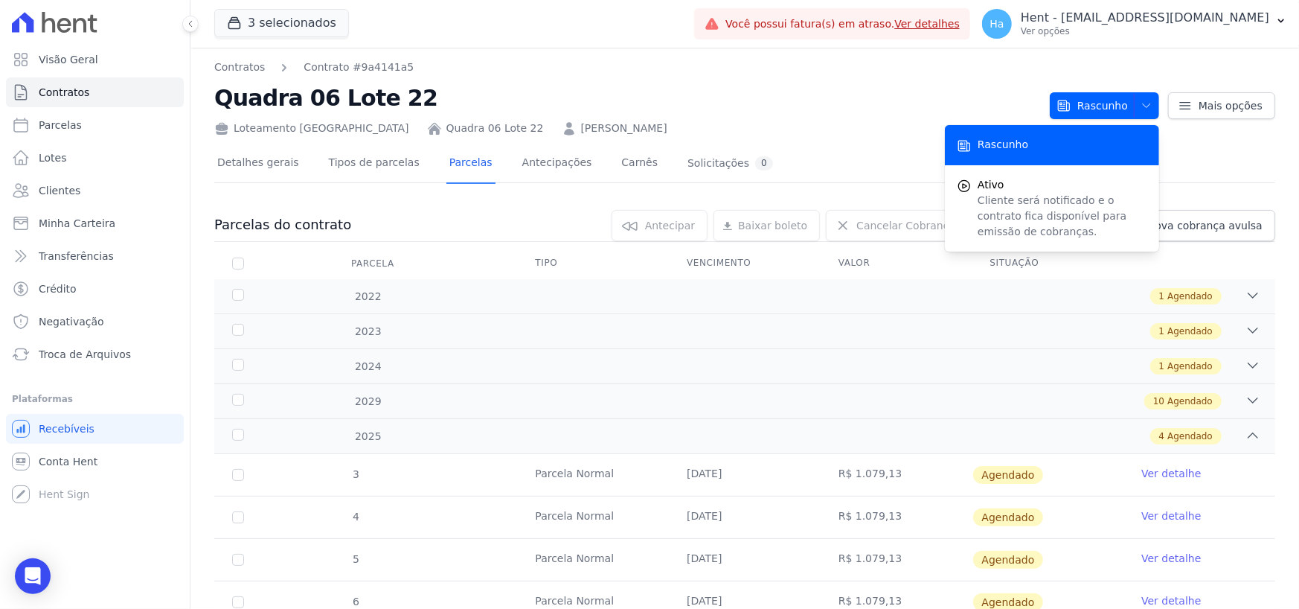
click at [819, 81] on h2 "Quadra 06 Lote 22" at bounding box center [626, 97] width 824 height 33
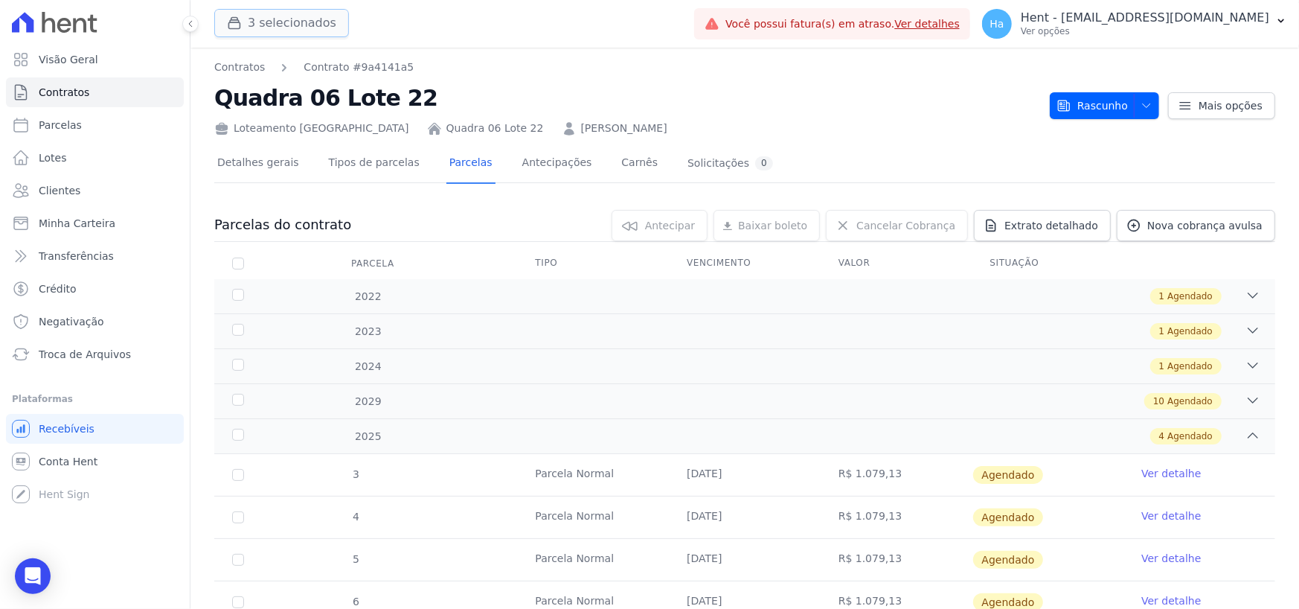
click at [254, 13] on button "3 selecionados" at bounding box center [281, 23] width 135 height 28
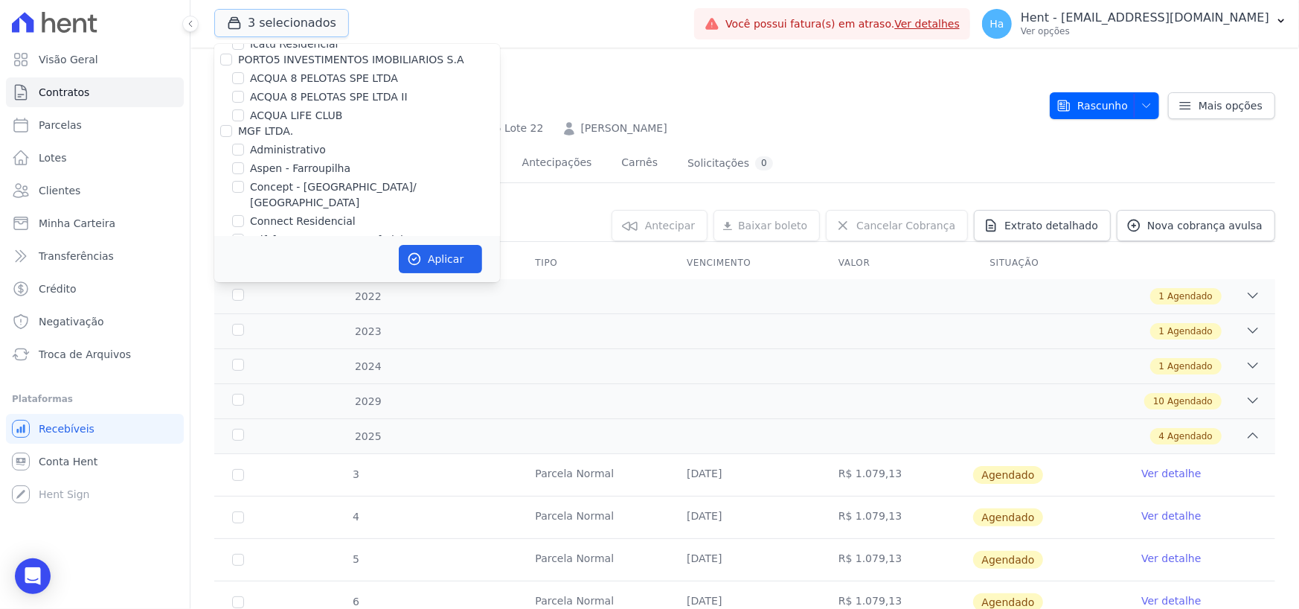
scroll to position [595, 0]
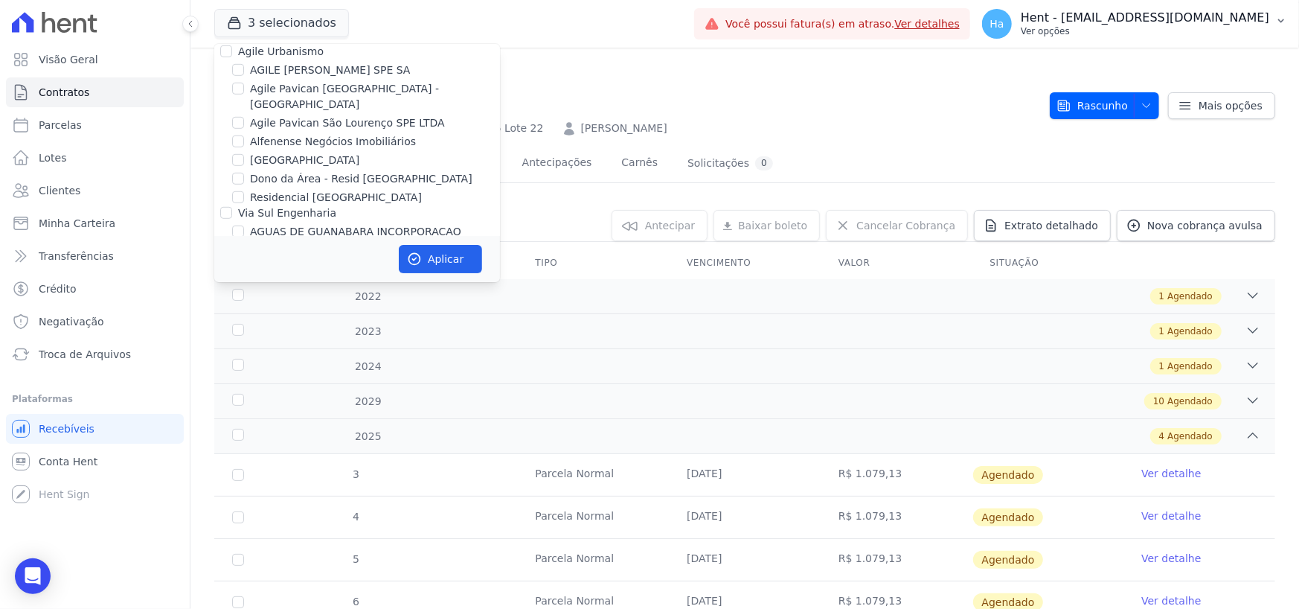
click at [1136, 11] on p "Hent - [EMAIL_ADDRESS][DOMAIN_NAME]" at bounding box center [1145, 17] width 248 height 15
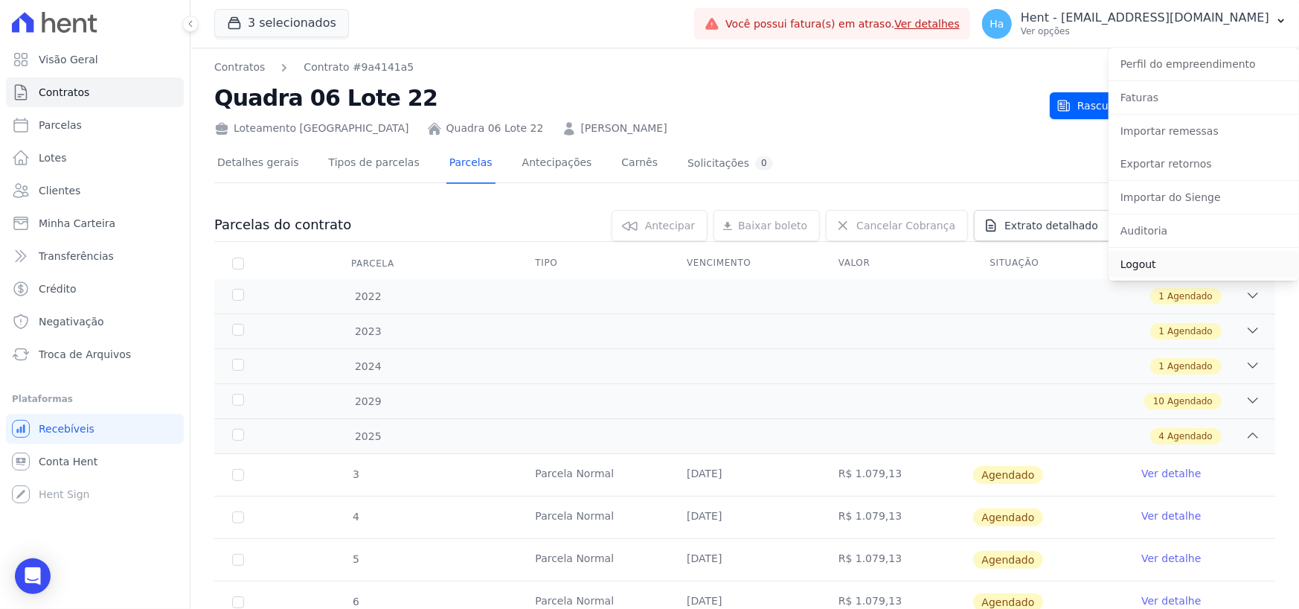
click at [1146, 262] on link "Logout" at bounding box center [1204, 264] width 190 height 27
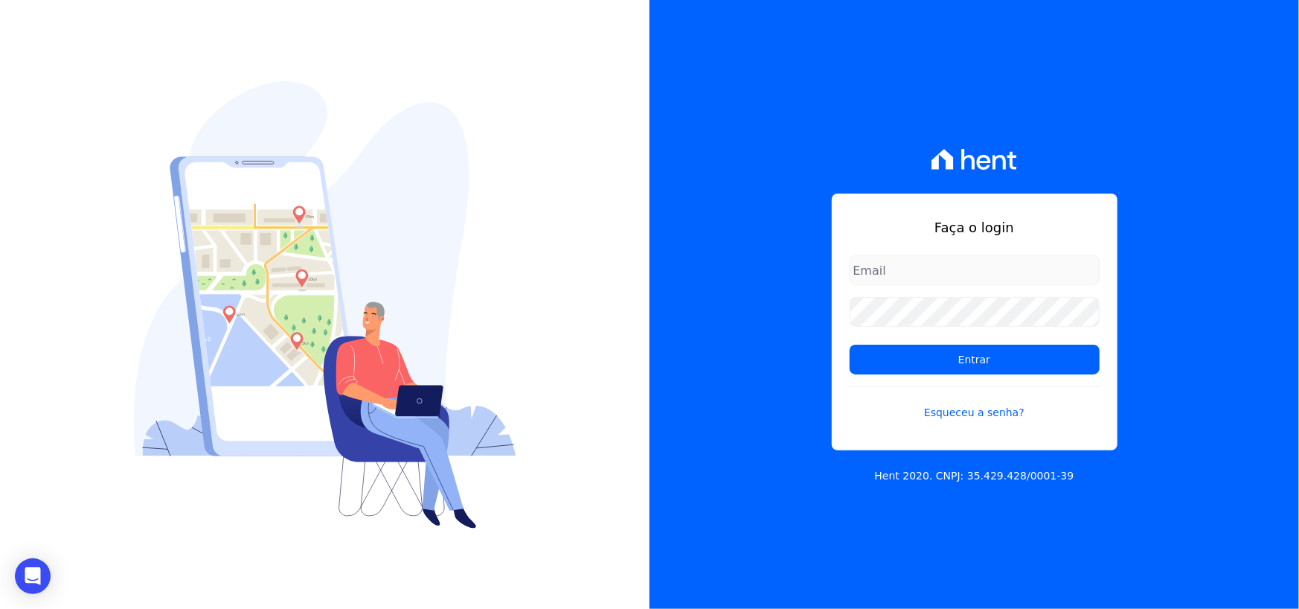
type input "adriane.brito@hent.com.br"
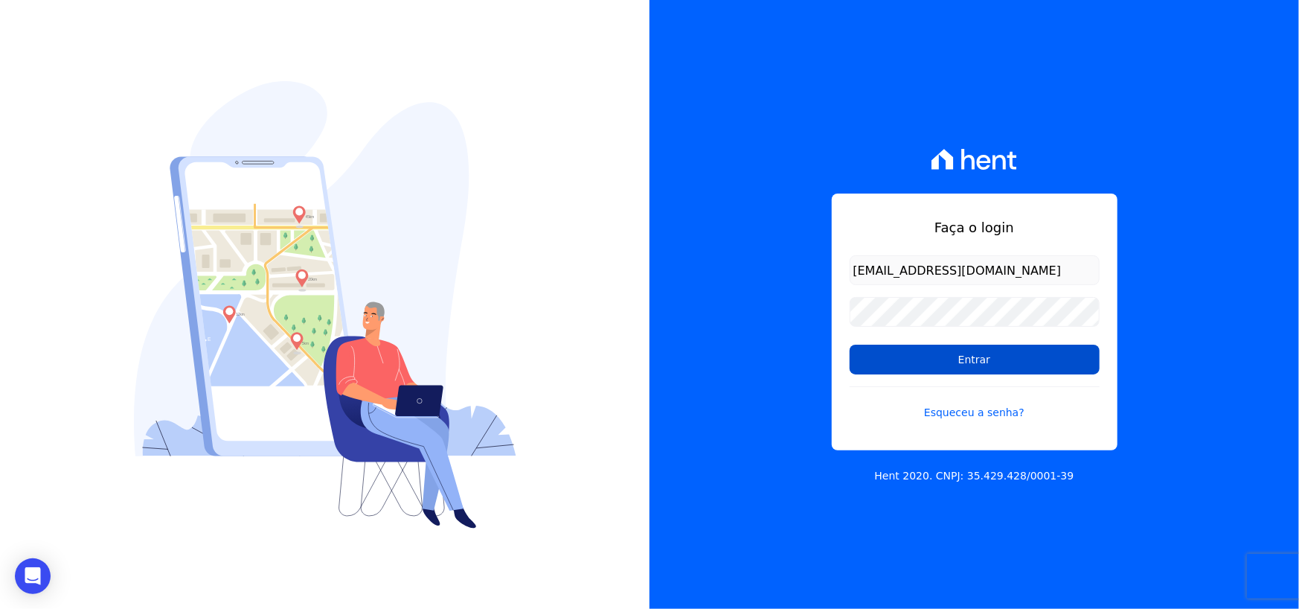
click at [943, 351] on input "Entrar" at bounding box center [975, 359] width 250 height 30
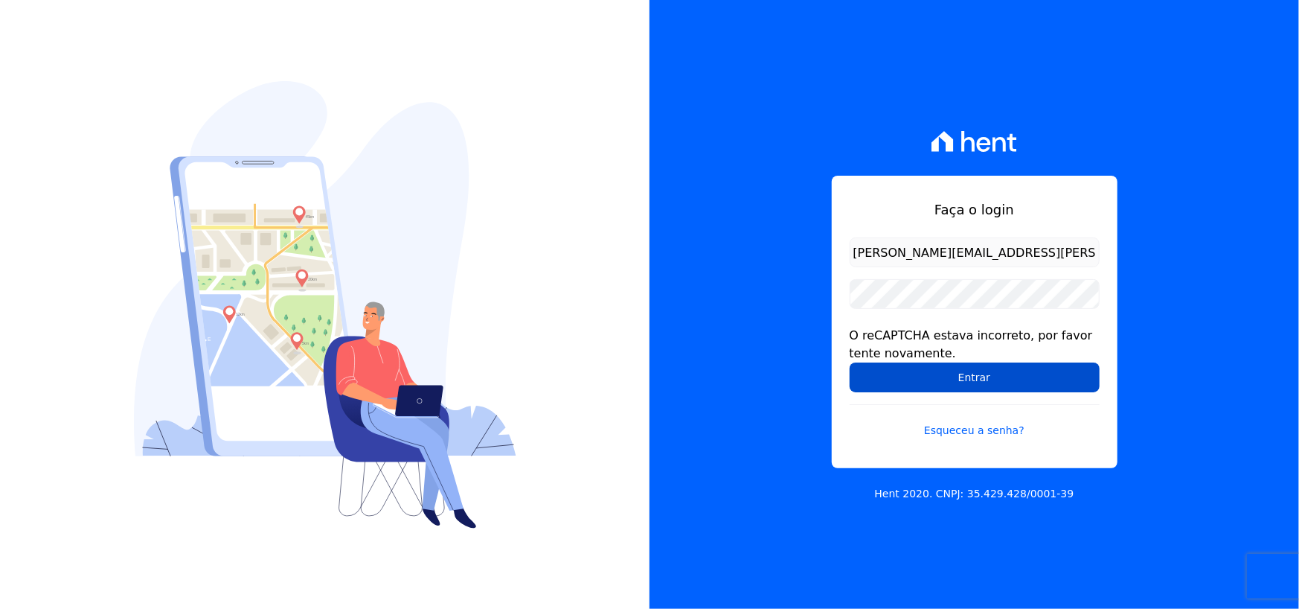
click at [876, 385] on input "Entrar" at bounding box center [975, 377] width 250 height 30
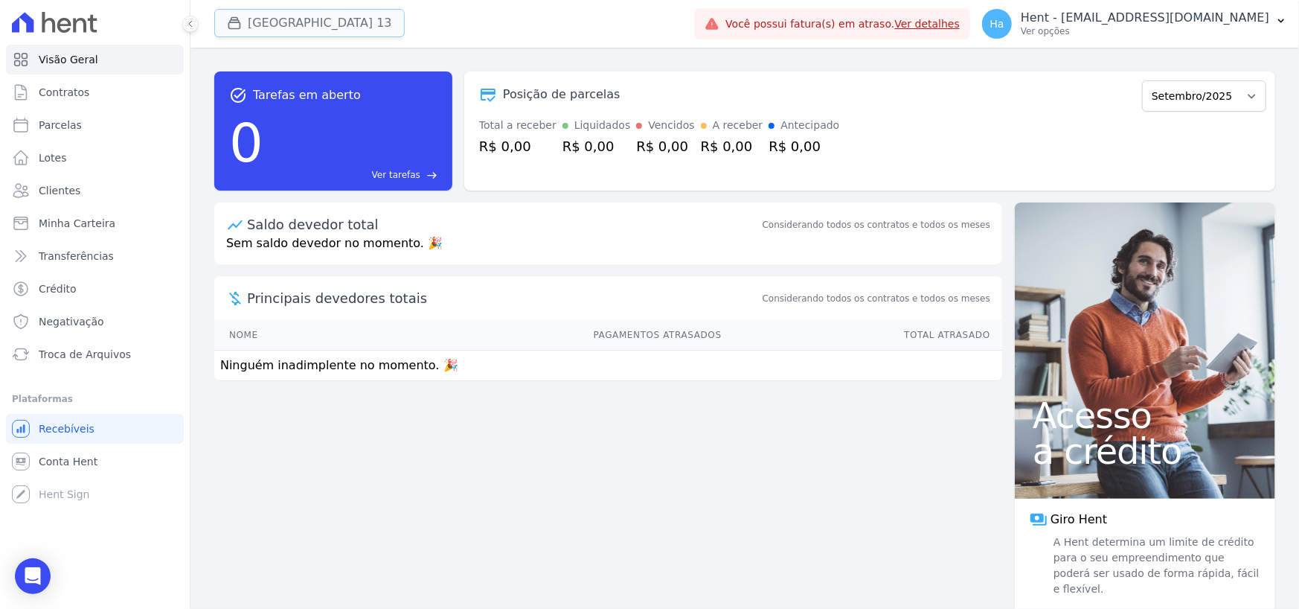
click at [290, 14] on button "[GEOGRAPHIC_DATA] 13" at bounding box center [309, 23] width 190 height 28
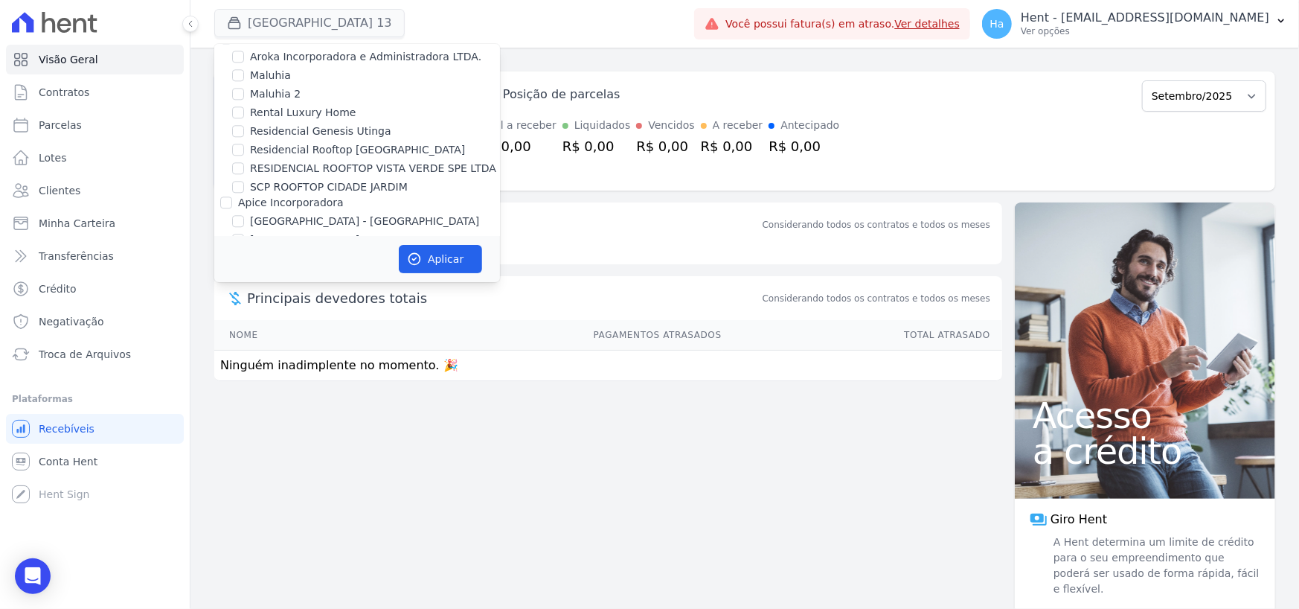
scroll to position [3799, 0]
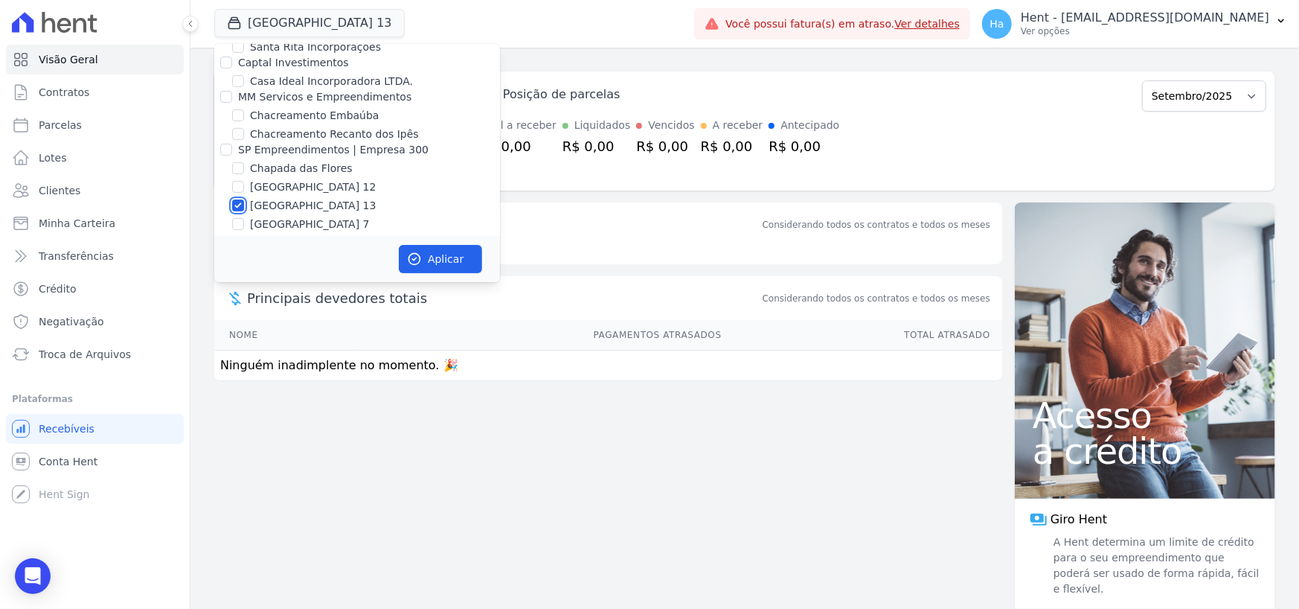
click at [233, 199] on input "[GEOGRAPHIC_DATA] 13" at bounding box center [238, 205] width 12 height 12
checkbox input "false"
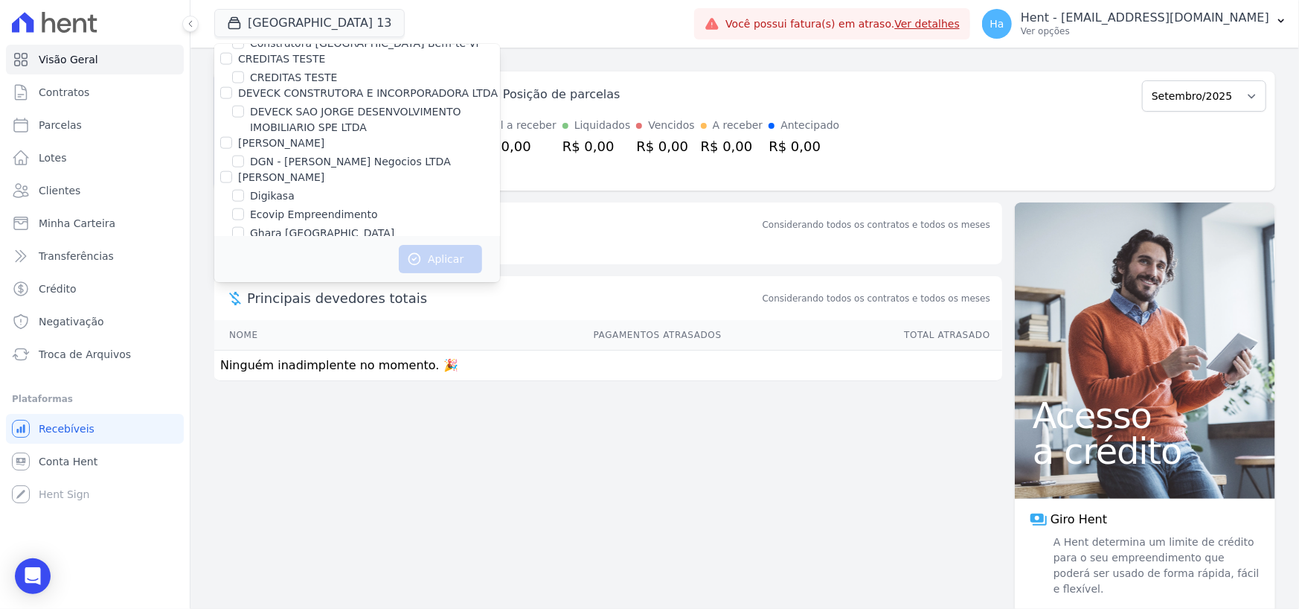
scroll to position [5834, 0]
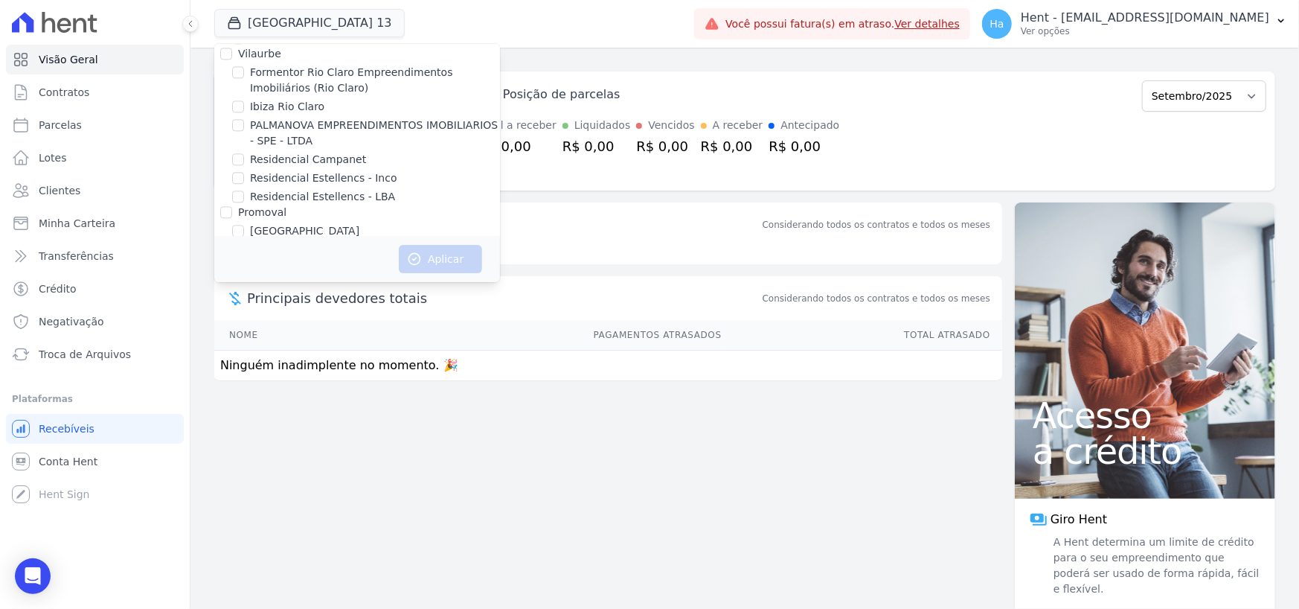
click at [238, 243] on input "Villa Francesa Iris" at bounding box center [238, 249] width 12 height 12
checkbox input "true"
click at [461, 257] on button "Aplicar" at bounding box center [440, 259] width 83 height 28
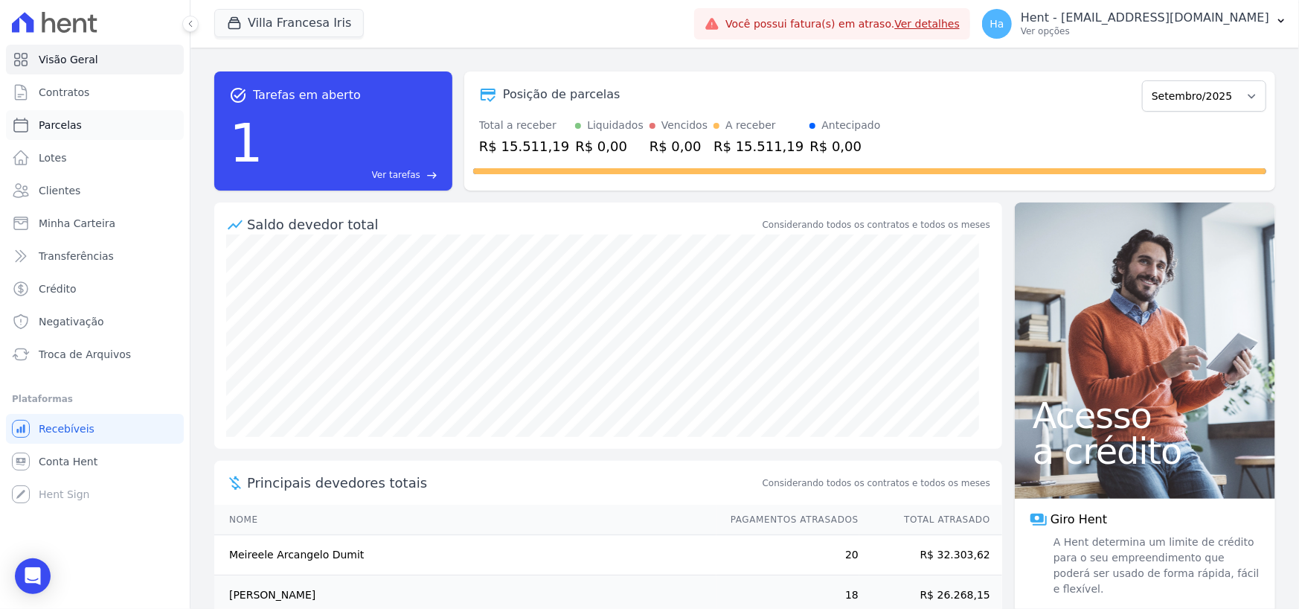
click at [58, 129] on span "Parcelas" at bounding box center [60, 125] width 43 height 15
select select
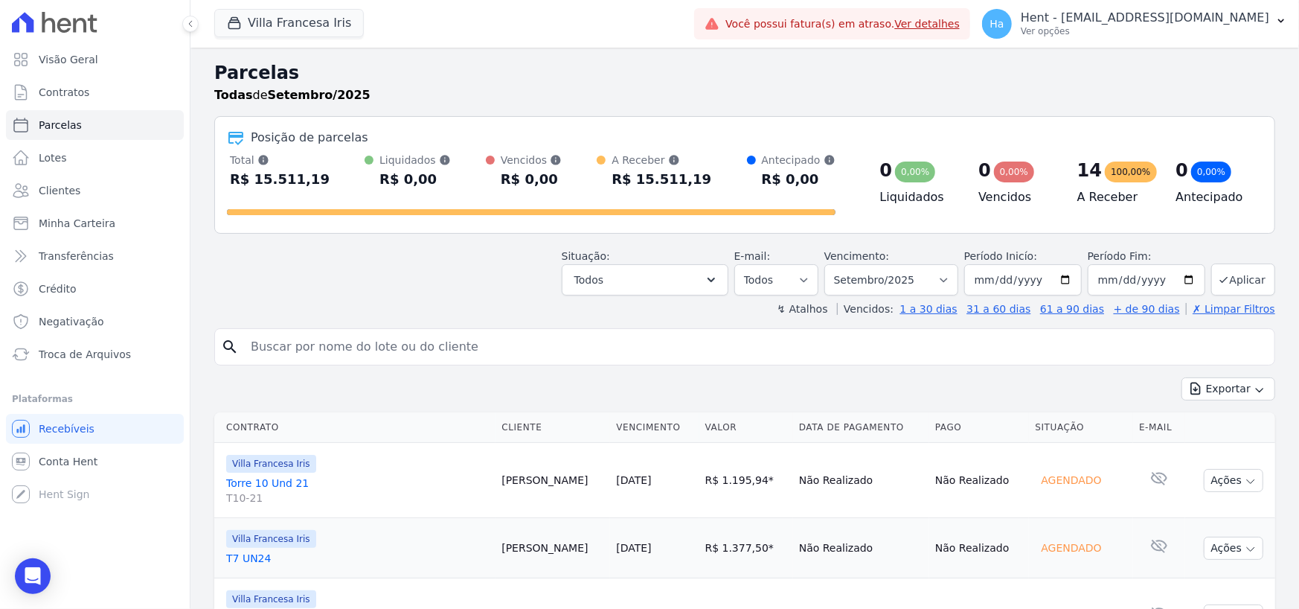
click at [725, 300] on header "Parcelas Todas de Setembro/2025 Posição de parcelas Total Soma das parcelas pag…" at bounding box center [744, 188] width 1061 height 257
click at [719, 272] on icon "button" at bounding box center [711, 279] width 15 height 15
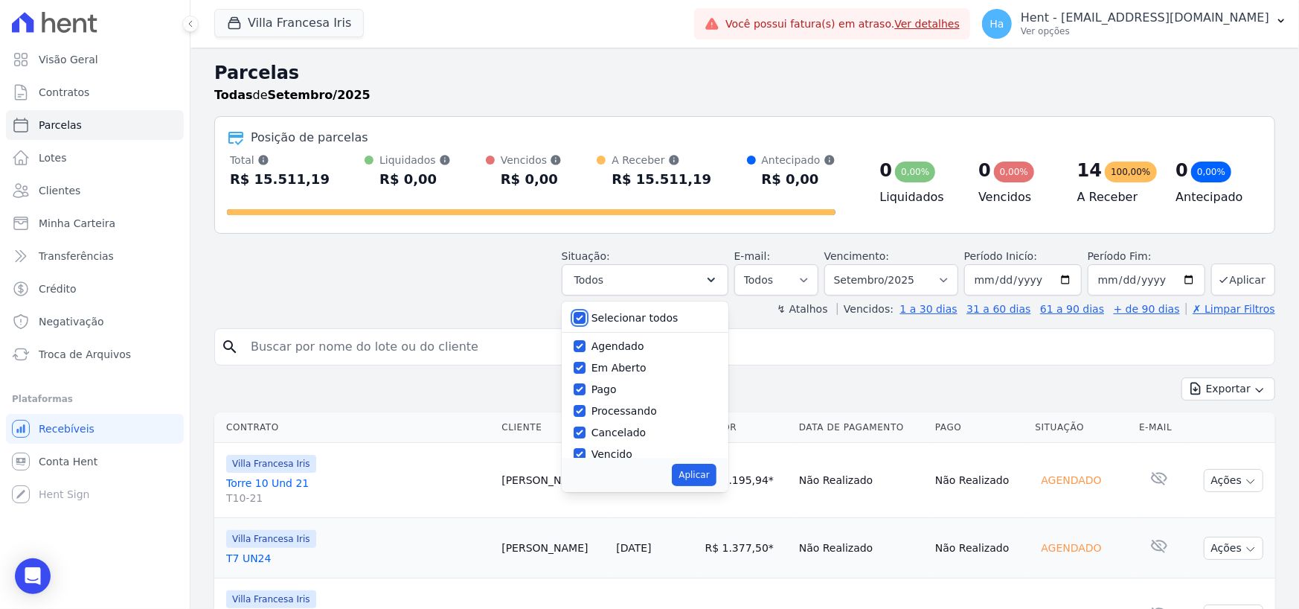
click at [586, 315] on input "Selecionar todos" at bounding box center [580, 318] width 12 height 12
checkbox input "false"
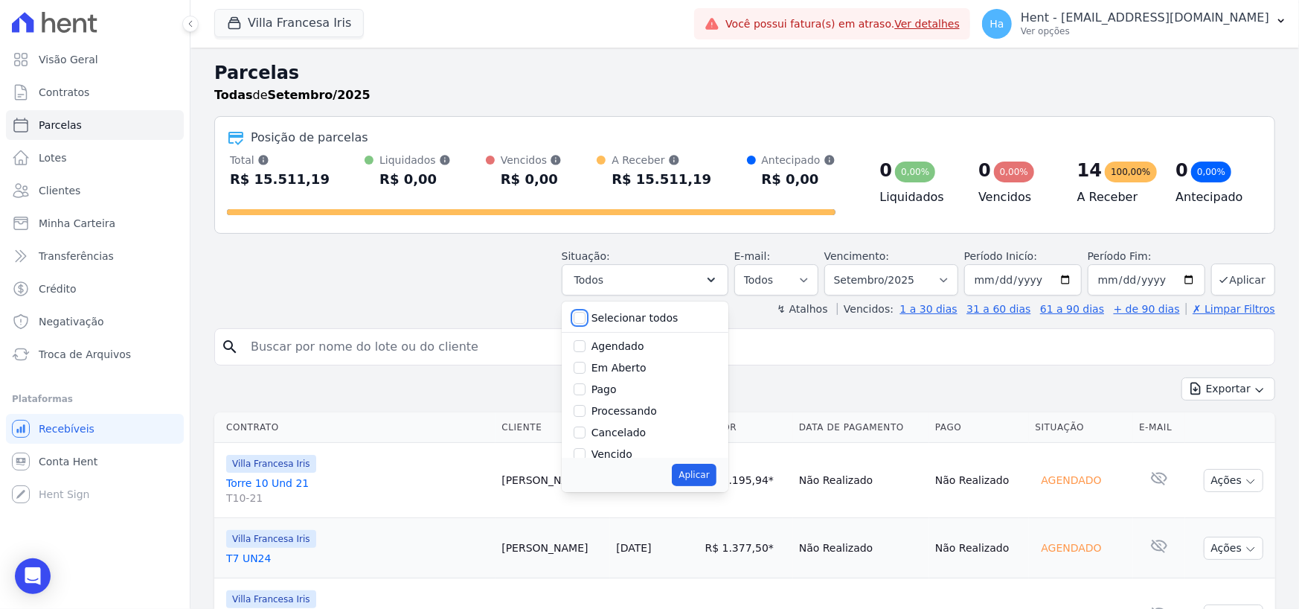
checkbox input "false"
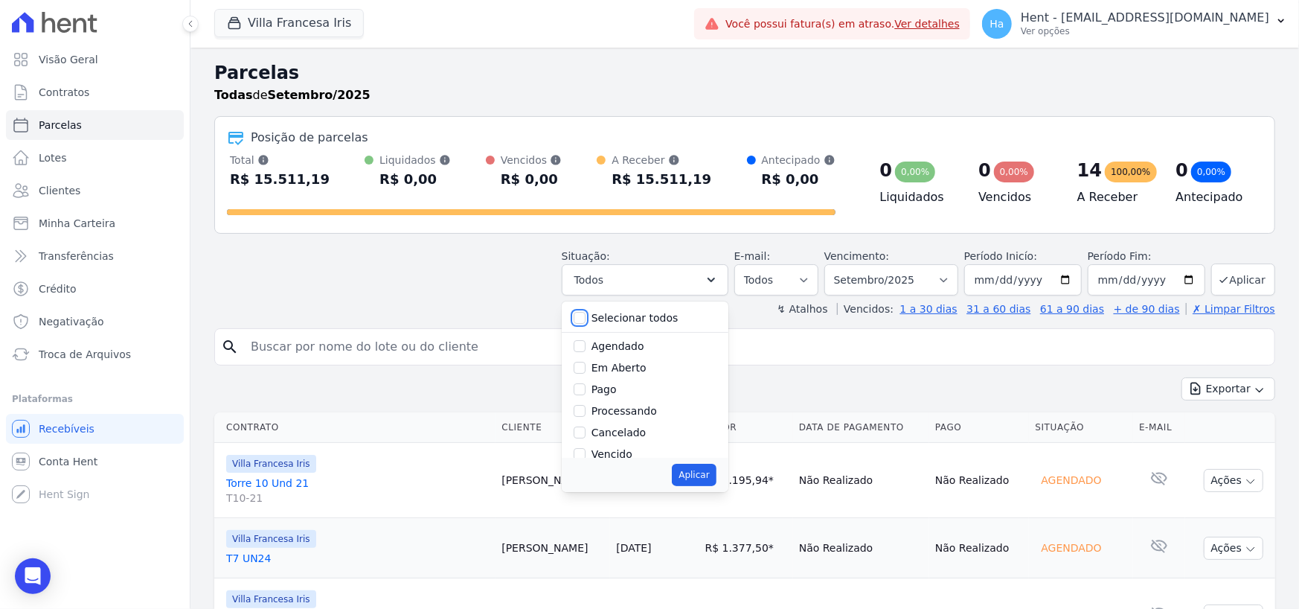
checkbox input "false"
click at [586, 341] on input "Agendado" at bounding box center [580, 346] width 12 height 12
checkbox input "true"
click at [716, 478] on button "Aplicar" at bounding box center [694, 475] width 44 height 22
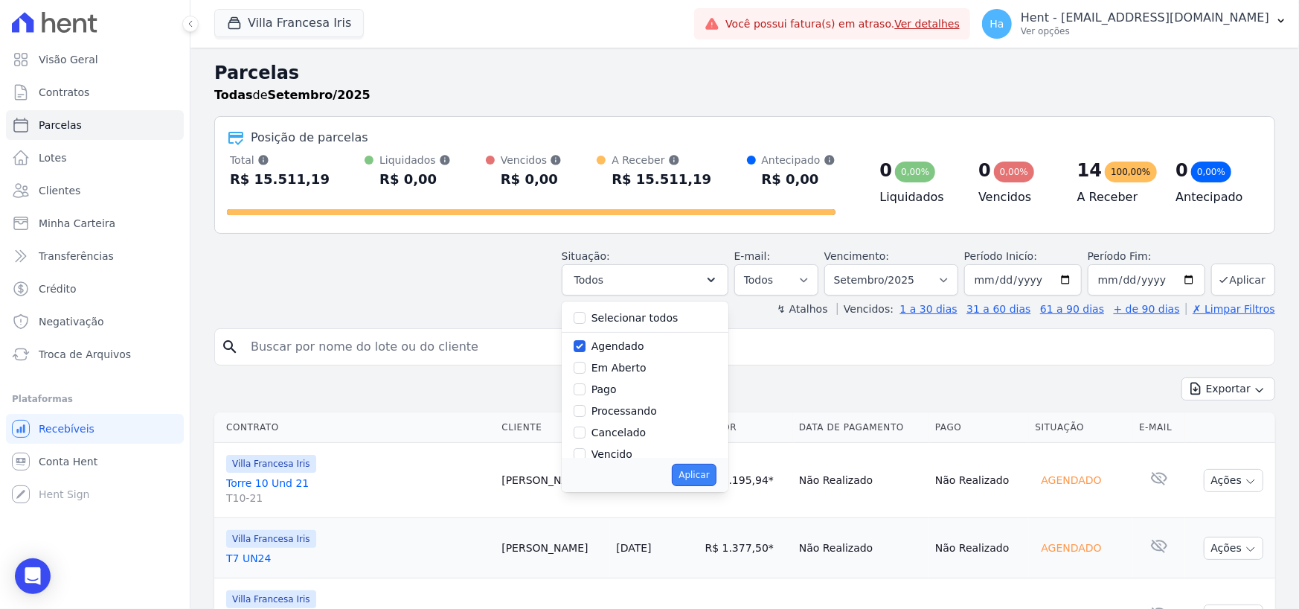
select select "scheduled"
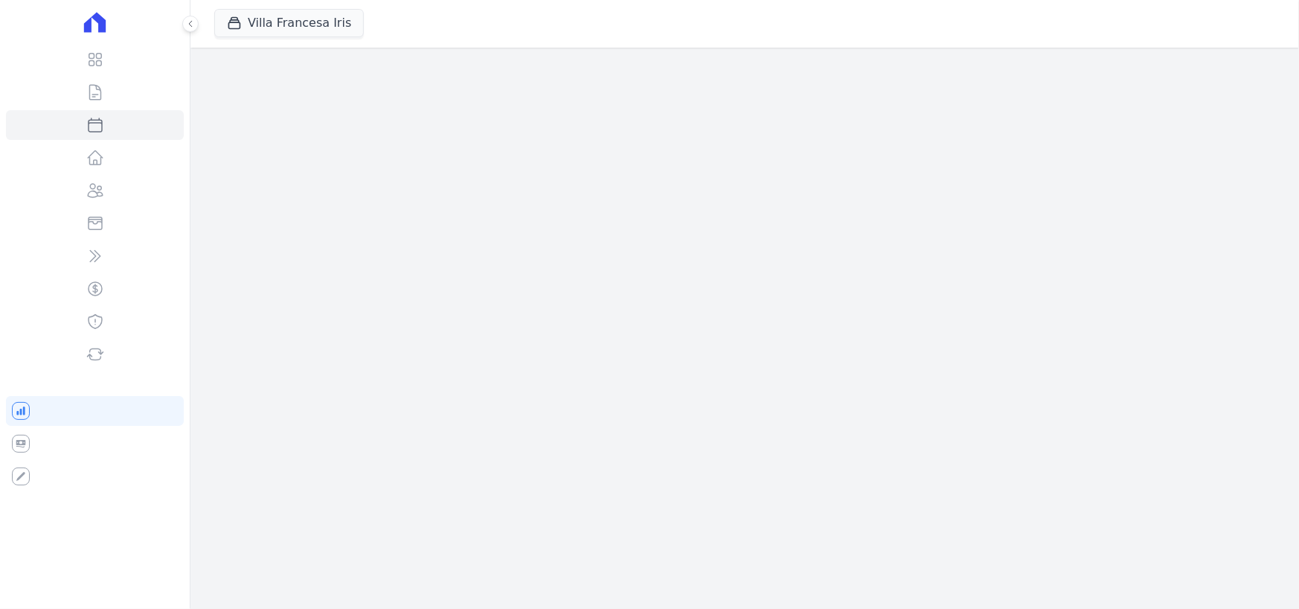
select select
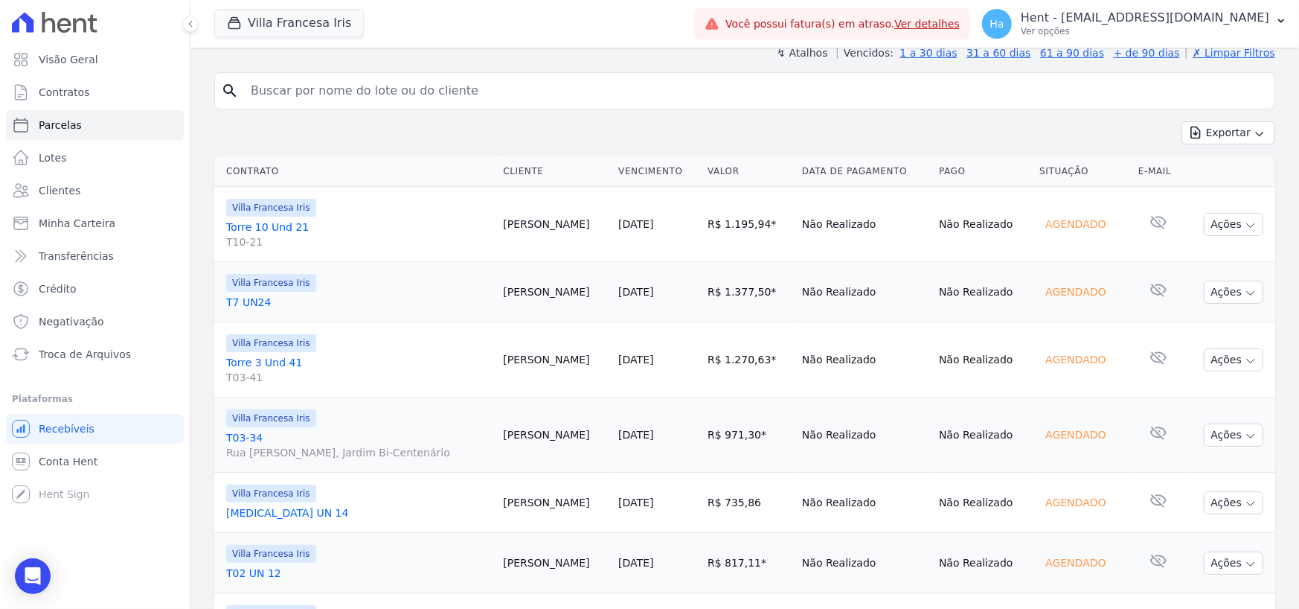
scroll to position [149, 0]
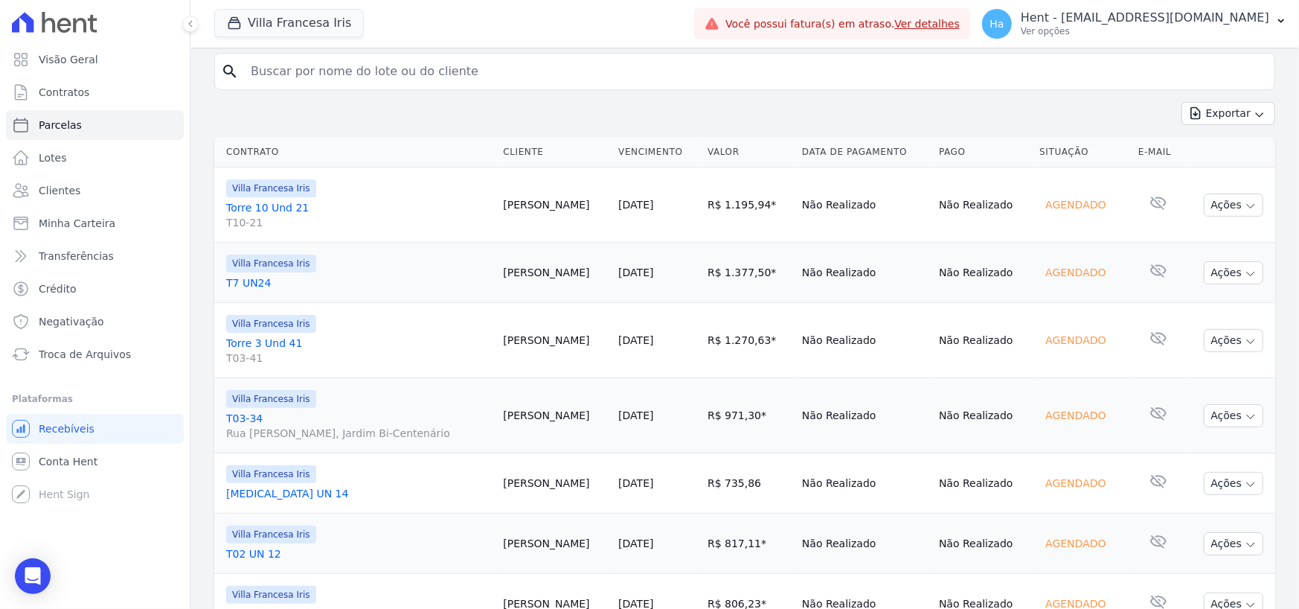
click at [265, 204] on link "Torre 10 Und 21 T10-21" at bounding box center [358, 215] width 265 height 30
click at [246, 281] on link "T7 UN24" at bounding box center [358, 282] width 265 height 15
click at [253, 339] on link "Torre 3 Und 41 T03-41" at bounding box center [358, 351] width 265 height 30
click at [246, 416] on link "T03-34 [STREET_ADDRESS][PERSON_NAME]" at bounding box center [358, 426] width 265 height 30
click at [260, 496] on link "[MEDICAL_DATA] UN 14" at bounding box center [358, 493] width 265 height 15
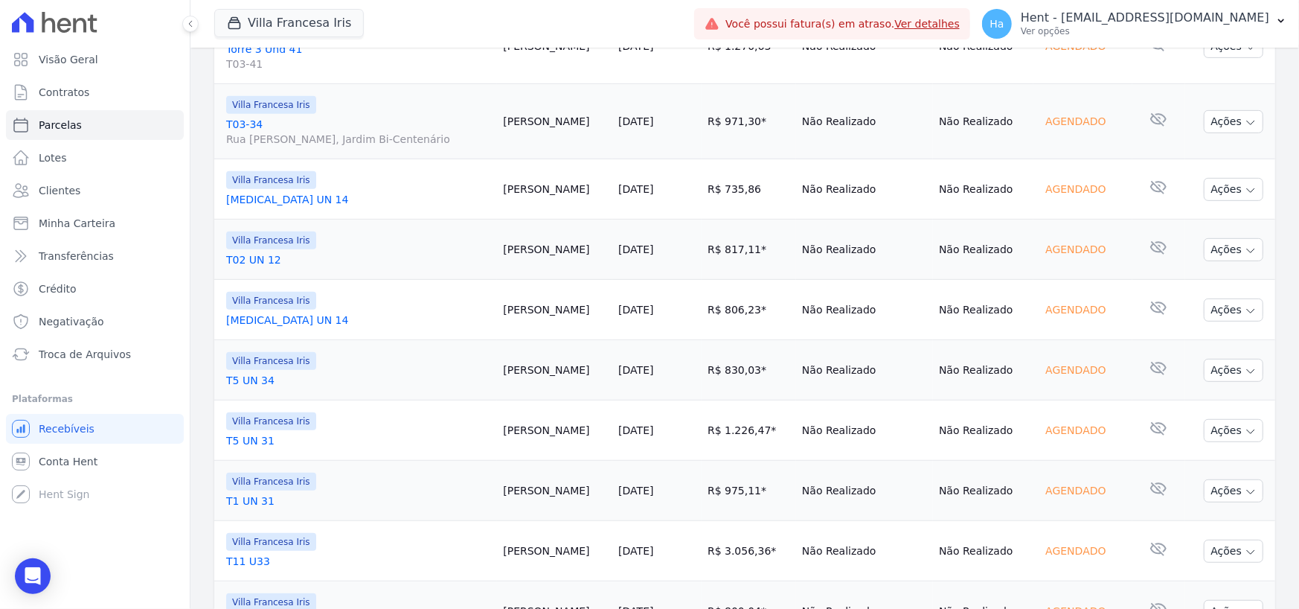
scroll to position [446, 0]
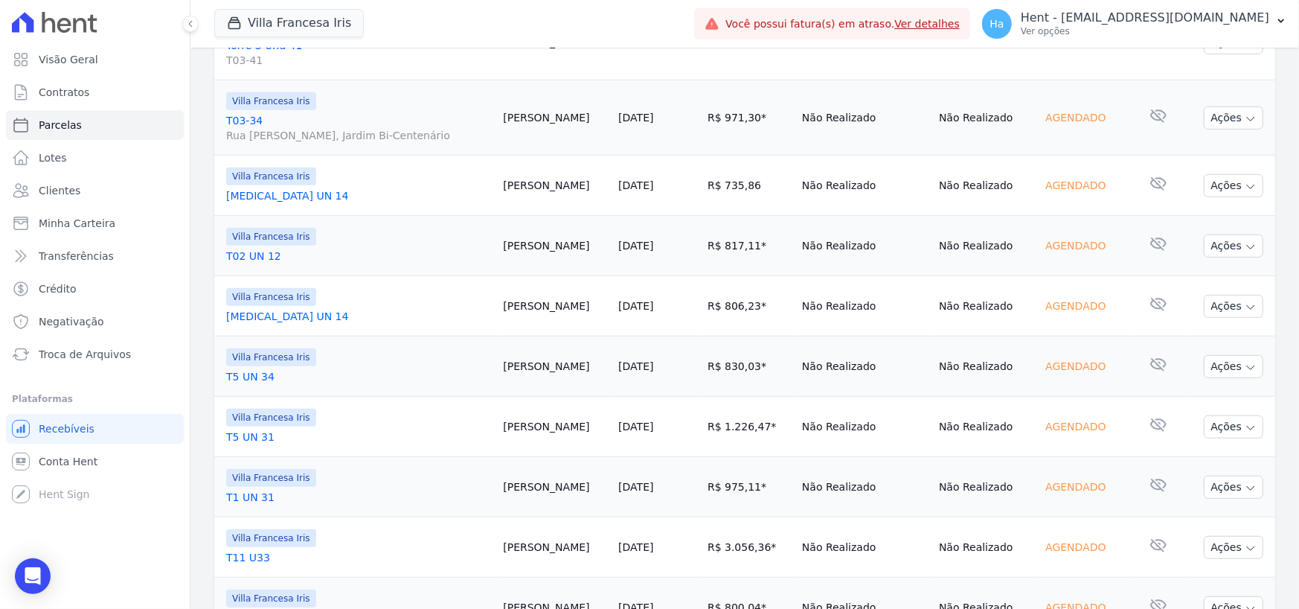
click at [260, 251] on link "T02 UN 12" at bounding box center [358, 255] width 265 height 15
click at [255, 315] on link "[MEDICAL_DATA] UN 14" at bounding box center [358, 316] width 265 height 15
click at [252, 379] on link "T5 UN 34" at bounding box center [358, 376] width 265 height 15
click at [242, 436] on link "T5 UN 31" at bounding box center [358, 436] width 265 height 15
click at [253, 496] on link "T1 UN 31" at bounding box center [358, 497] width 265 height 15
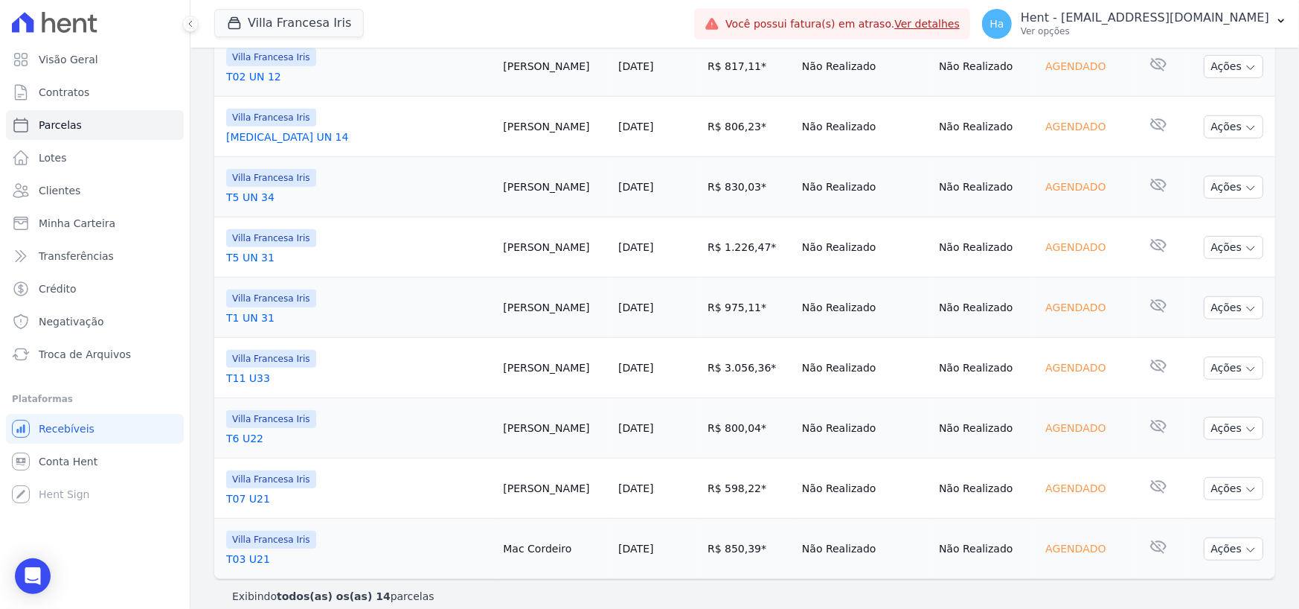
scroll to position [639, 0]
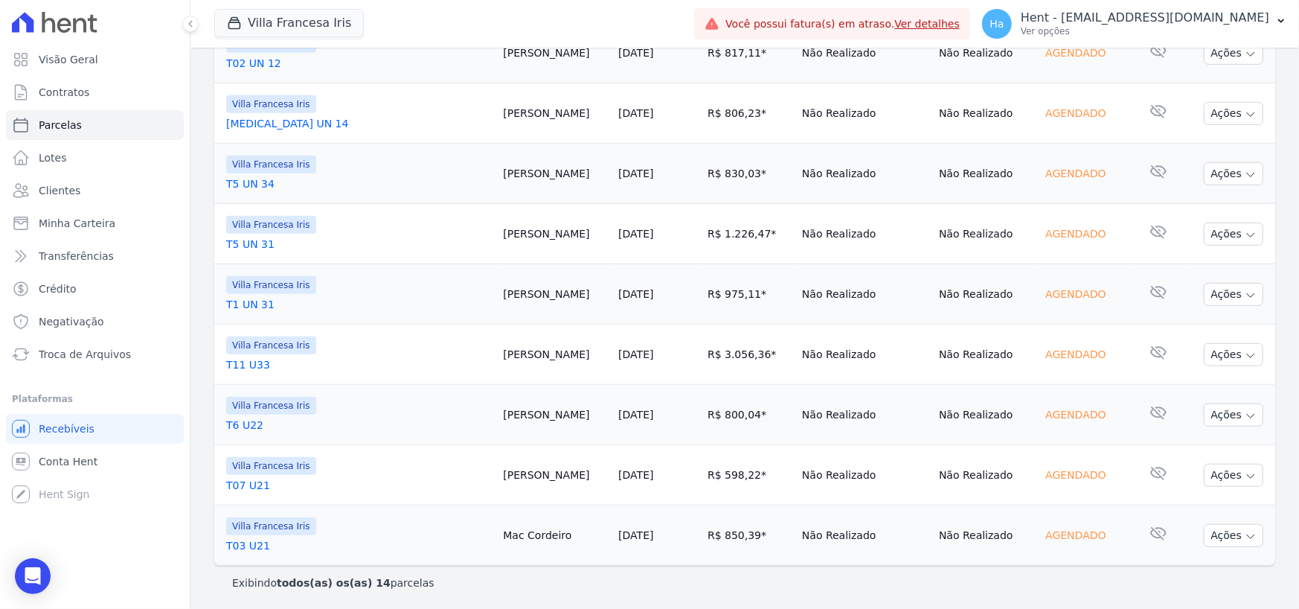
click at [248, 365] on link "T11 U33" at bounding box center [358, 364] width 265 height 15
click at [248, 423] on link "T6 U22" at bounding box center [358, 424] width 265 height 15
click at [253, 483] on link "T07 U21" at bounding box center [358, 485] width 265 height 15
click at [248, 545] on link "T03 U21" at bounding box center [358, 545] width 265 height 15
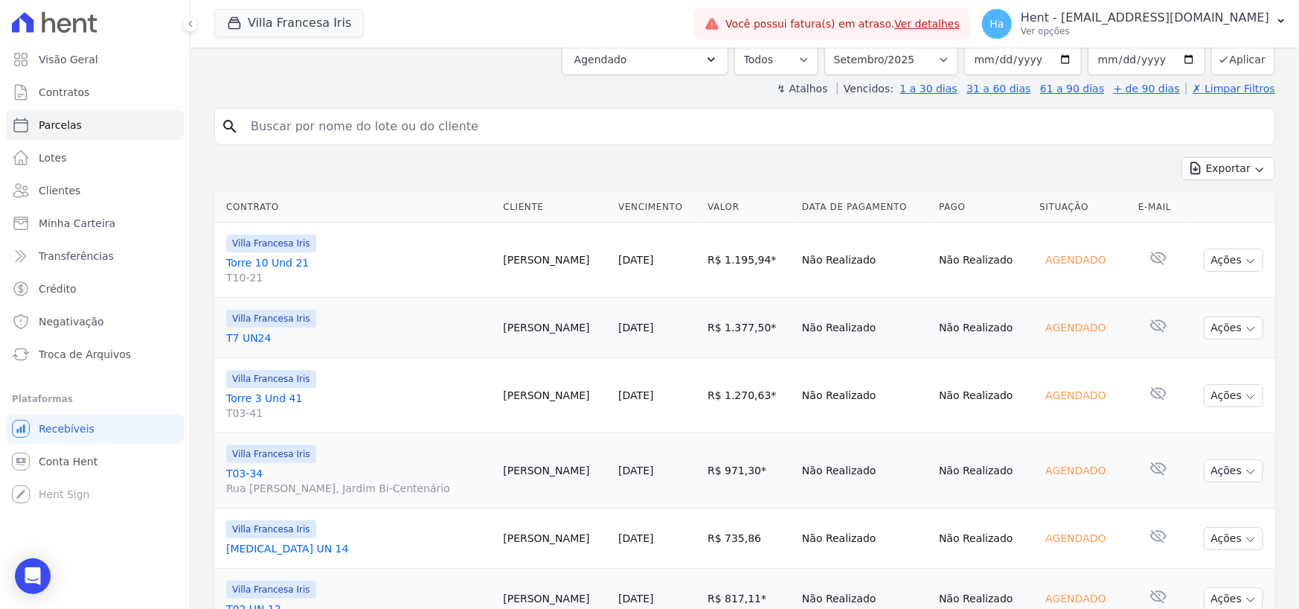
scroll to position [0, 0]
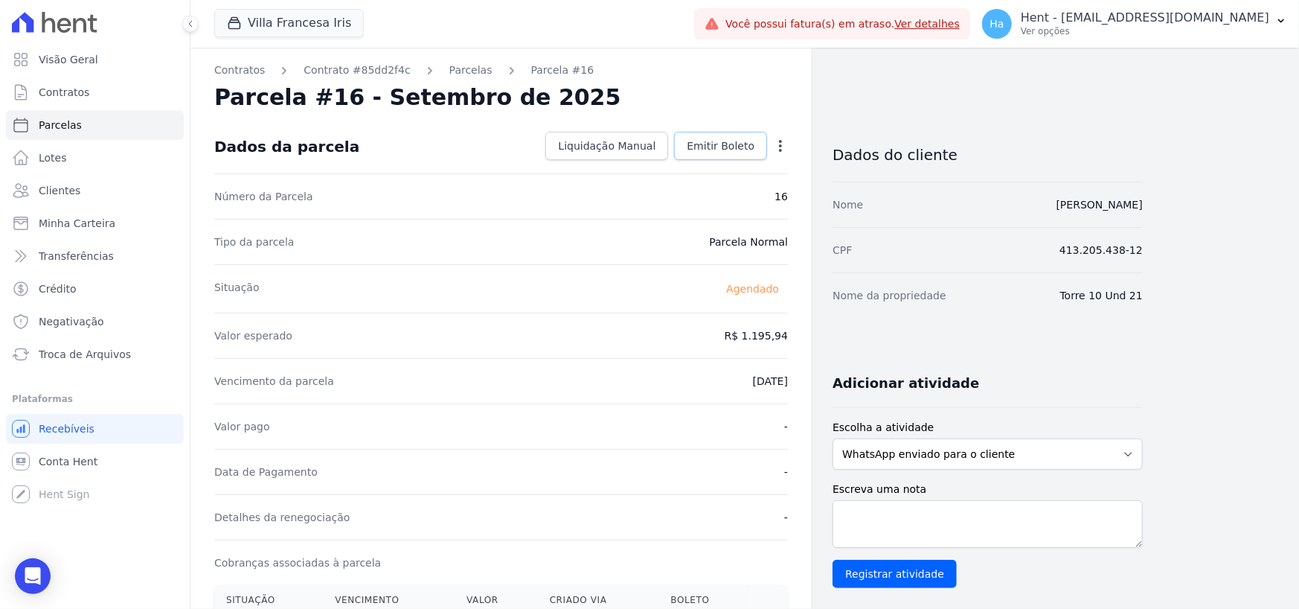
click at [728, 148] on span "Emitir Boleto" at bounding box center [721, 145] width 68 height 15
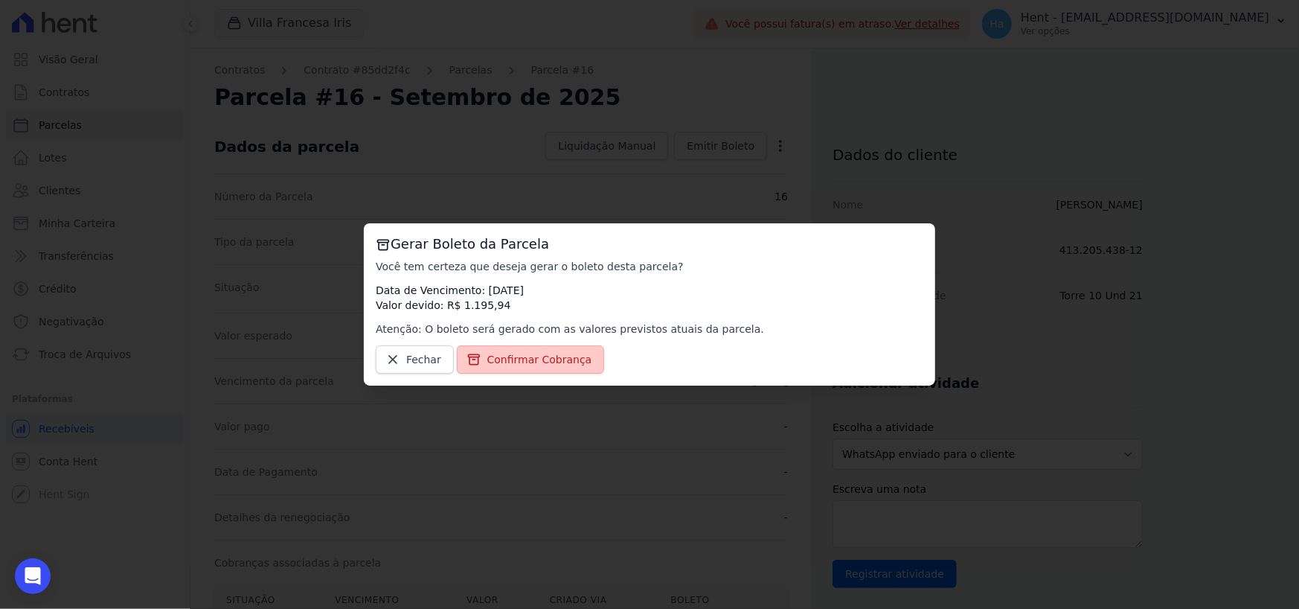
click at [514, 360] on span "Confirmar Cobrança" at bounding box center [539, 359] width 105 height 15
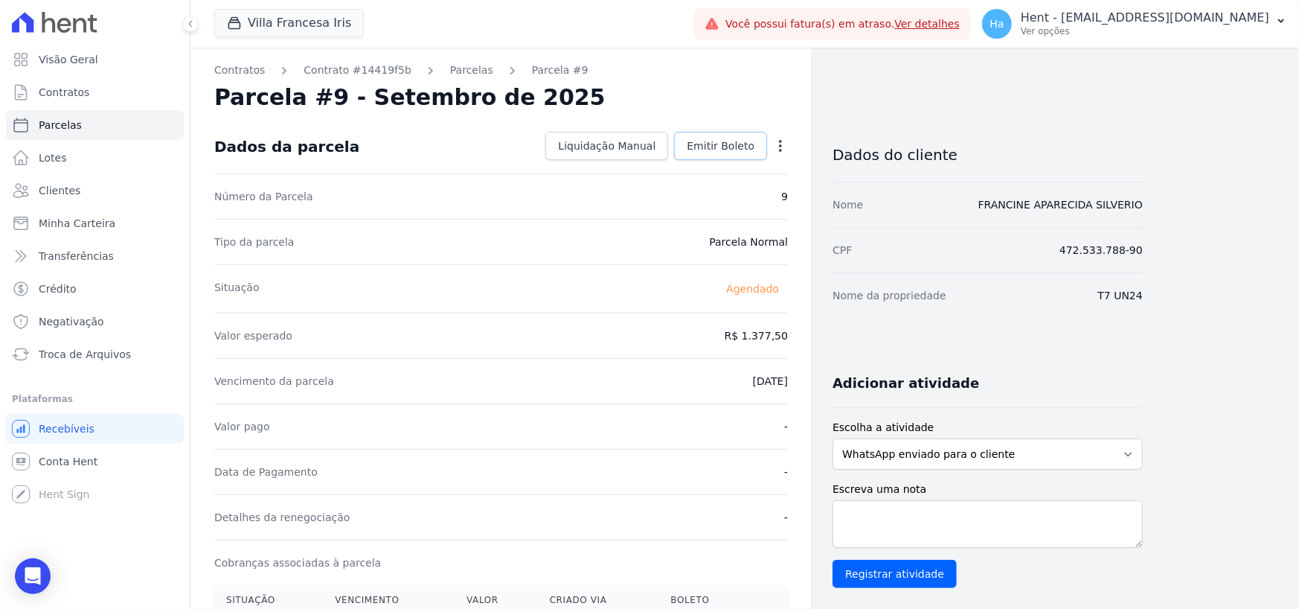
click at [722, 141] on span "Emitir Boleto" at bounding box center [721, 145] width 68 height 15
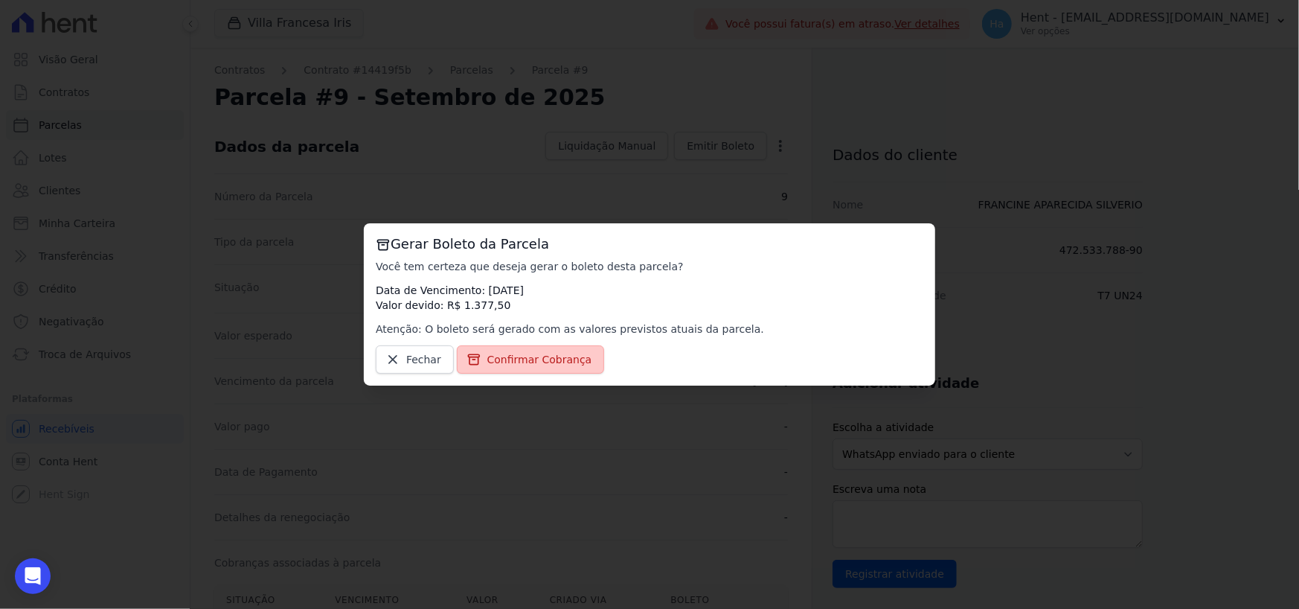
click at [496, 366] on span "Confirmar Cobrança" at bounding box center [539, 359] width 105 height 15
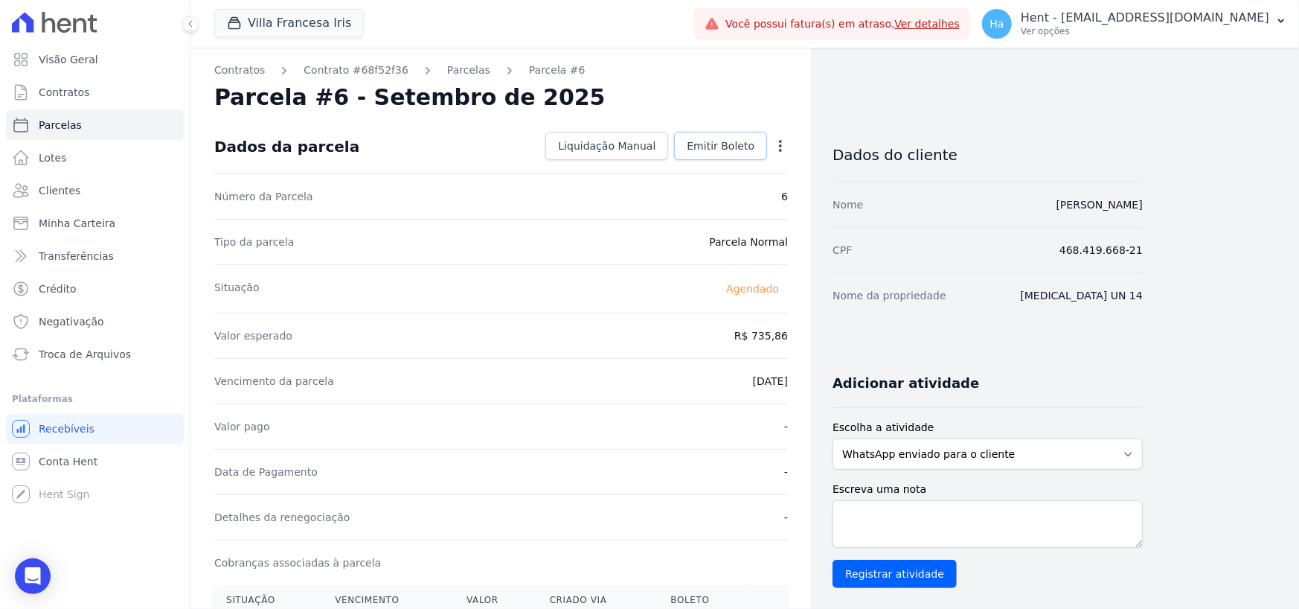
click at [719, 147] on span "Emitir Boleto" at bounding box center [721, 145] width 68 height 15
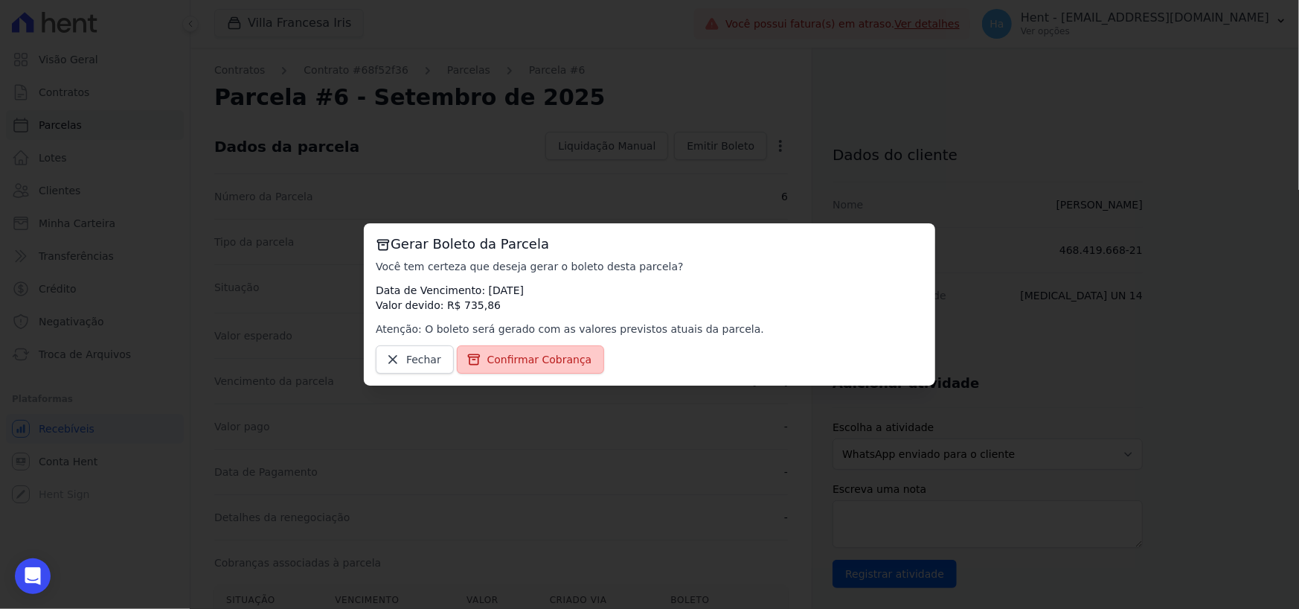
click at [496, 371] on link "Confirmar Cobrança" at bounding box center [531, 359] width 148 height 28
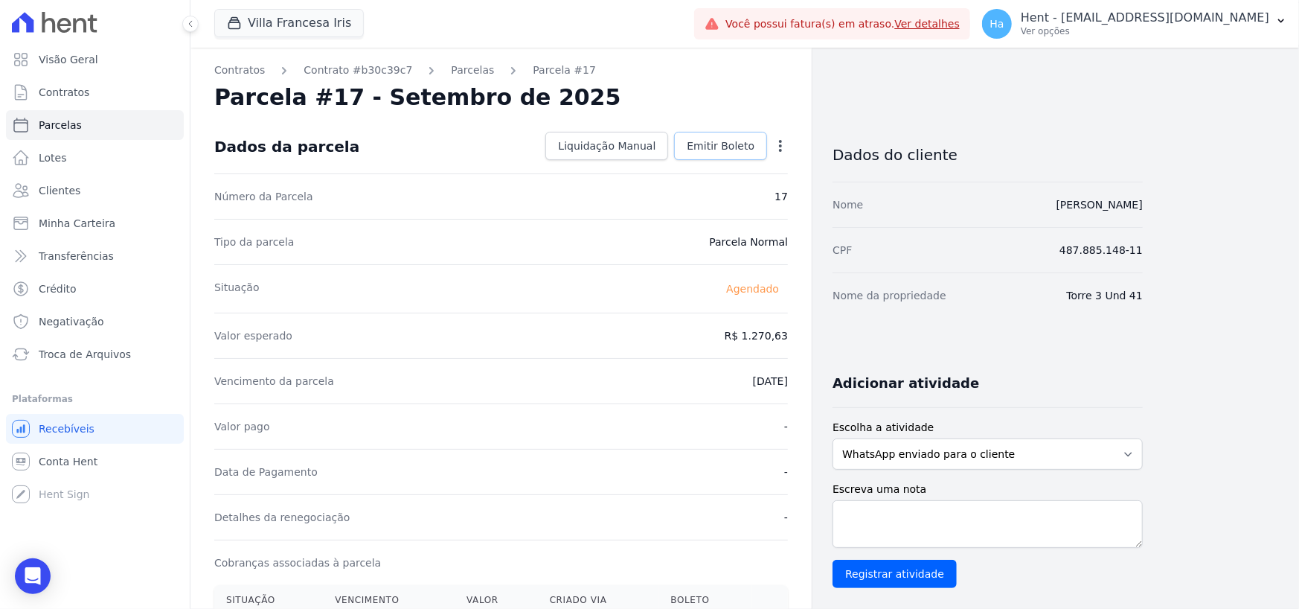
click at [728, 149] on span "Emitir Boleto" at bounding box center [721, 145] width 68 height 15
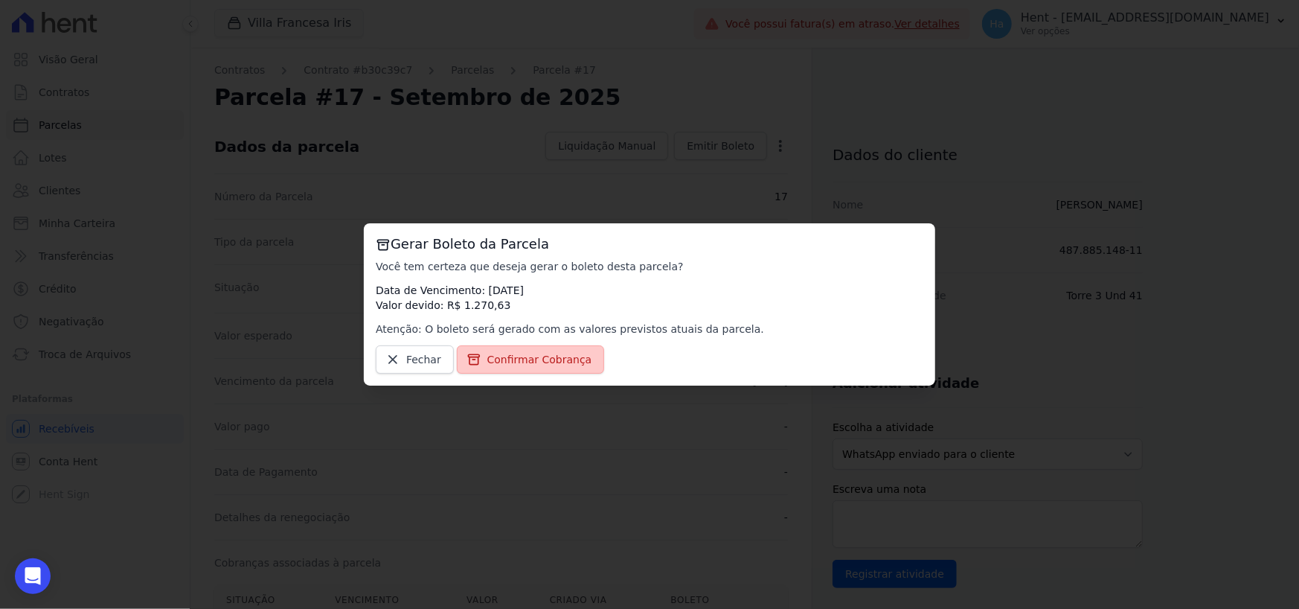
click at [498, 371] on link "Confirmar Cobrança" at bounding box center [531, 359] width 148 height 28
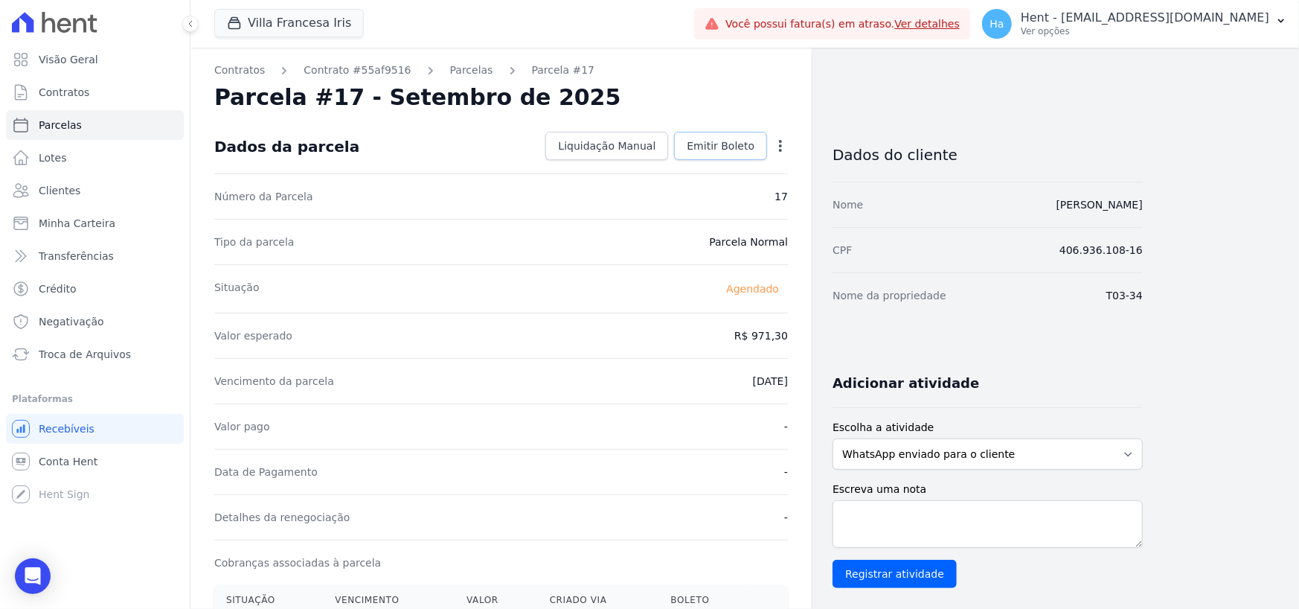
click at [731, 146] on span "Emitir Boleto" at bounding box center [721, 145] width 68 height 15
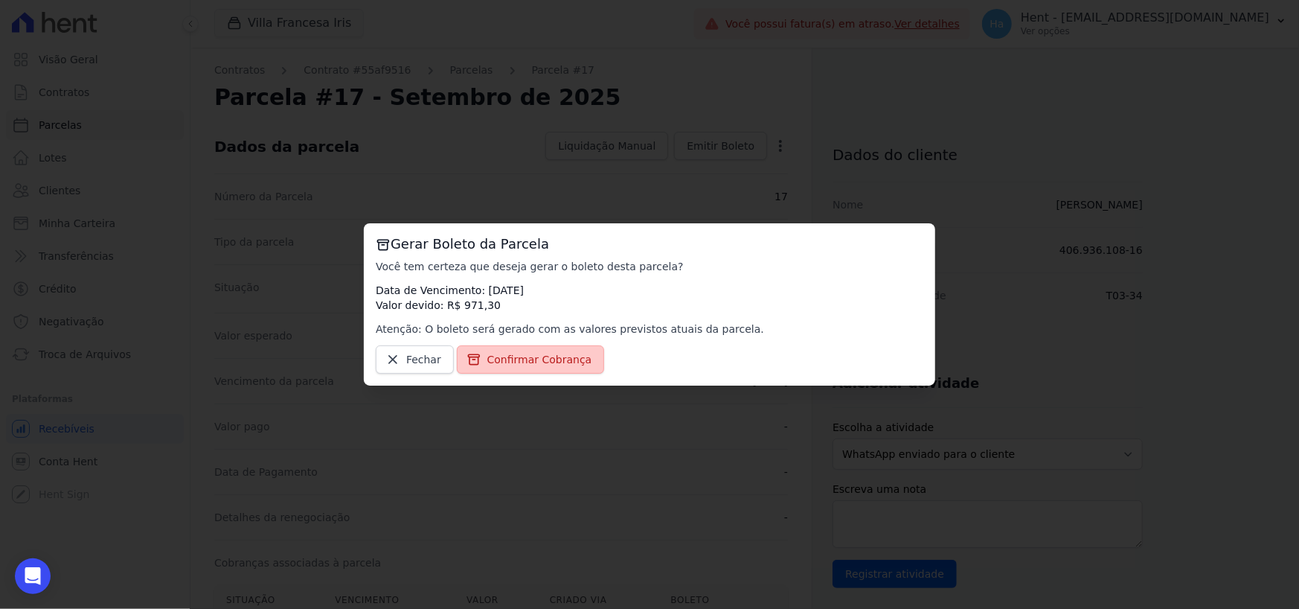
click at [493, 370] on link "Confirmar Cobrança" at bounding box center [531, 359] width 148 height 28
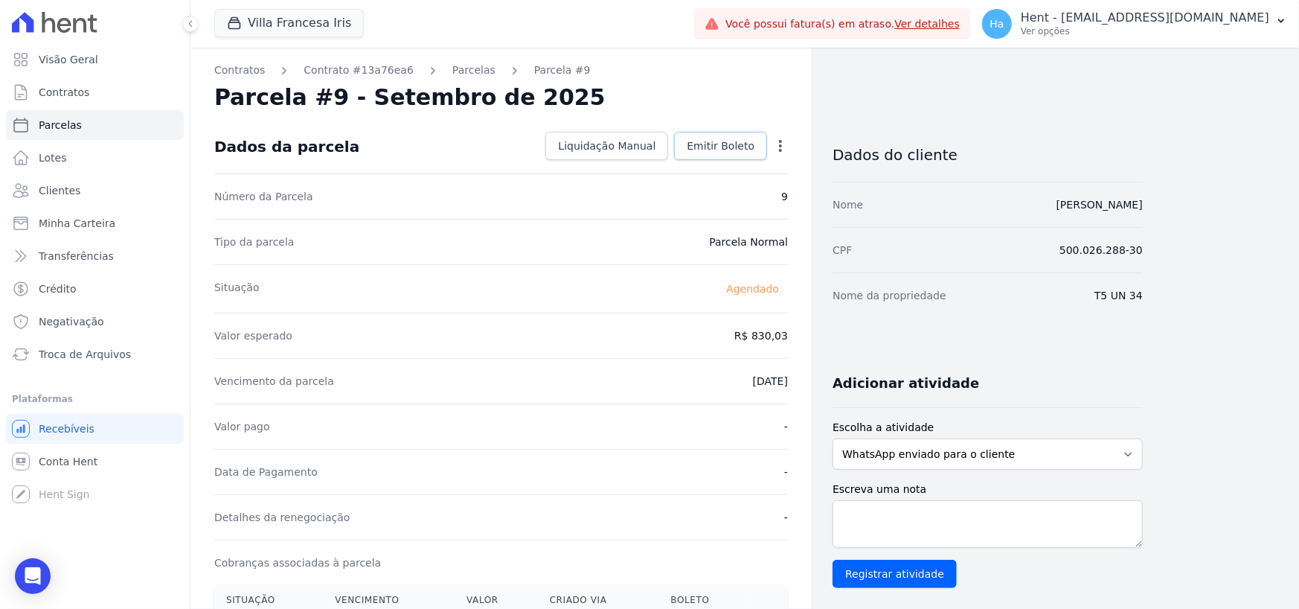
click at [711, 148] on span "Emitir Boleto" at bounding box center [721, 145] width 68 height 15
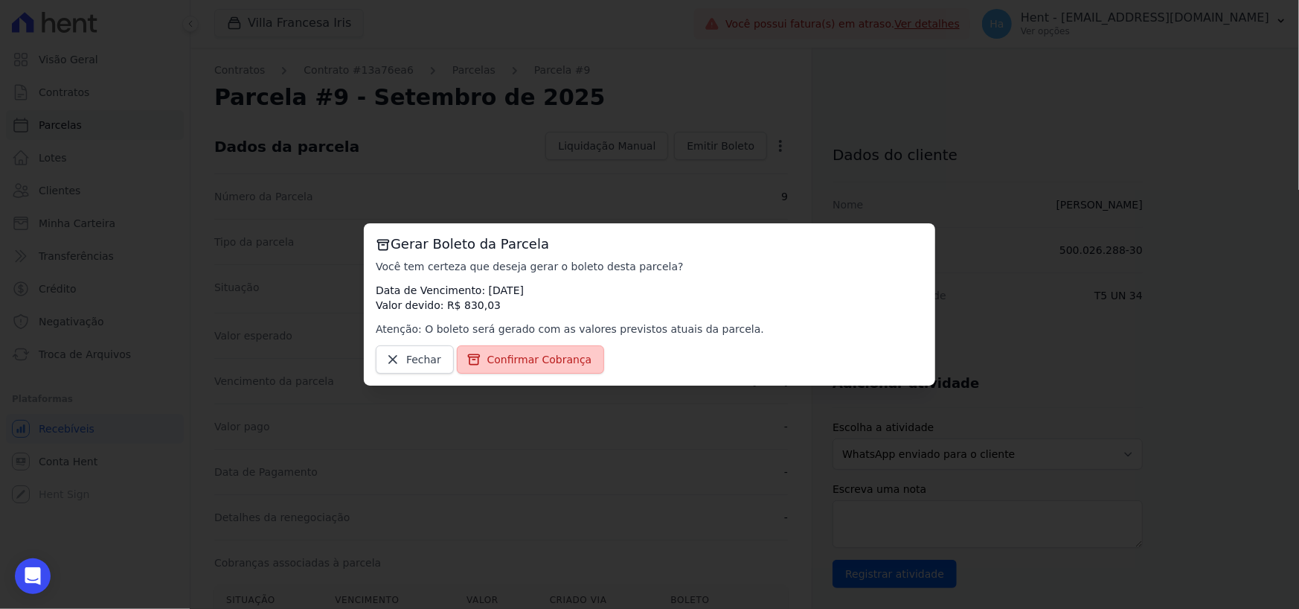
click at [511, 365] on span "Confirmar Cobrança" at bounding box center [539, 359] width 105 height 15
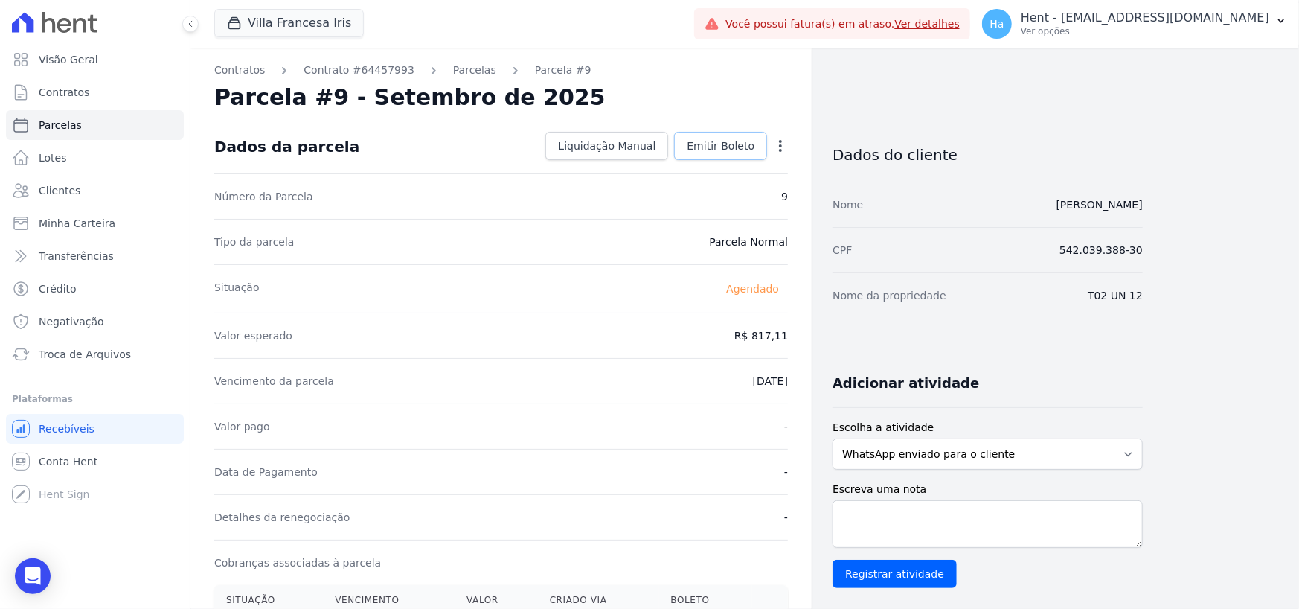
click at [722, 144] on span "Emitir Boleto" at bounding box center [721, 145] width 68 height 15
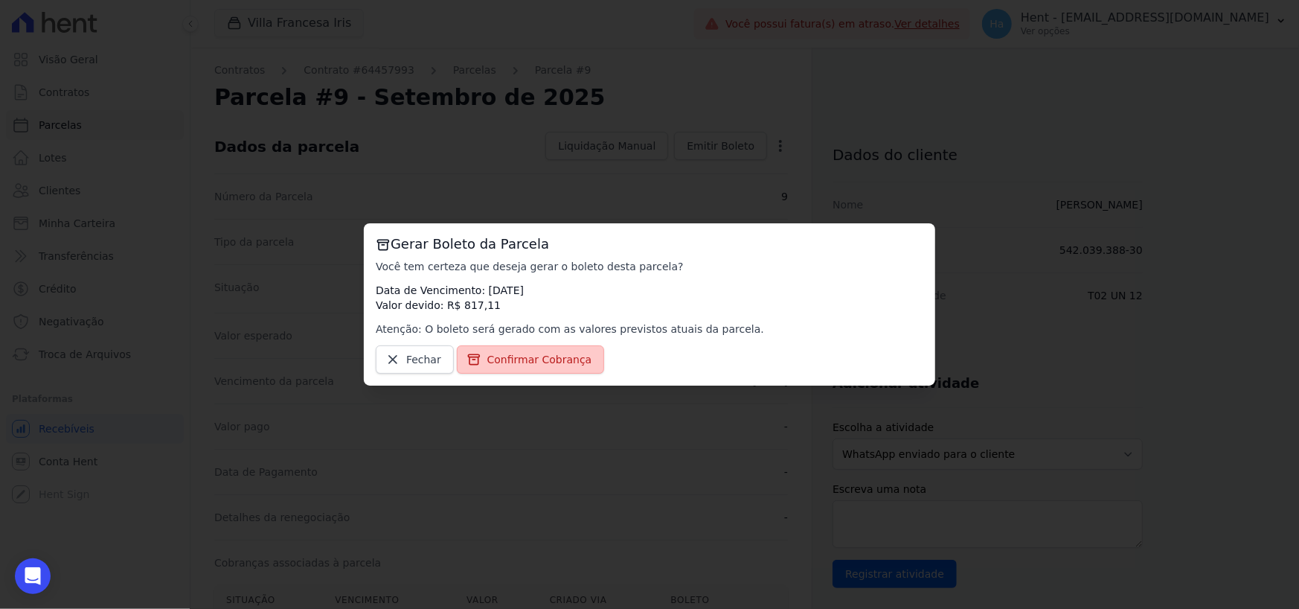
click at [490, 356] on span "Confirmar Cobrança" at bounding box center [539, 359] width 105 height 15
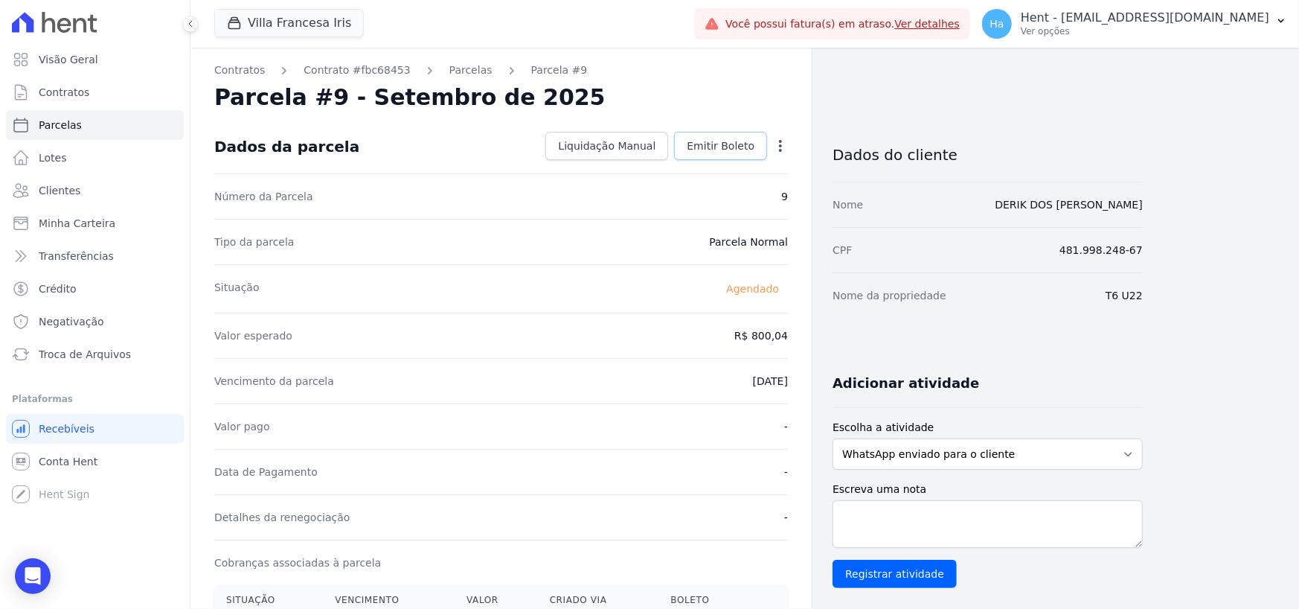
click at [707, 141] on span "Emitir Boleto" at bounding box center [721, 145] width 68 height 15
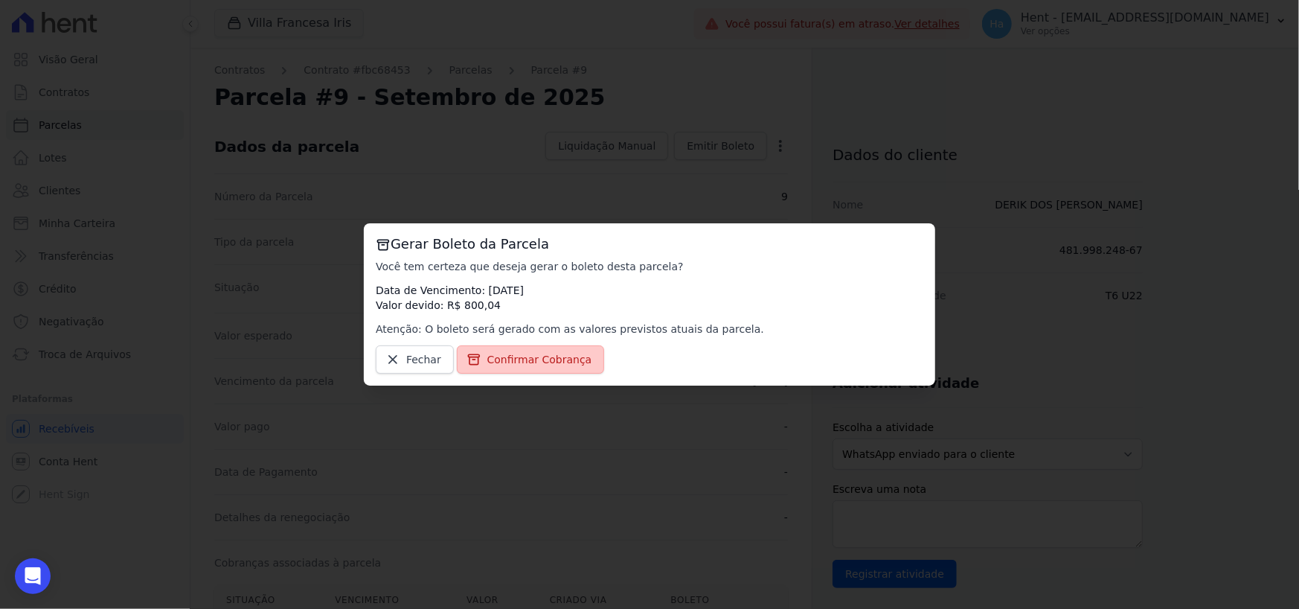
click at [493, 356] on span "Confirmar Cobrança" at bounding box center [539, 359] width 105 height 15
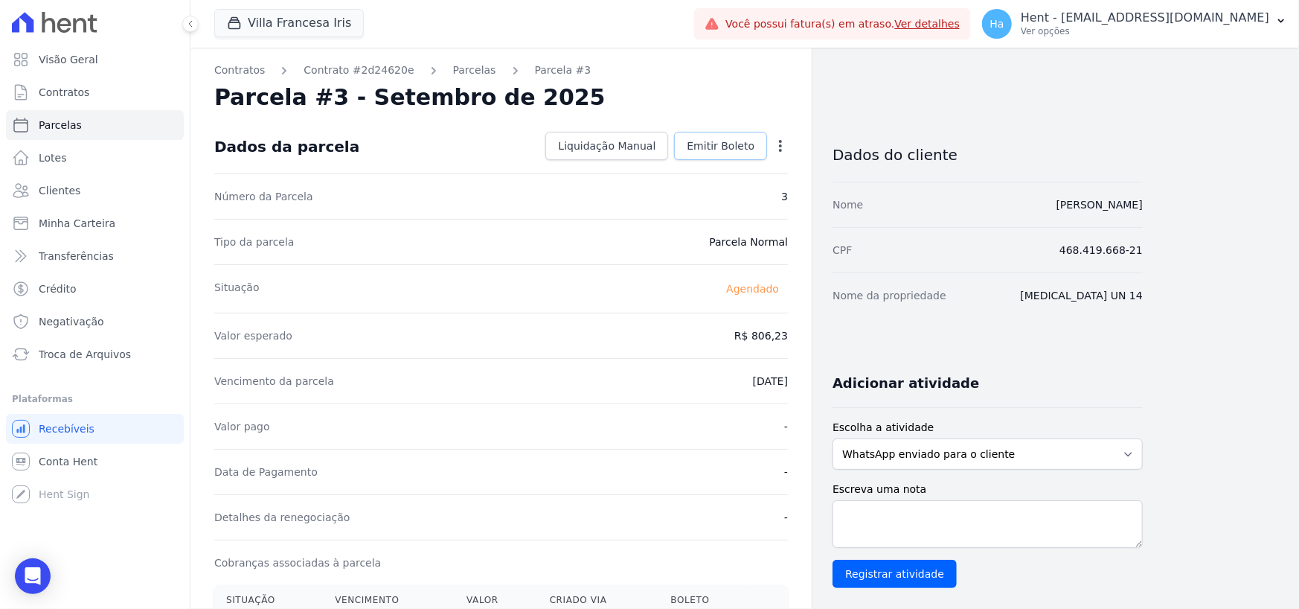
click at [730, 156] on link "Emitir Boleto" at bounding box center [720, 146] width 93 height 28
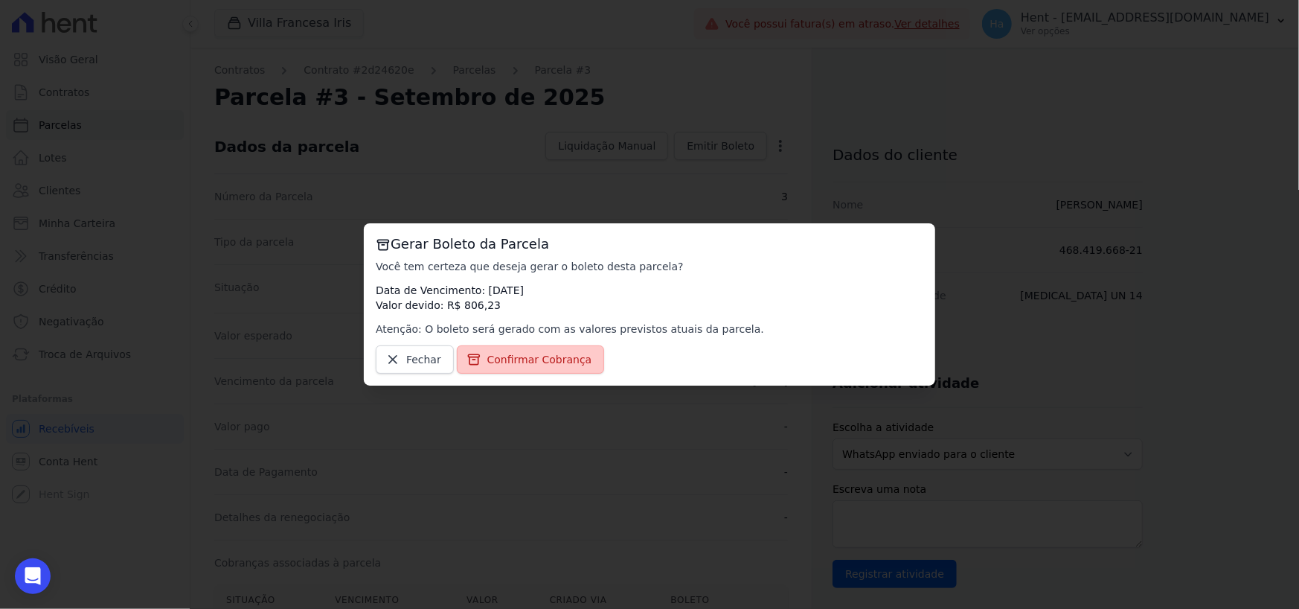
click at [527, 363] on span "Confirmar Cobrança" at bounding box center [539, 359] width 105 height 15
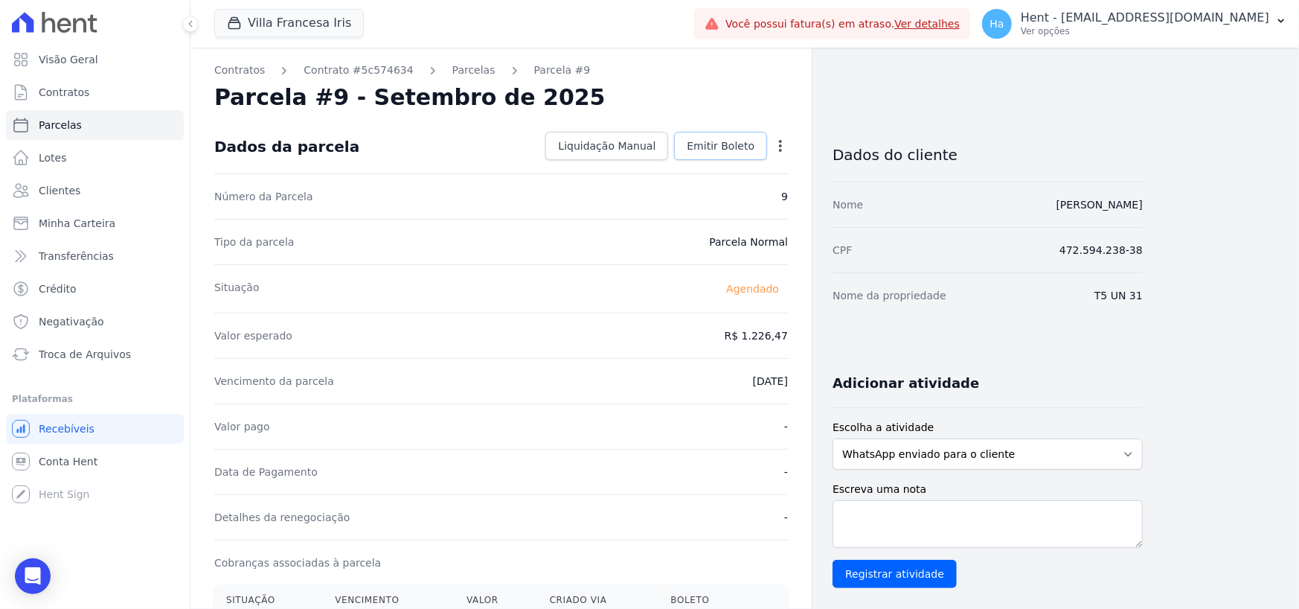
click at [734, 142] on span "Emitir Boleto" at bounding box center [721, 145] width 68 height 15
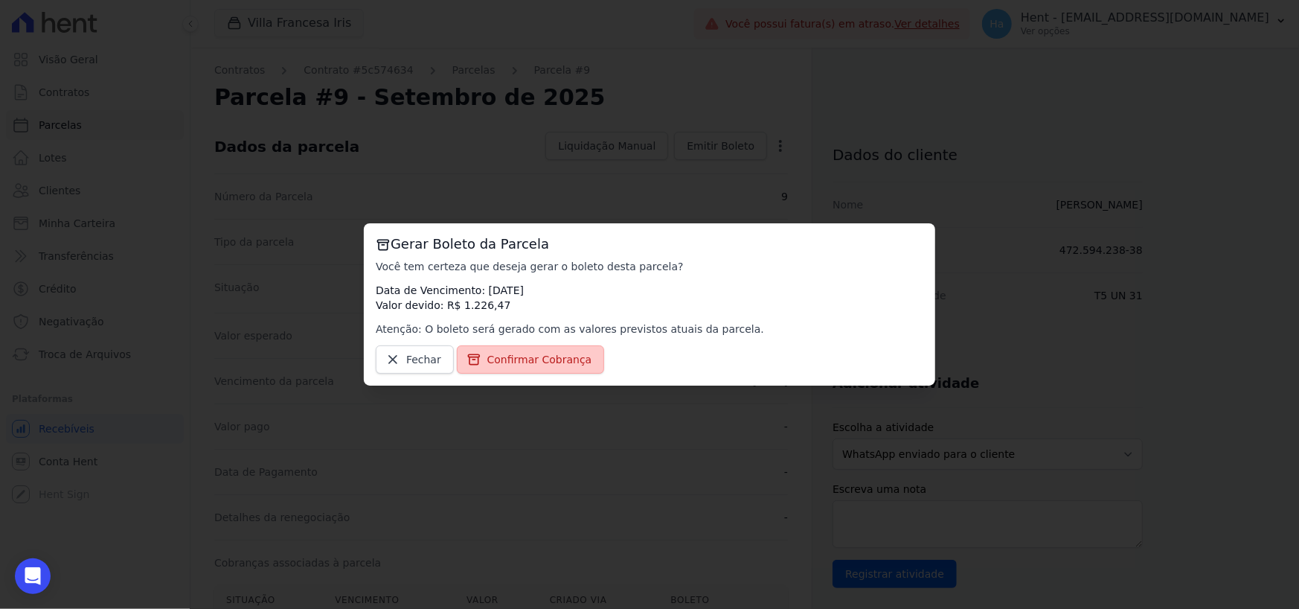
click at [533, 353] on span "Confirmar Cobrança" at bounding box center [539, 359] width 105 height 15
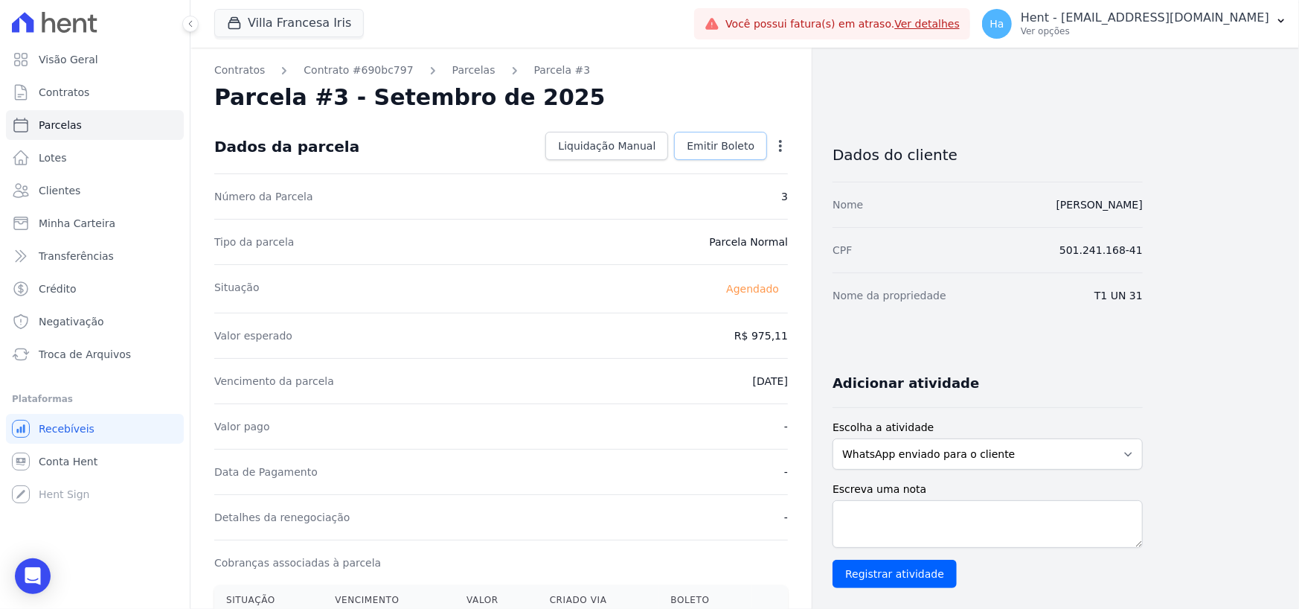
click at [741, 151] on span "Emitir Boleto" at bounding box center [721, 145] width 68 height 15
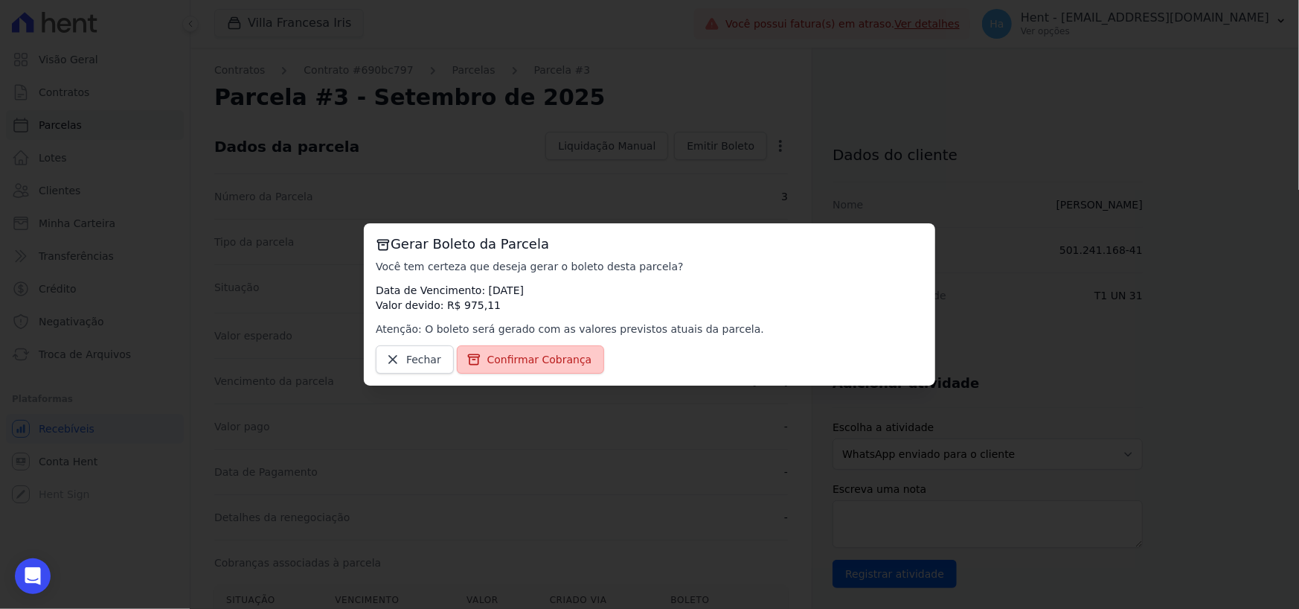
click at [516, 353] on span "Confirmar Cobrança" at bounding box center [539, 359] width 105 height 15
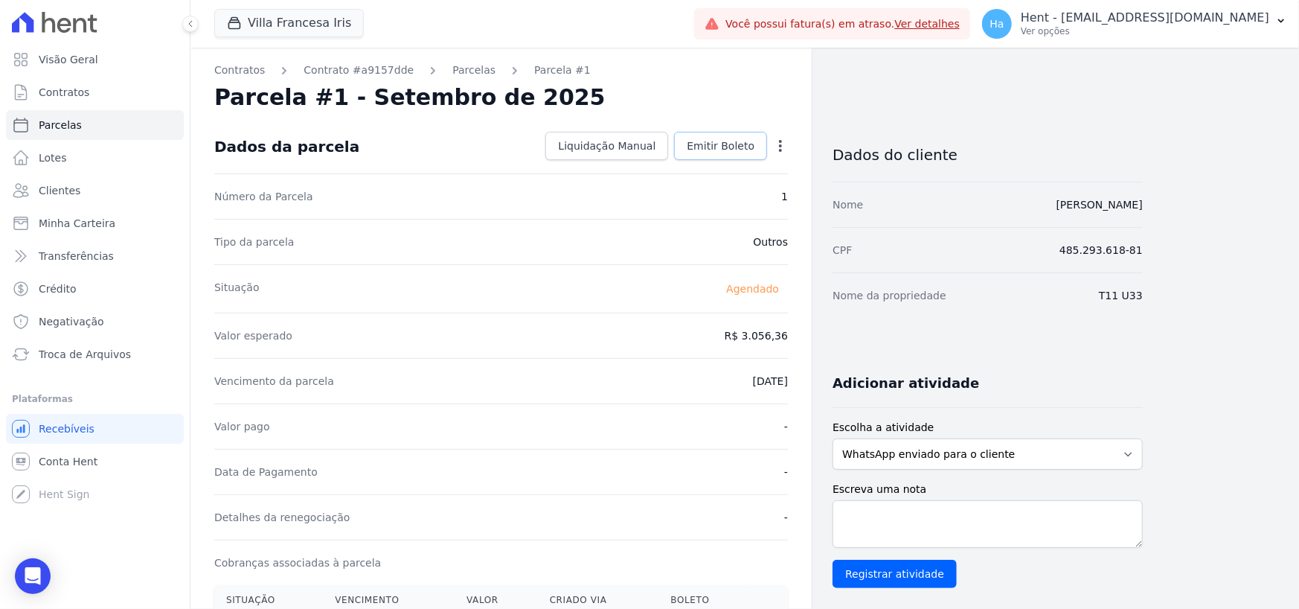
click at [730, 152] on span "Emitir Boleto" at bounding box center [721, 145] width 68 height 15
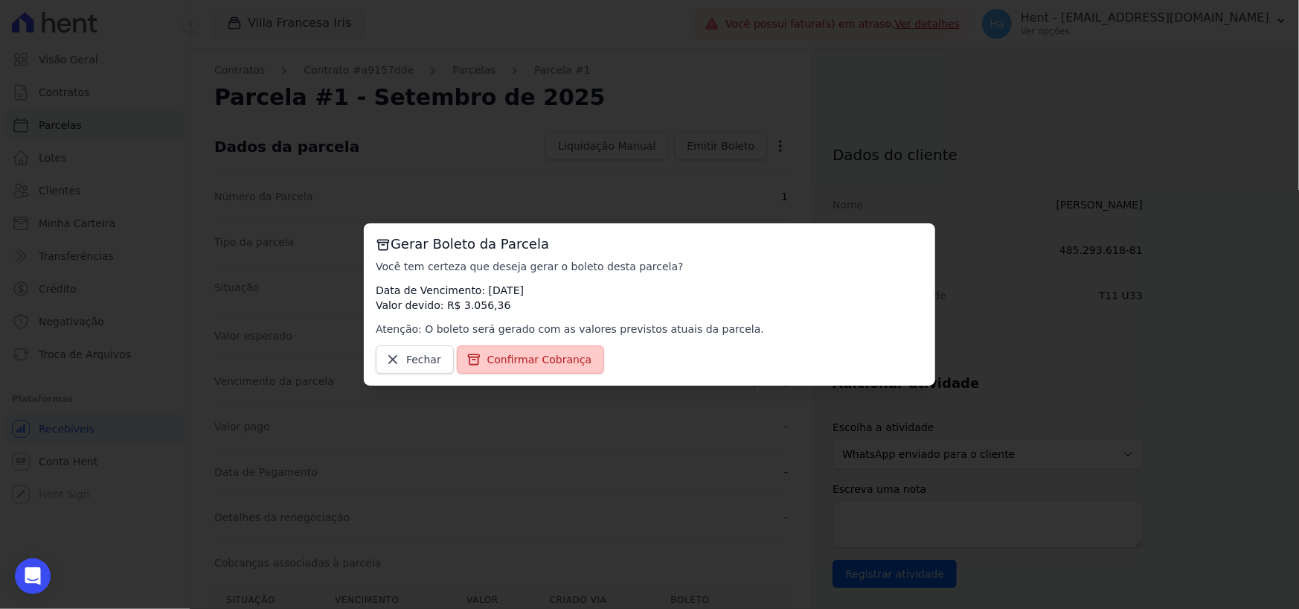
click at [536, 358] on span "Confirmar Cobrança" at bounding box center [539, 359] width 105 height 15
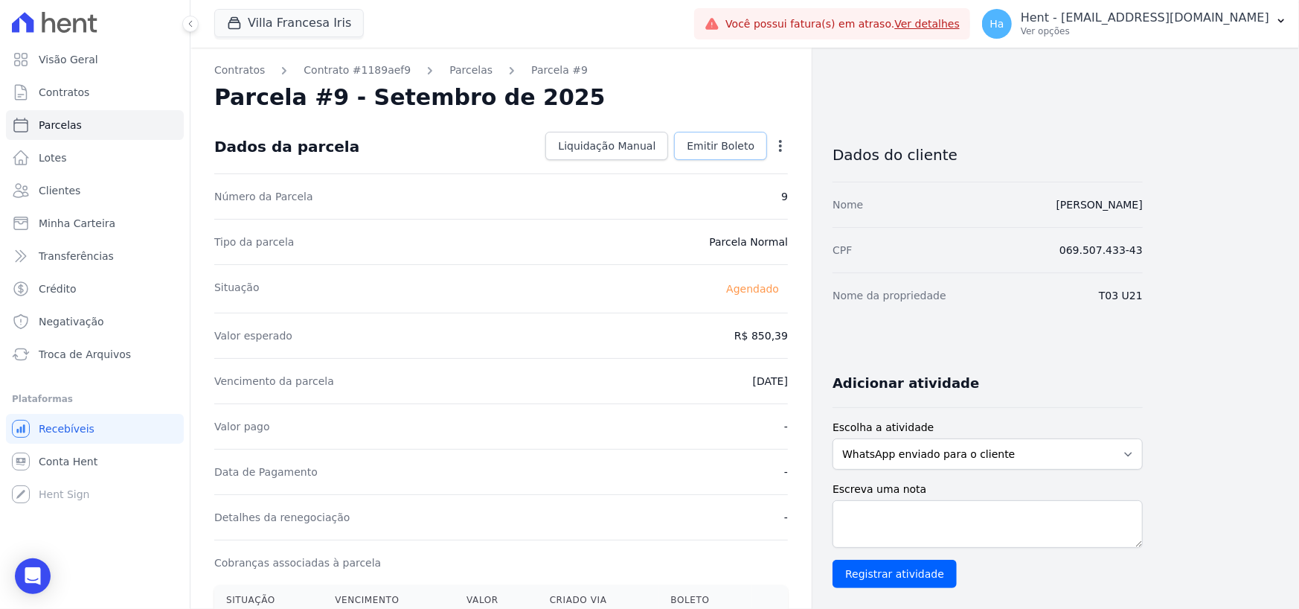
click at [746, 144] on span "Emitir Boleto" at bounding box center [721, 145] width 68 height 15
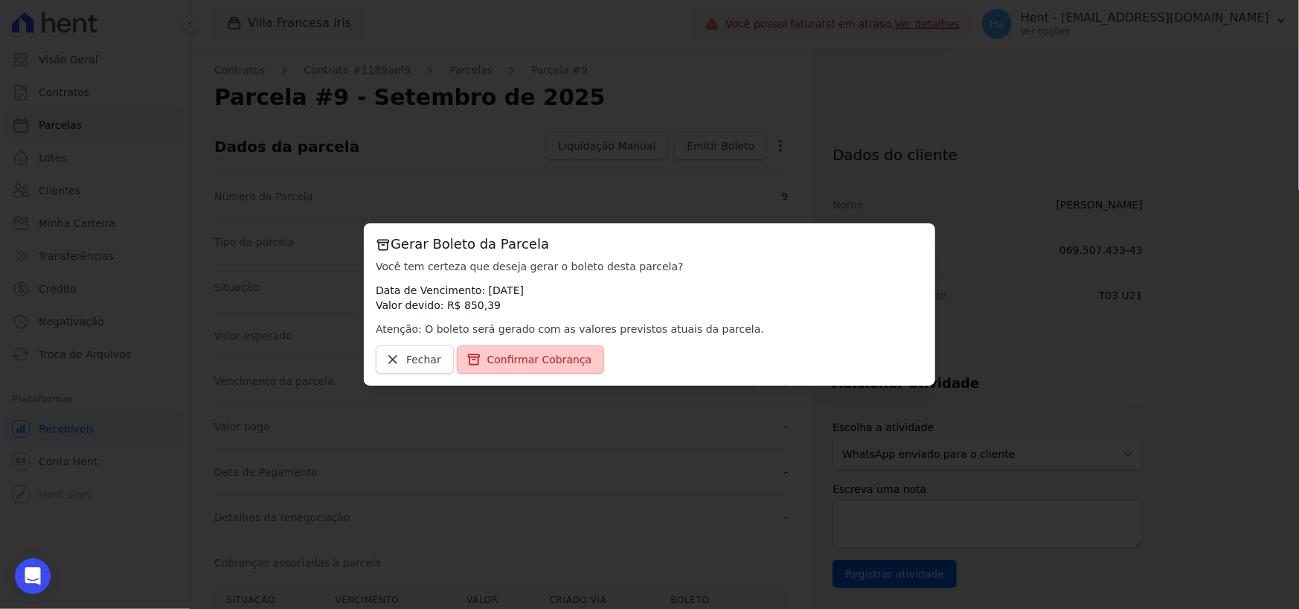
click at [513, 367] on link "Confirmar Cobrança" at bounding box center [531, 359] width 148 height 28
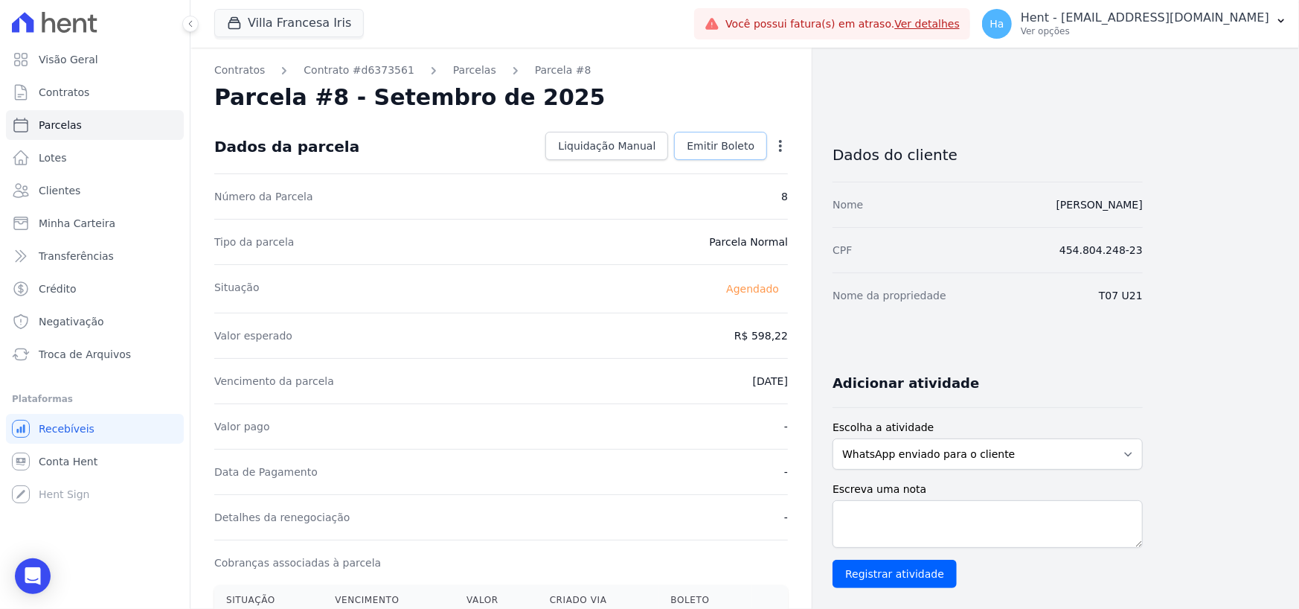
click at [728, 150] on span "Emitir Boleto" at bounding box center [721, 145] width 68 height 15
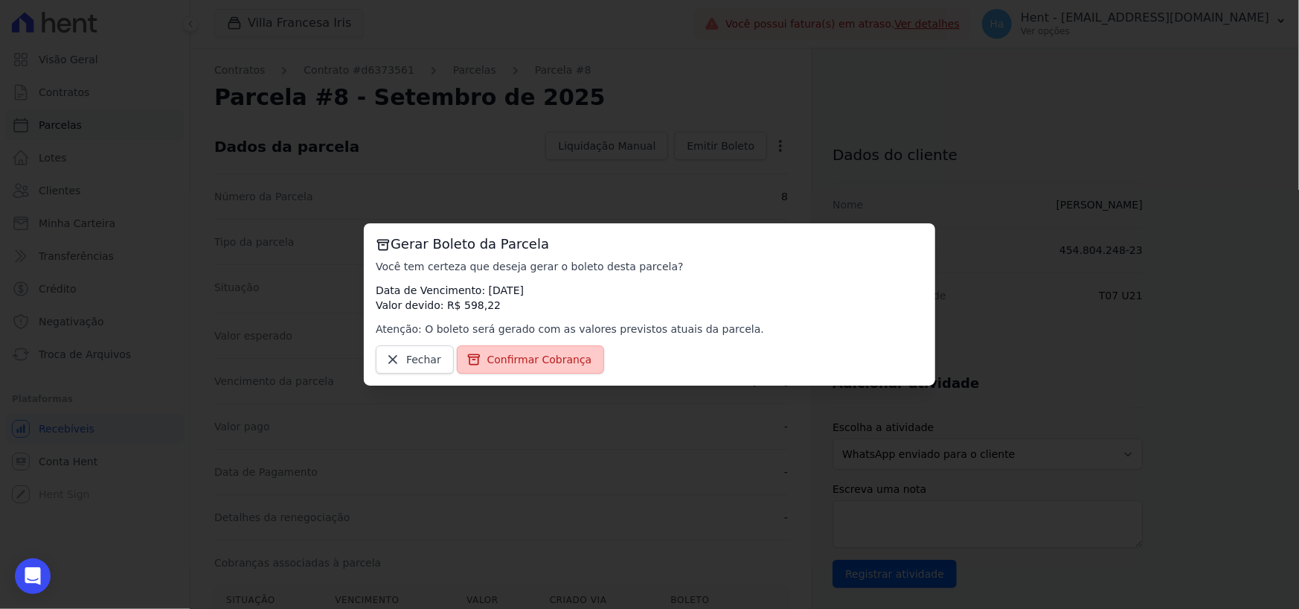
click at [540, 360] on span "Confirmar Cobrança" at bounding box center [539, 359] width 105 height 15
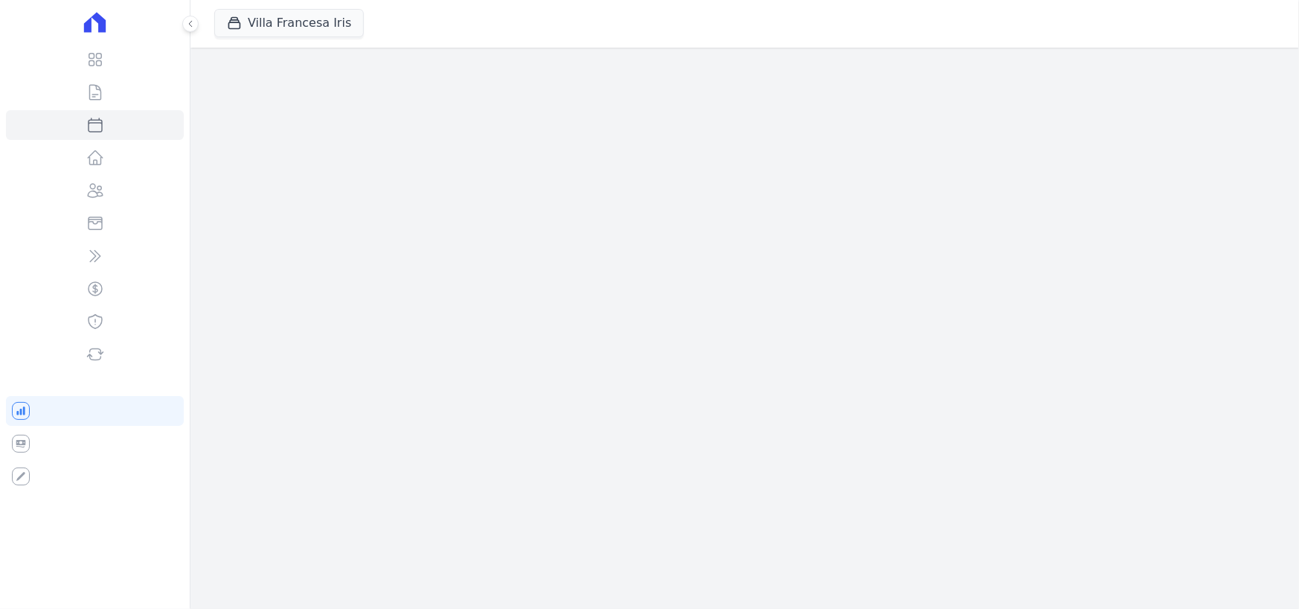
select select
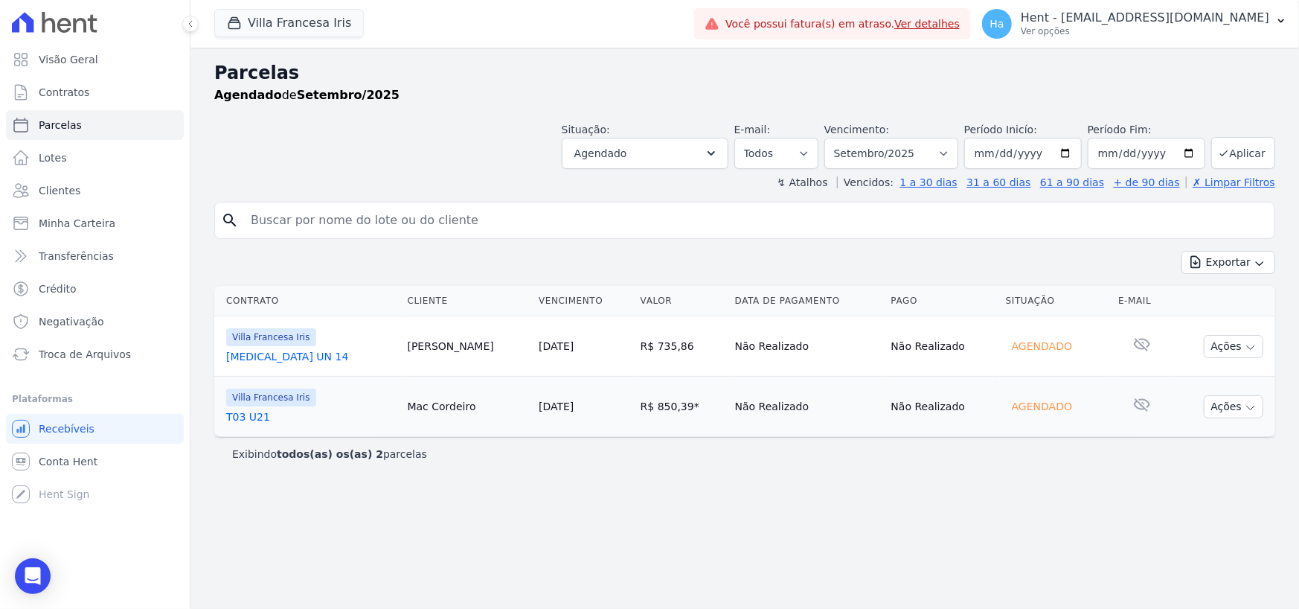
click at [249, 416] on link "T03 U21" at bounding box center [311, 416] width 170 height 15
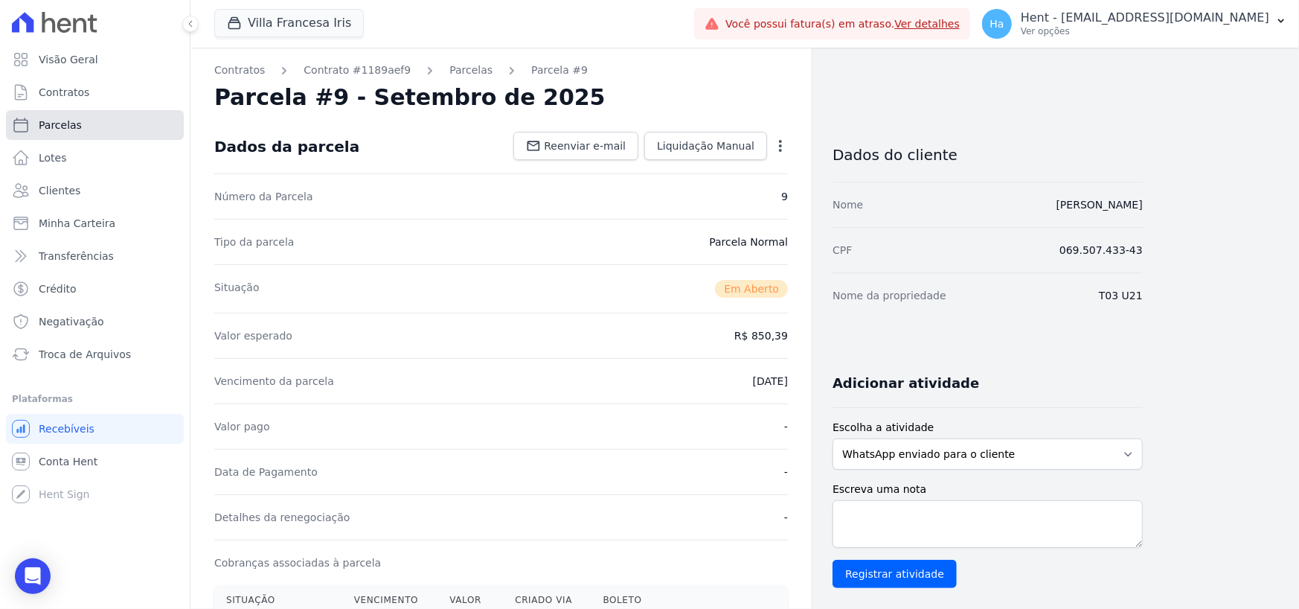
click at [51, 121] on span "Parcelas" at bounding box center [60, 125] width 43 height 15
select select
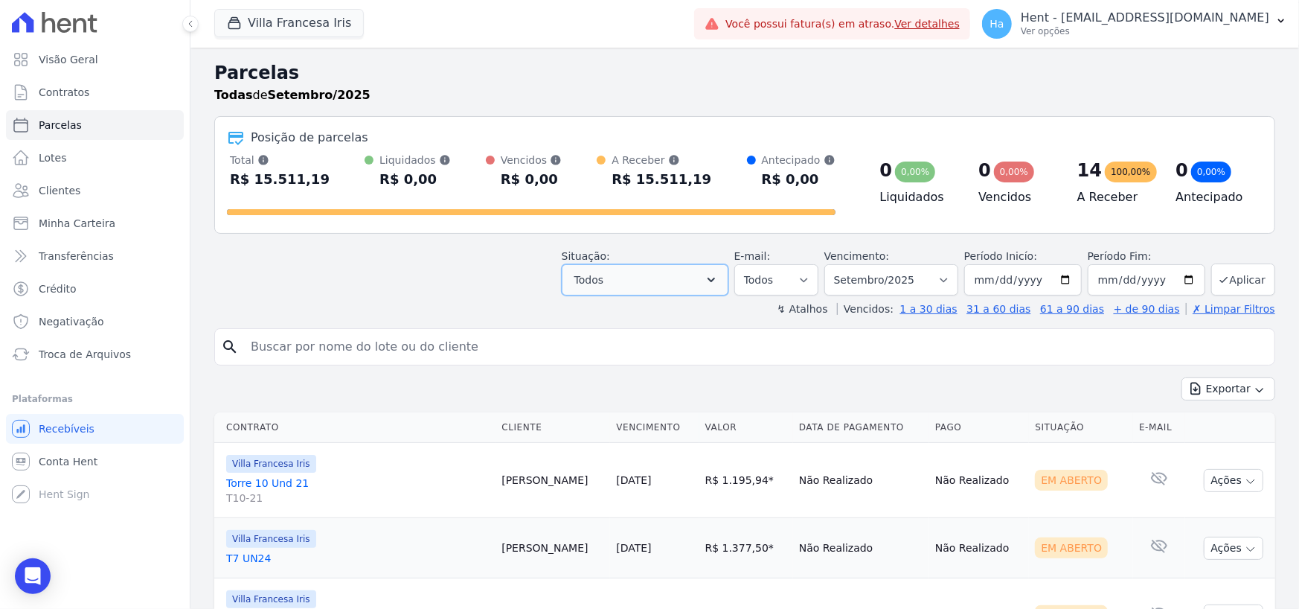
click at [675, 274] on button "Todos" at bounding box center [645, 279] width 167 height 31
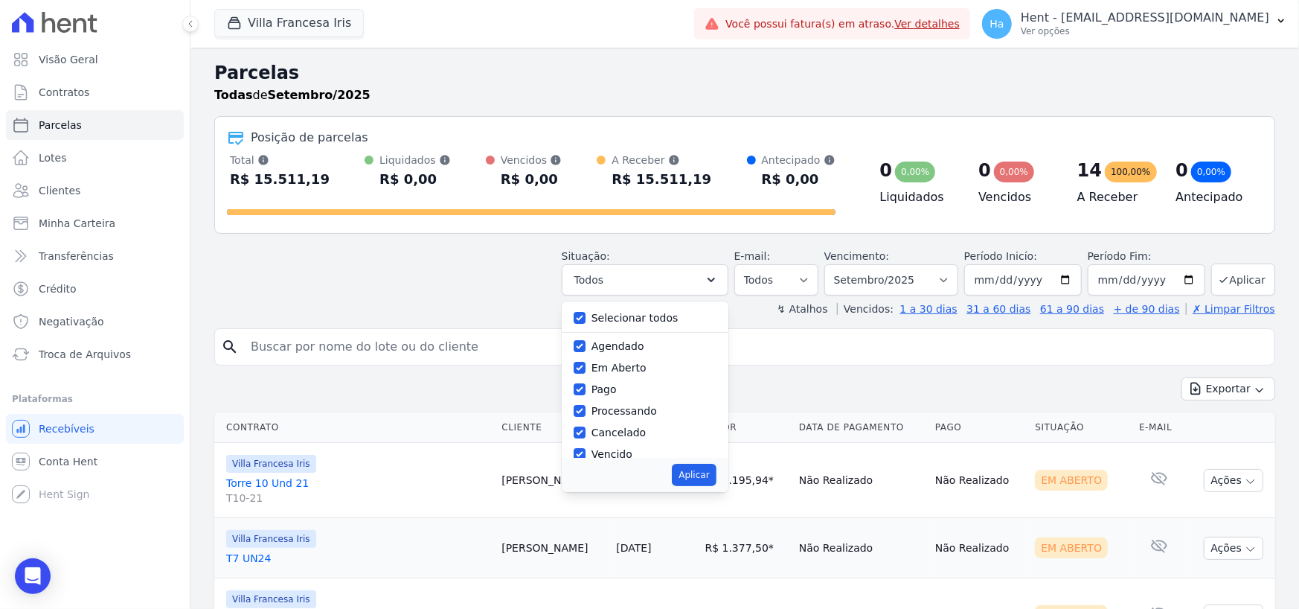
click at [586, 310] on div at bounding box center [580, 317] width 12 height 15
click at [586, 316] on input "Selecionar todos" at bounding box center [580, 318] width 12 height 12
checkbox input "false"
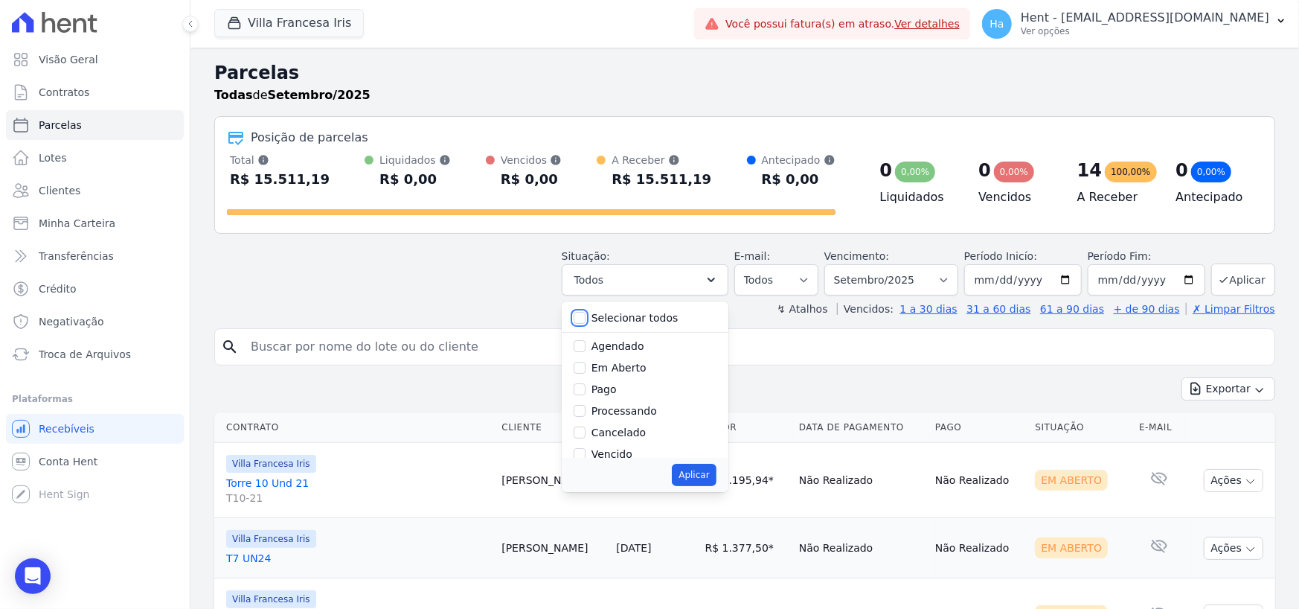
checkbox input "false"
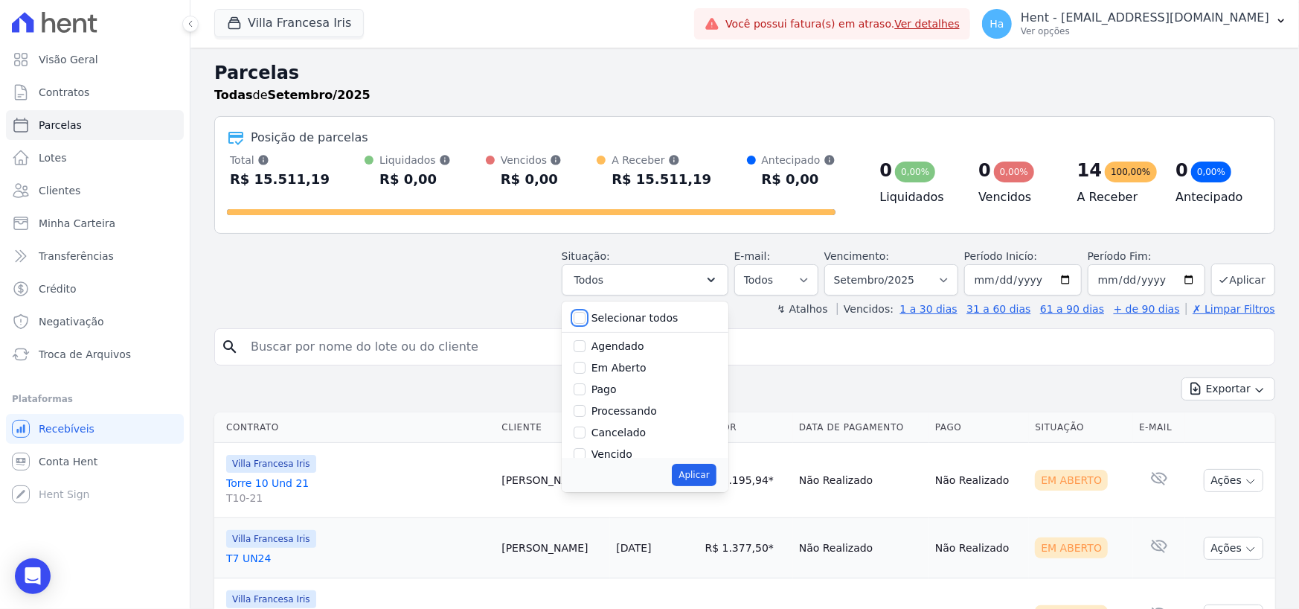
checkbox input "false"
click at [586, 345] on input "Agendado" at bounding box center [580, 346] width 12 height 12
checkbox input "true"
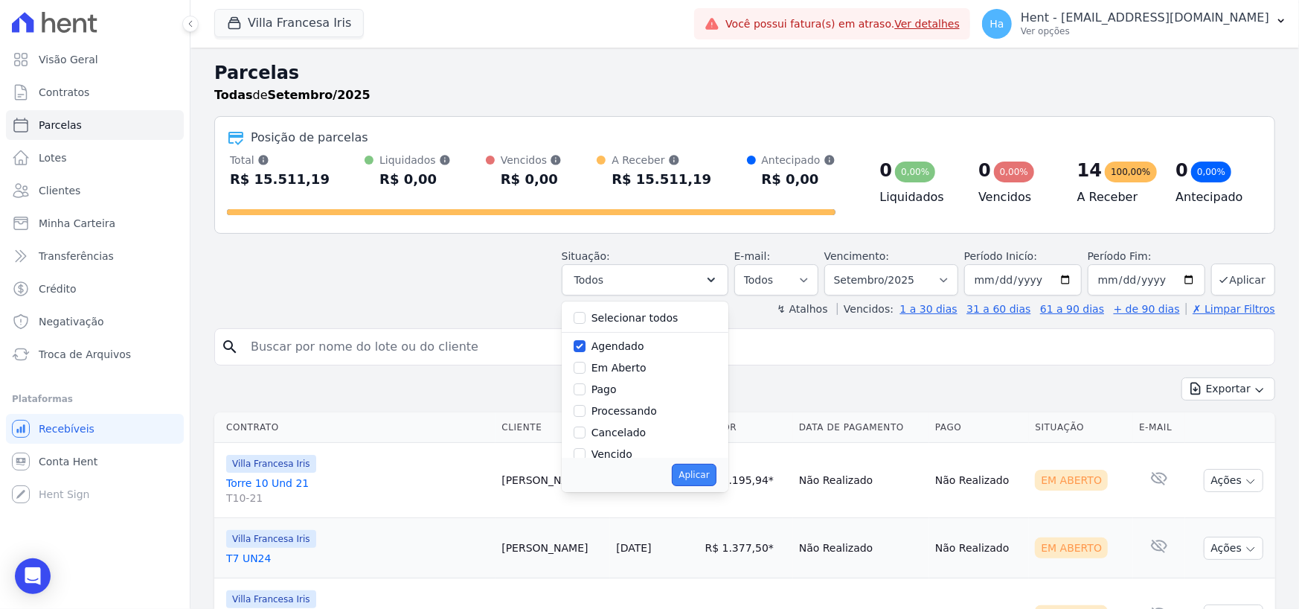
click at [712, 475] on button "Aplicar" at bounding box center [694, 475] width 44 height 22
select select "scheduled"
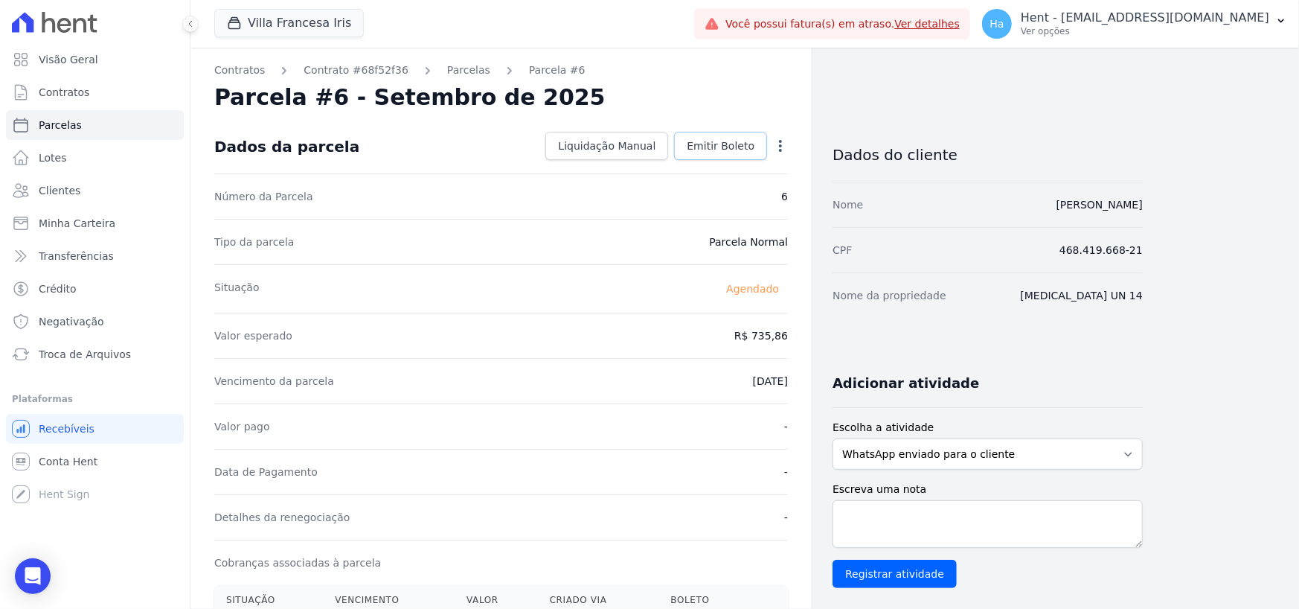
click at [721, 158] on link "Emitir Boleto" at bounding box center [720, 146] width 93 height 28
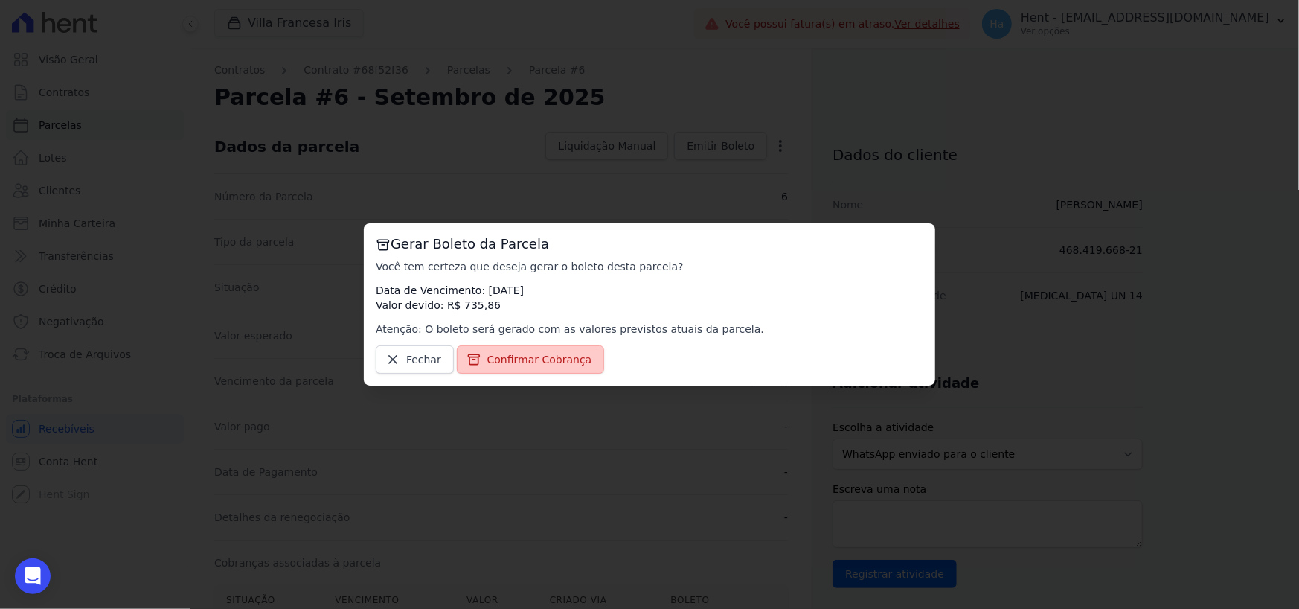
click at [554, 367] on link "Confirmar Cobrança" at bounding box center [531, 359] width 148 height 28
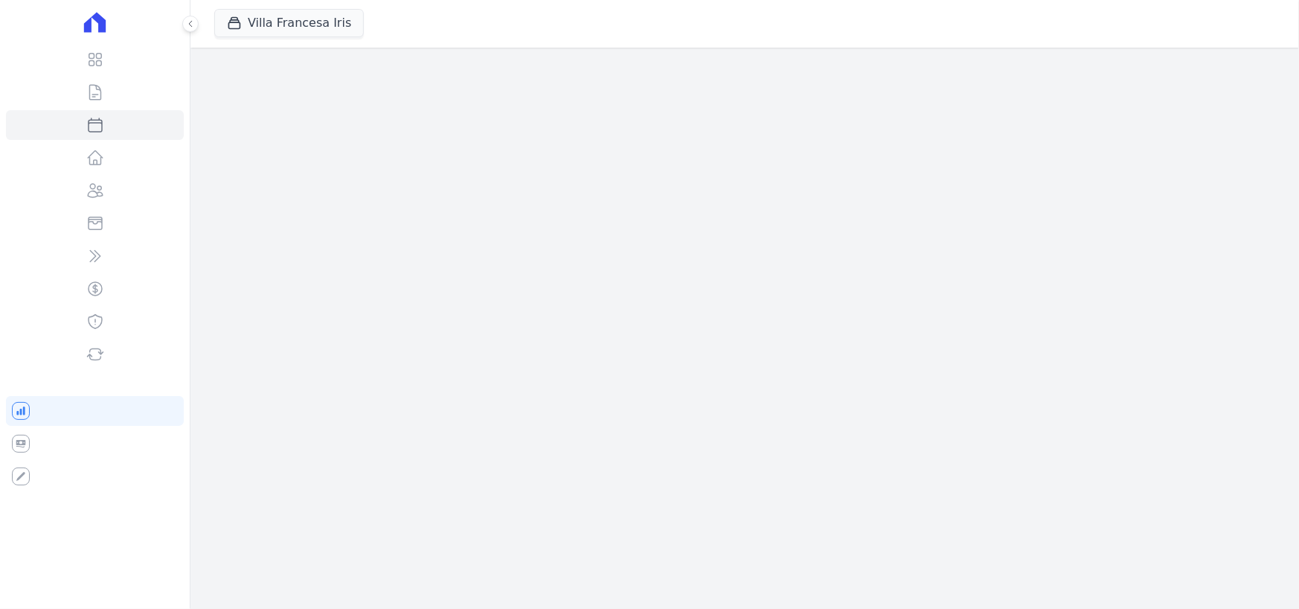
select select
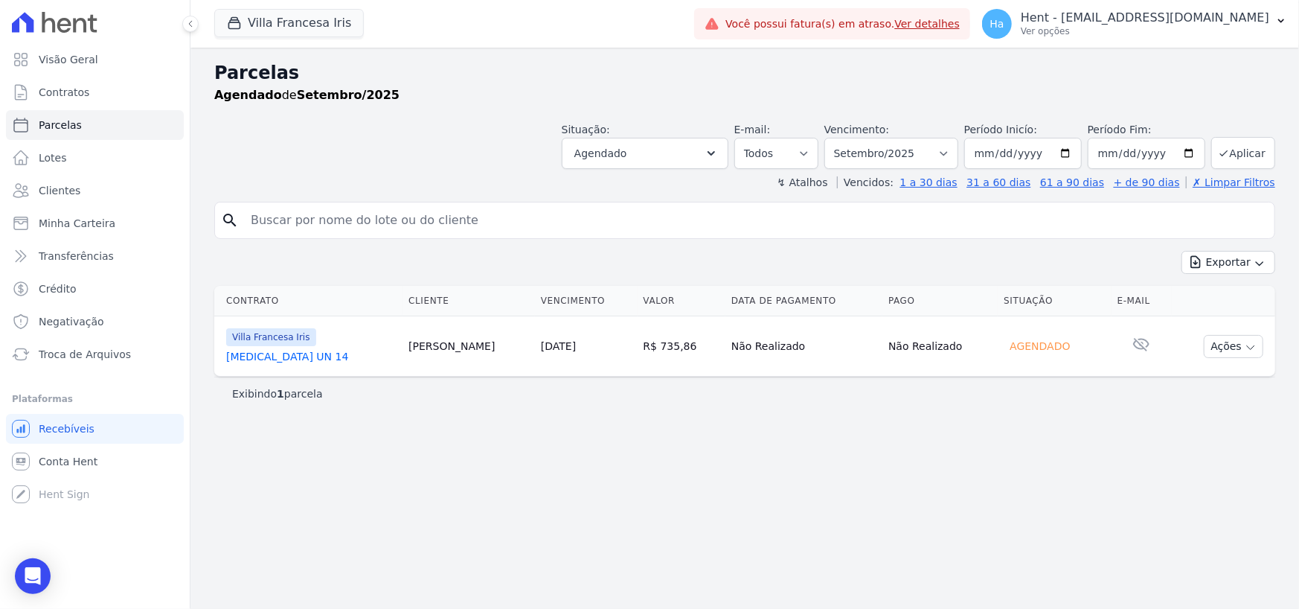
click at [259, 354] on link "[MEDICAL_DATA] UN 14" at bounding box center [311, 356] width 170 height 15
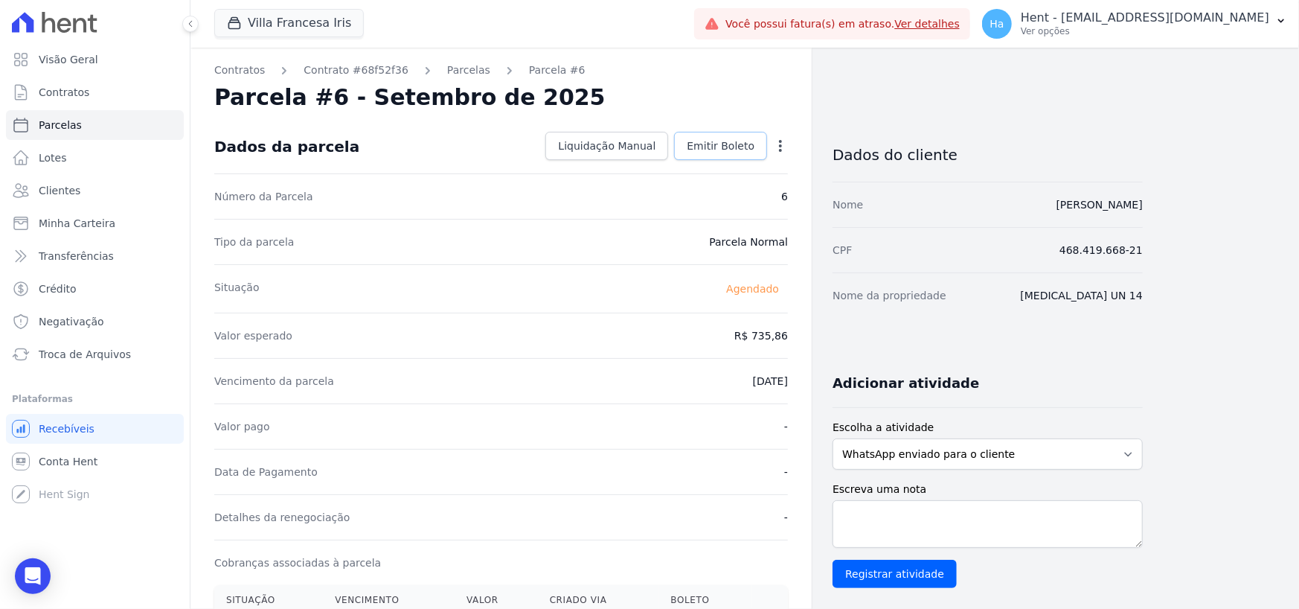
click at [744, 141] on span "Emitir Boleto" at bounding box center [721, 145] width 68 height 15
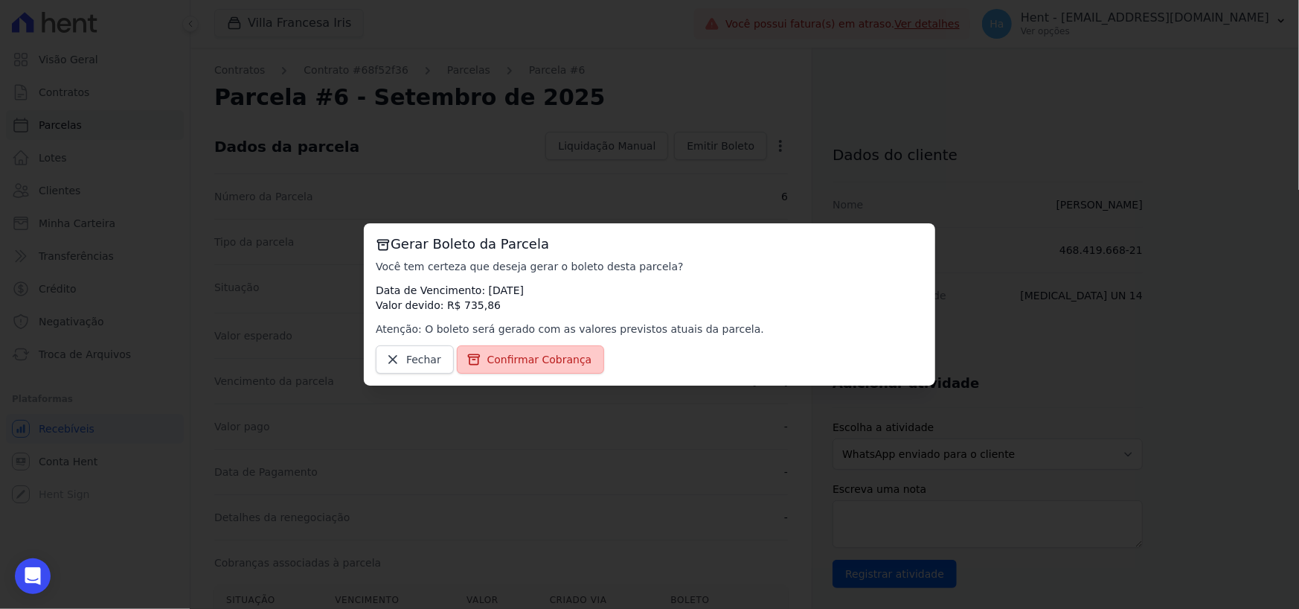
click at [521, 353] on span "Confirmar Cobrança" at bounding box center [539, 359] width 105 height 15
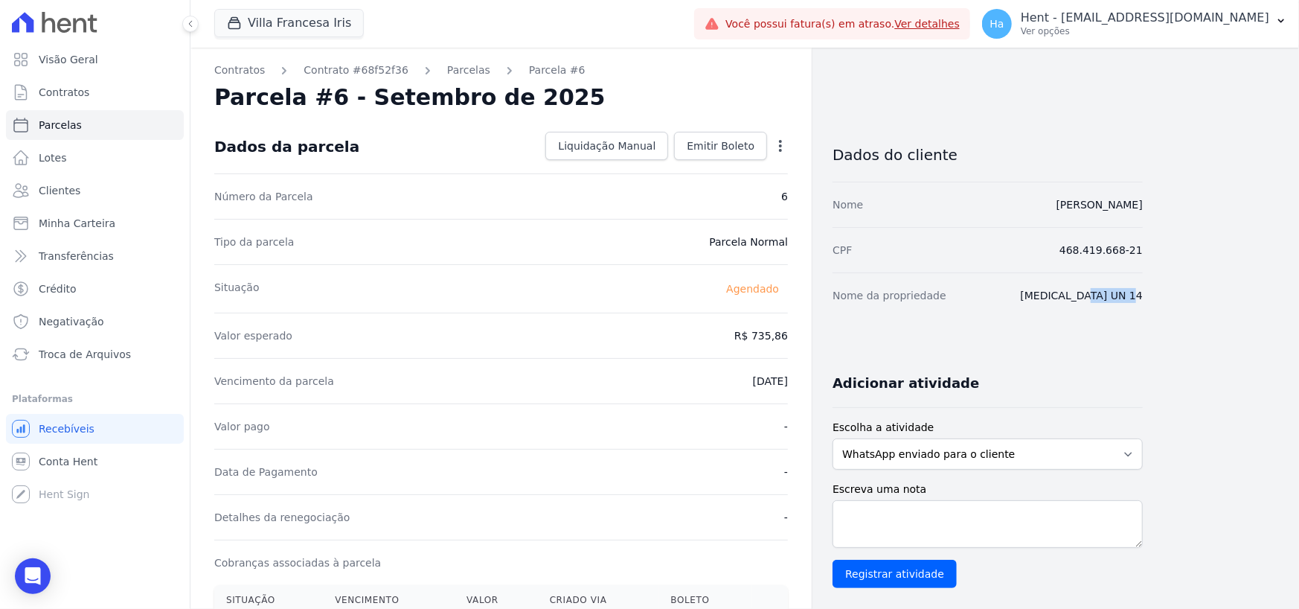
drag, startPoint x: 1153, startPoint y: 297, endPoint x: 1091, endPoint y: 292, distance: 62.0
click at [1091, 292] on div "Contratos Contrato #68f52f36 [GEOGRAPHIC_DATA] Parcela #6 [GEOGRAPHIC_DATA] #6 …" at bounding box center [732, 526] width 1085 height 957
copy dd "[MEDICAL_DATA] UN 14"
click at [62, 120] on span "Parcelas" at bounding box center [60, 125] width 43 height 15
select select
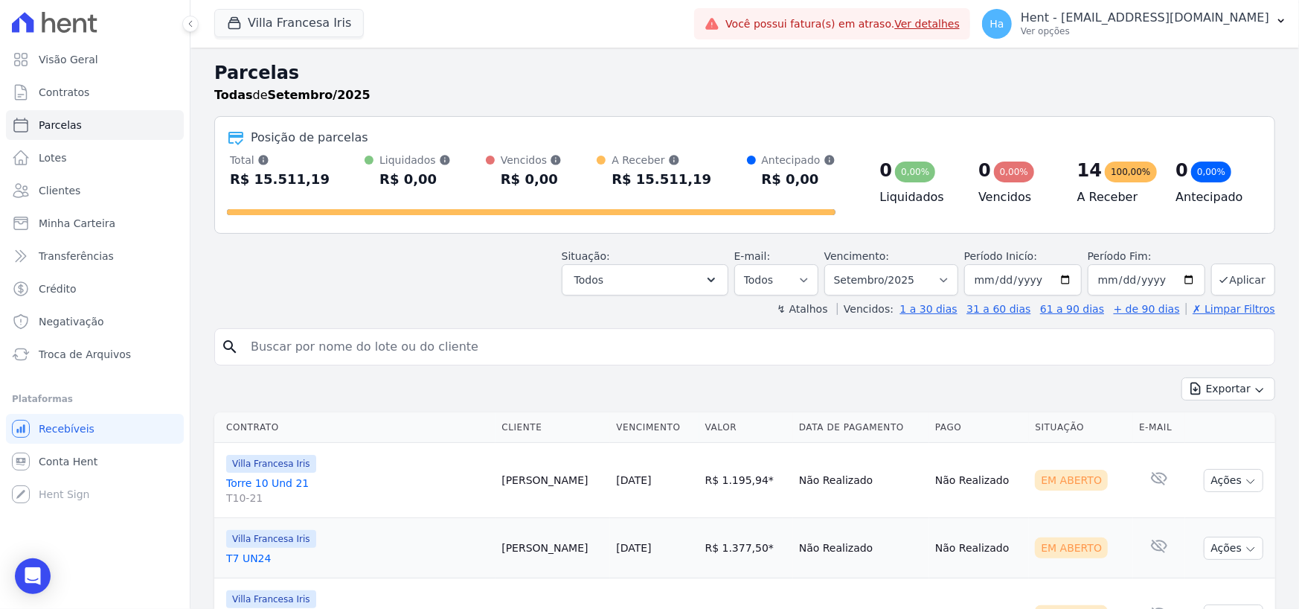
click at [335, 298] on header "Parcelas Todas de Setembro/2025 Posição de parcelas Total Soma das parcelas pag…" at bounding box center [744, 188] width 1061 height 257
click at [1255, 281] on button "Aplicar" at bounding box center [1243, 279] width 64 height 32
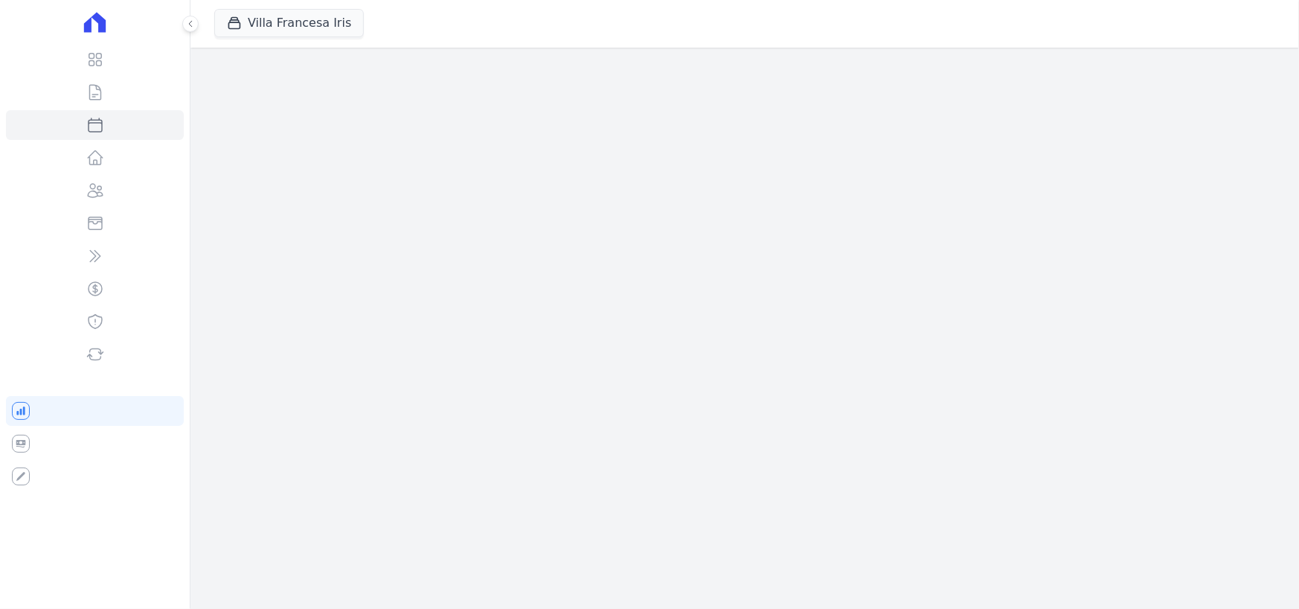
select select
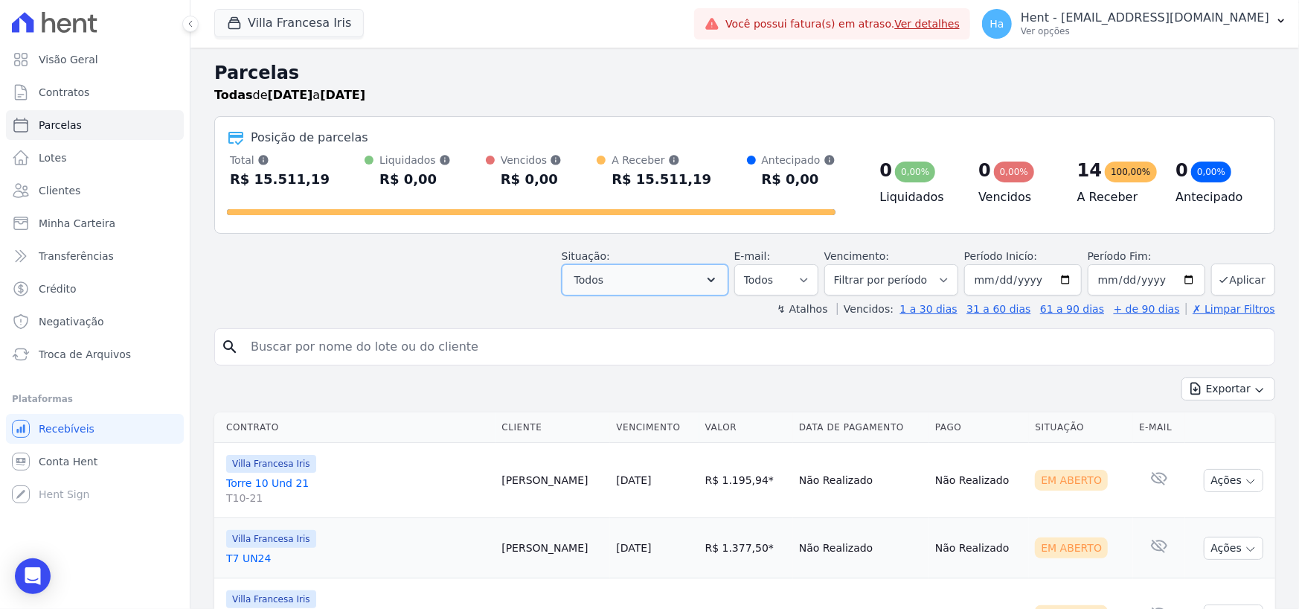
click at [719, 281] on icon "button" at bounding box center [711, 279] width 15 height 15
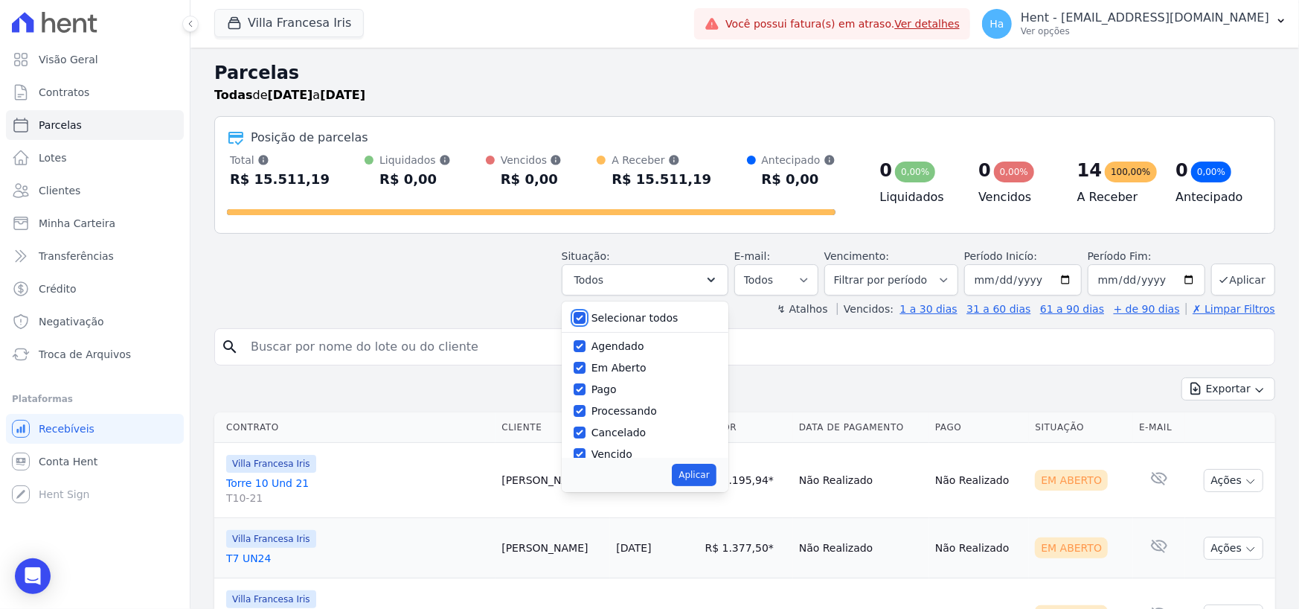
click at [586, 312] on input "Selecionar todos" at bounding box center [580, 318] width 12 height 12
checkbox input "false"
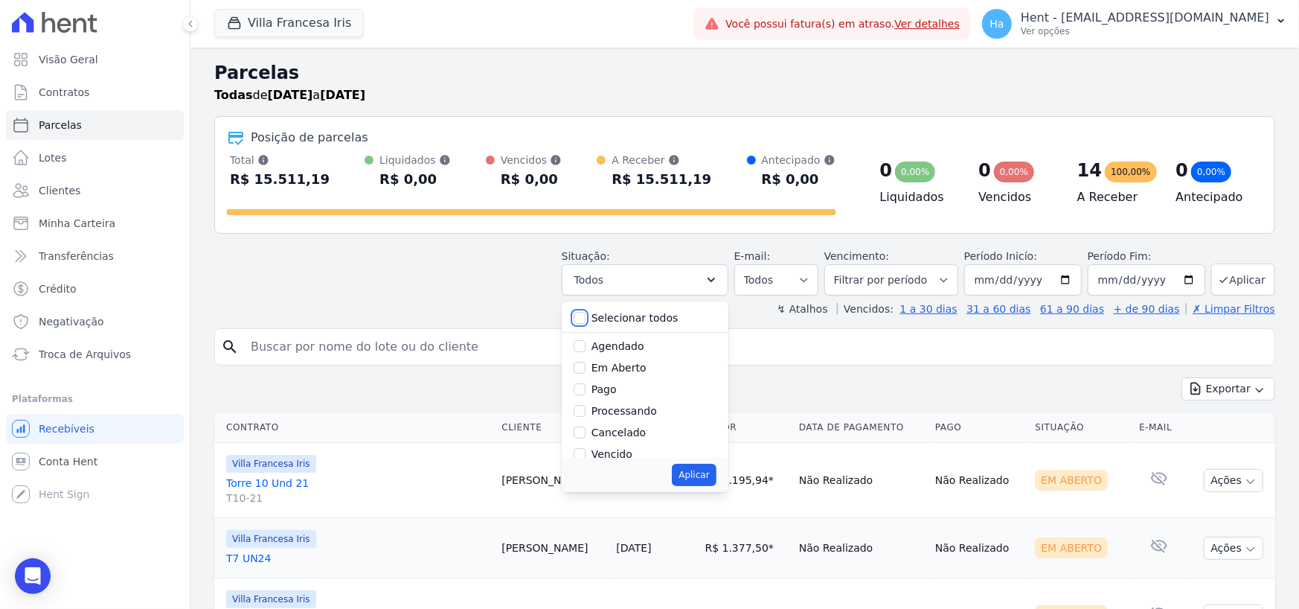
checkbox input "false"
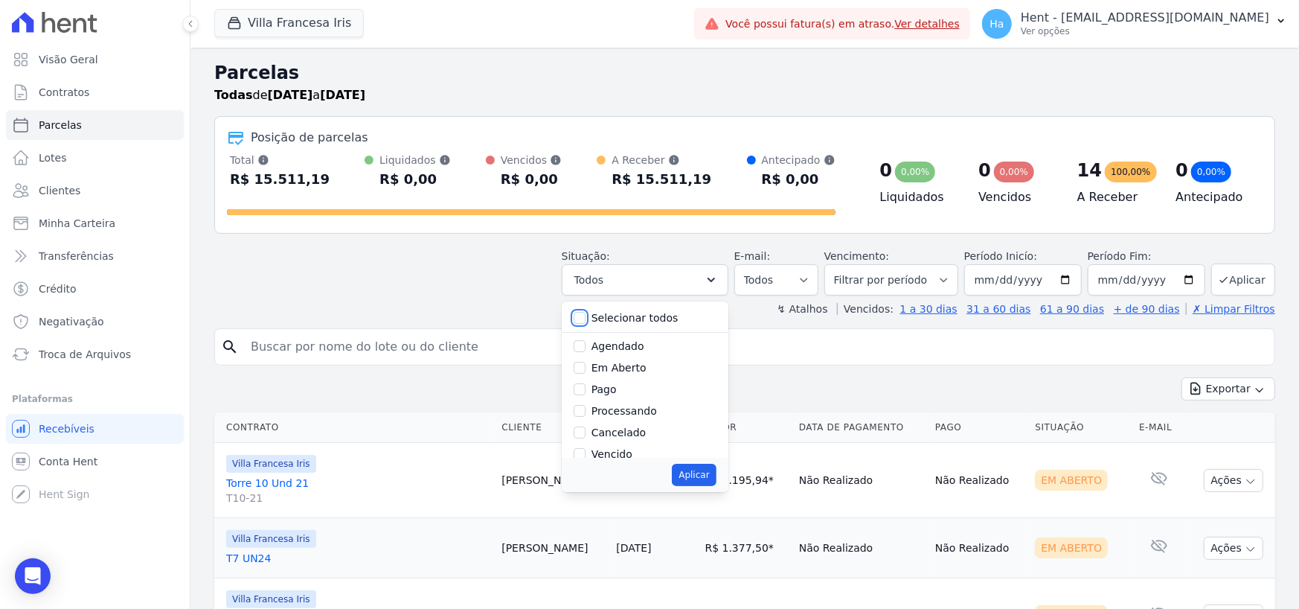
checkbox input "false"
click at [586, 365] on input "Em Aberto" at bounding box center [580, 368] width 12 height 12
checkbox input "true"
click at [708, 473] on button "Aplicar" at bounding box center [694, 475] width 44 height 22
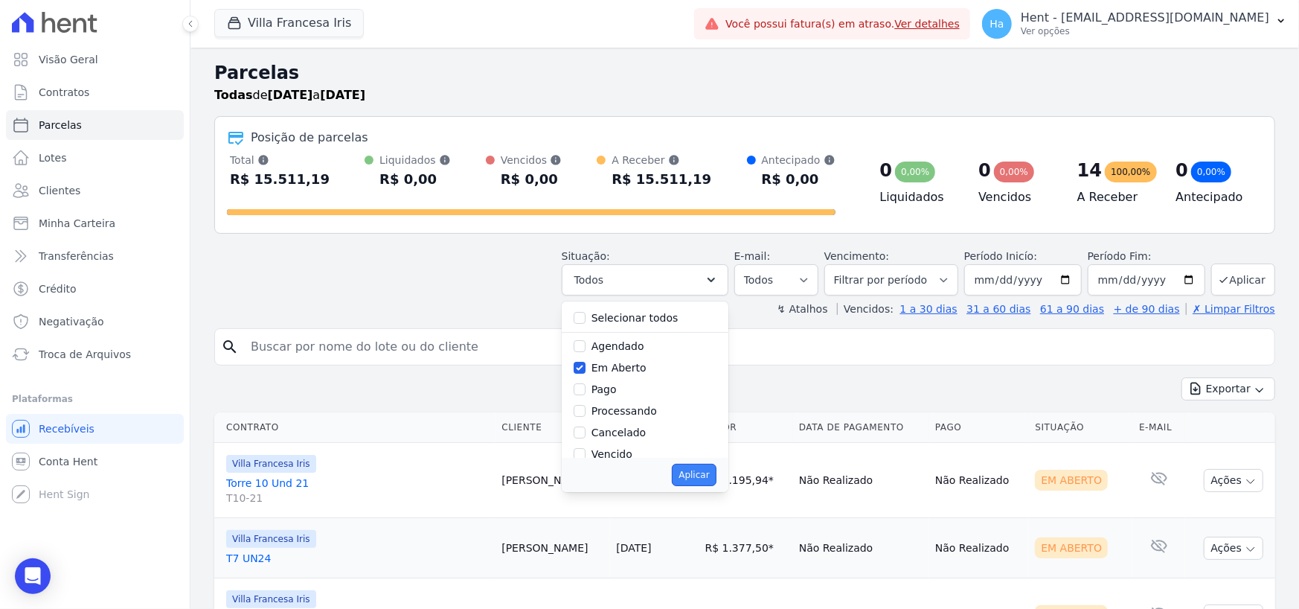
select select "pending"
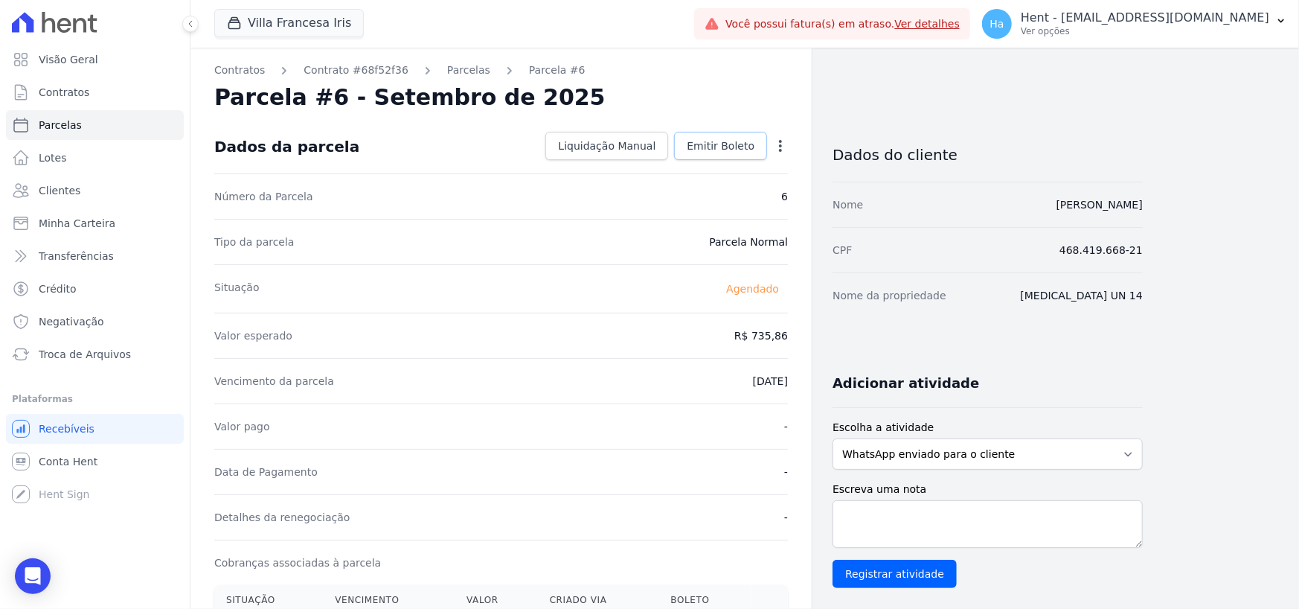
click at [713, 138] on span "Emitir Boleto" at bounding box center [721, 145] width 68 height 15
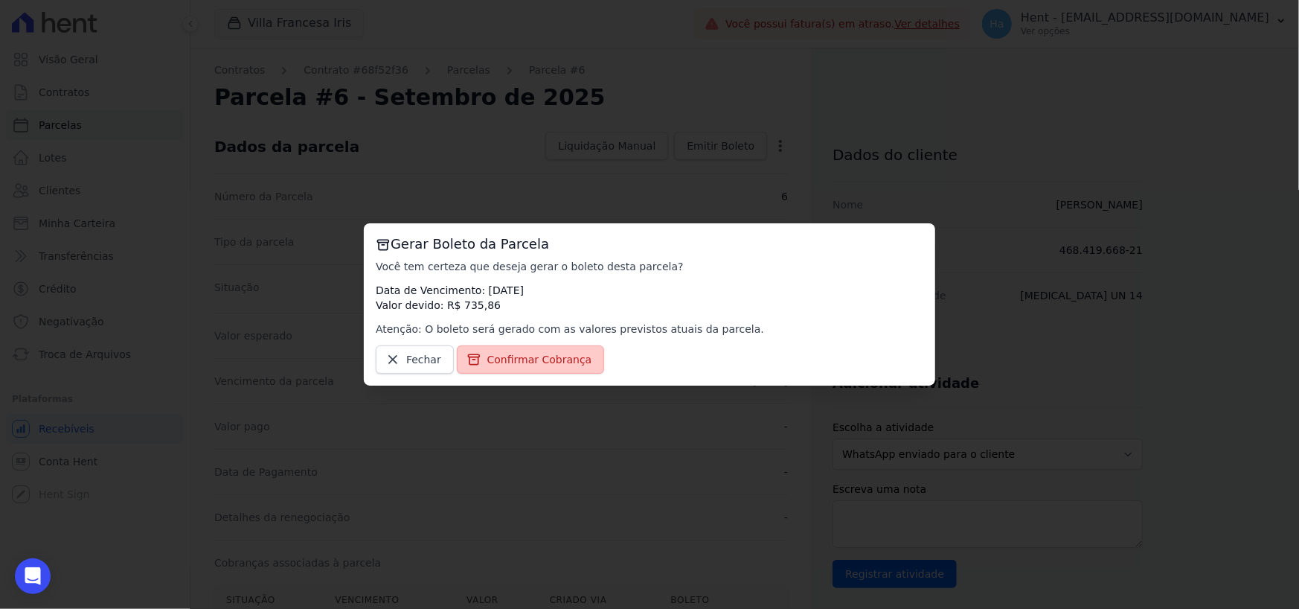
click at [497, 353] on span "Confirmar Cobrança" at bounding box center [539, 359] width 105 height 15
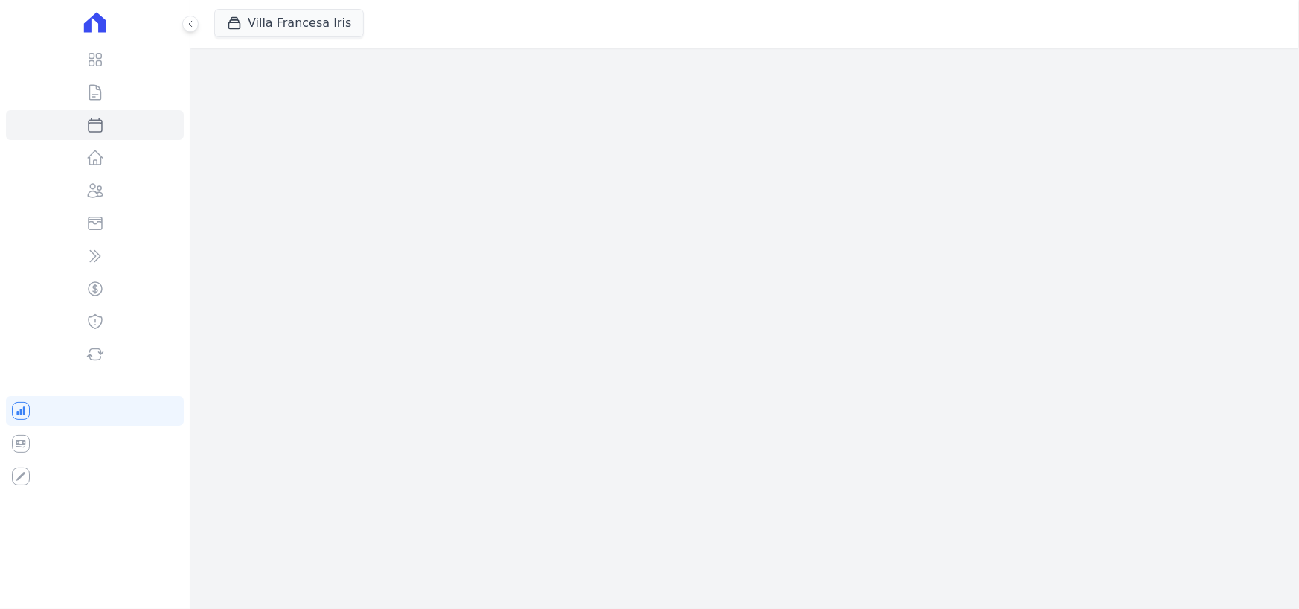
select select
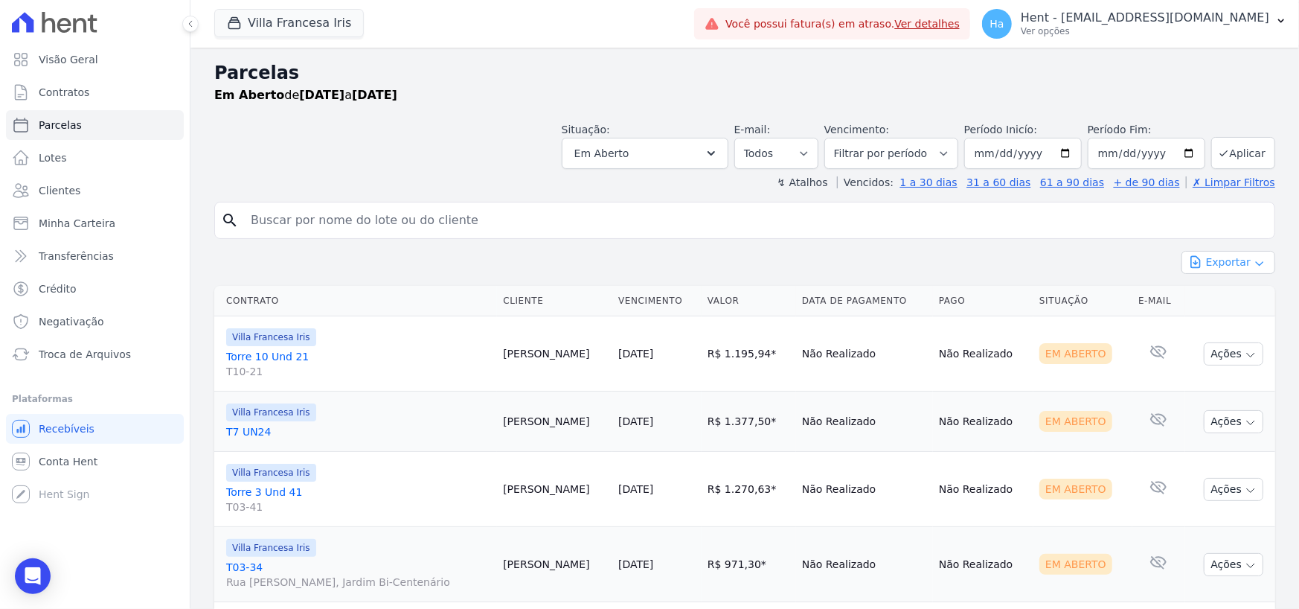
click at [1239, 266] on button "Exportar" at bounding box center [1228, 262] width 94 height 23
click at [1225, 324] on span "Exportar CSV" at bounding box center [1226, 322] width 79 height 15
click at [312, 23] on button "Villa Francesa Iris" at bounding box center [289, 23] width 150 height 28
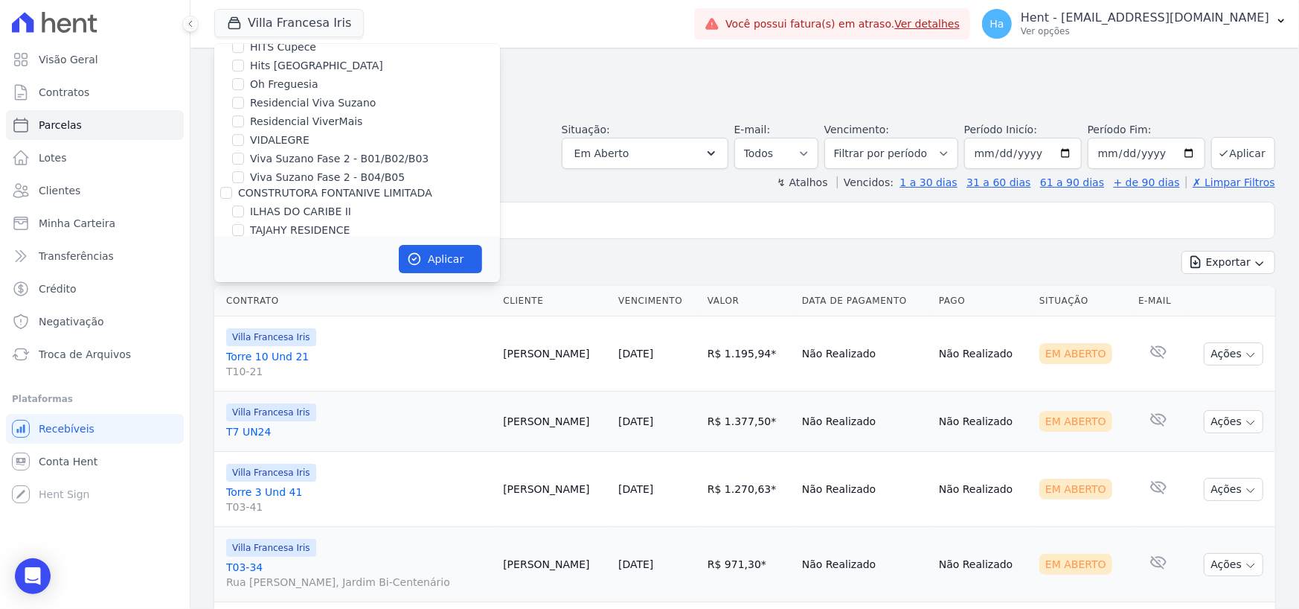
scroll to position [5763, 0]
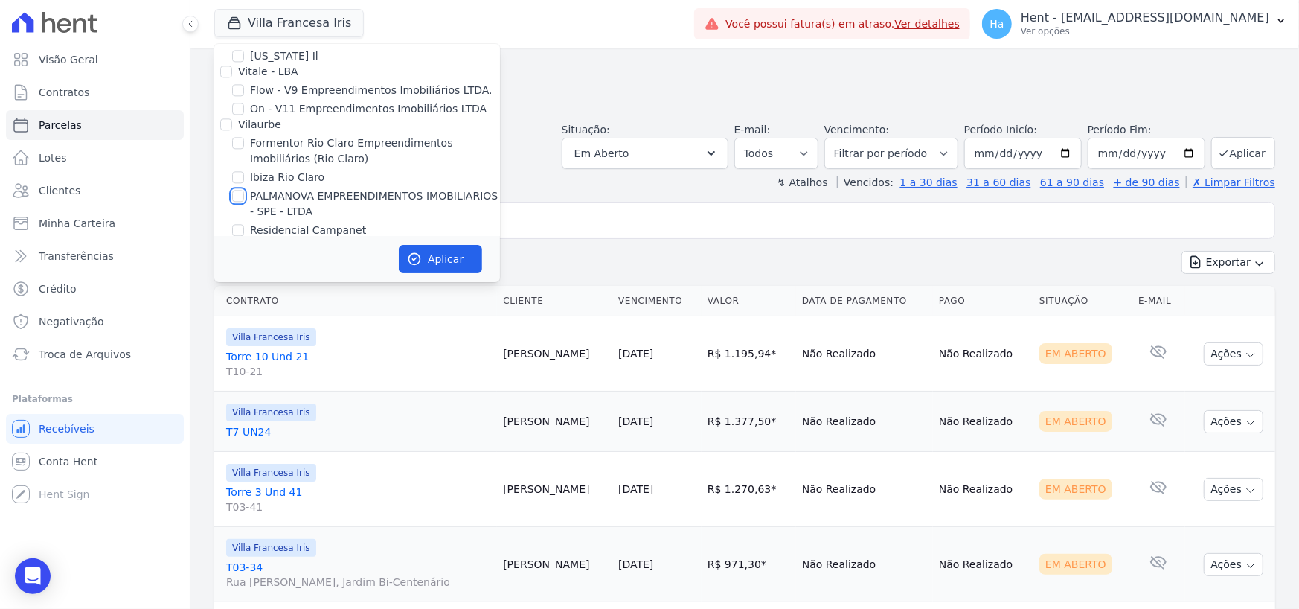
click at [233, 190] on input "PALMANOVA EMPREENDIMENTOS IMOBILIARIOS - SPE - LTDA" at bounding box center [238, 196] width 12 height 12
checkbox input "true"
click at [437, 257] on button "Aplicar" at bounding box center [440, 259] width 83 height 28
select select
